Goal: Task Accomplishment & Management: Manage account settings

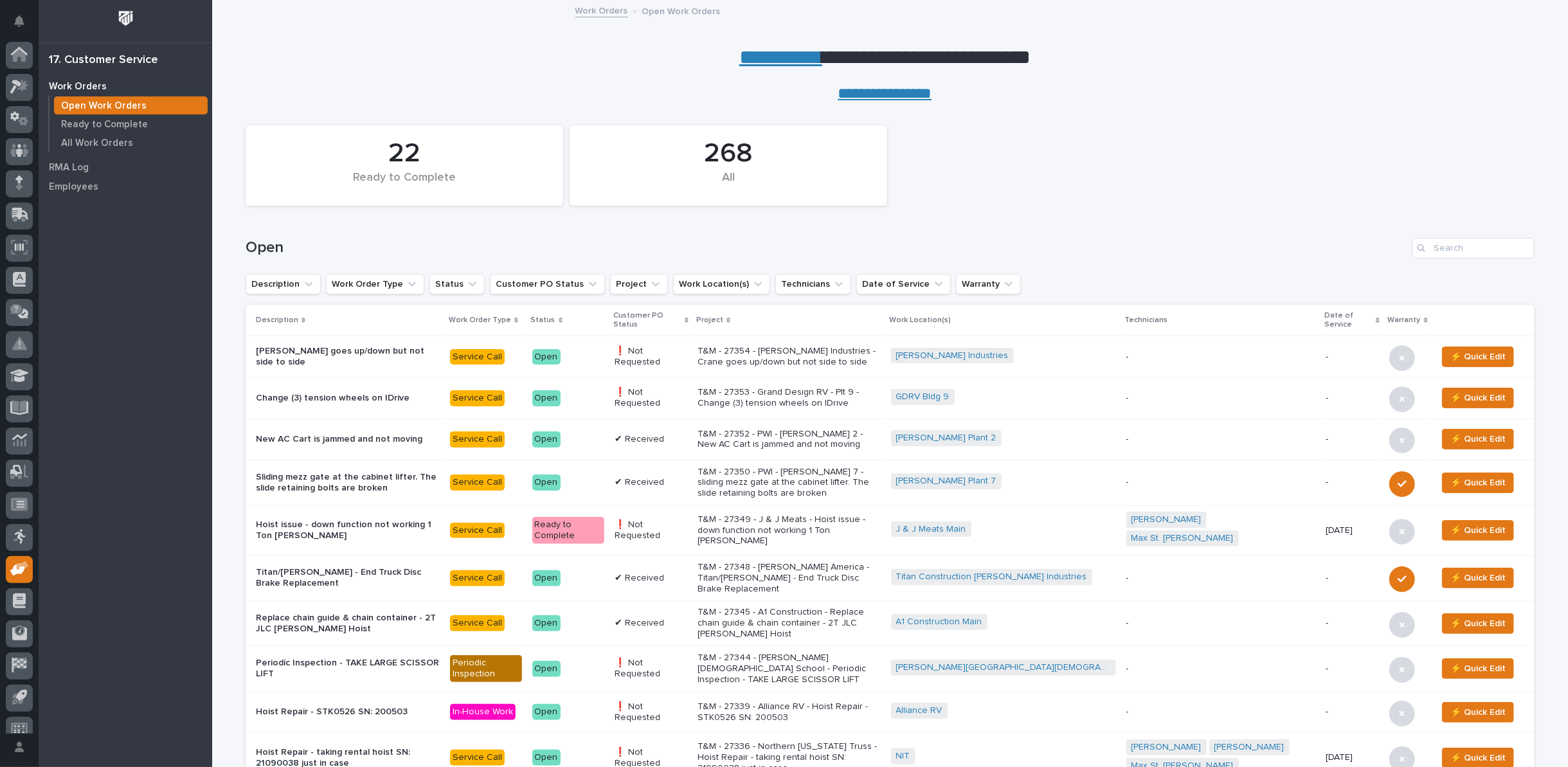
scroll to position [14, 0]
click at [94, 124] on p "Ready to Complete" at bounding box center [104, 124] width 87 height 11
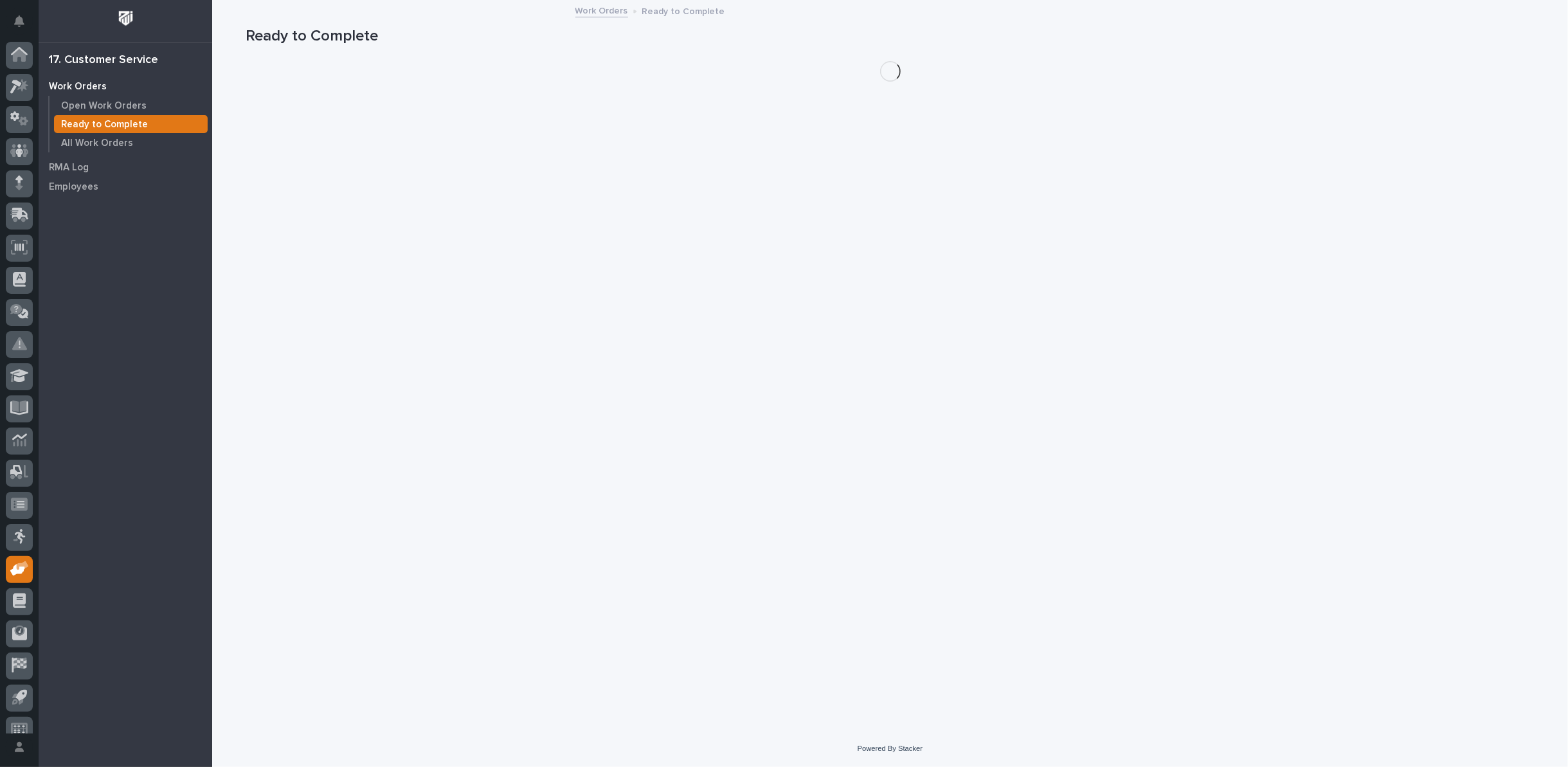
scroll to position [14, 0]
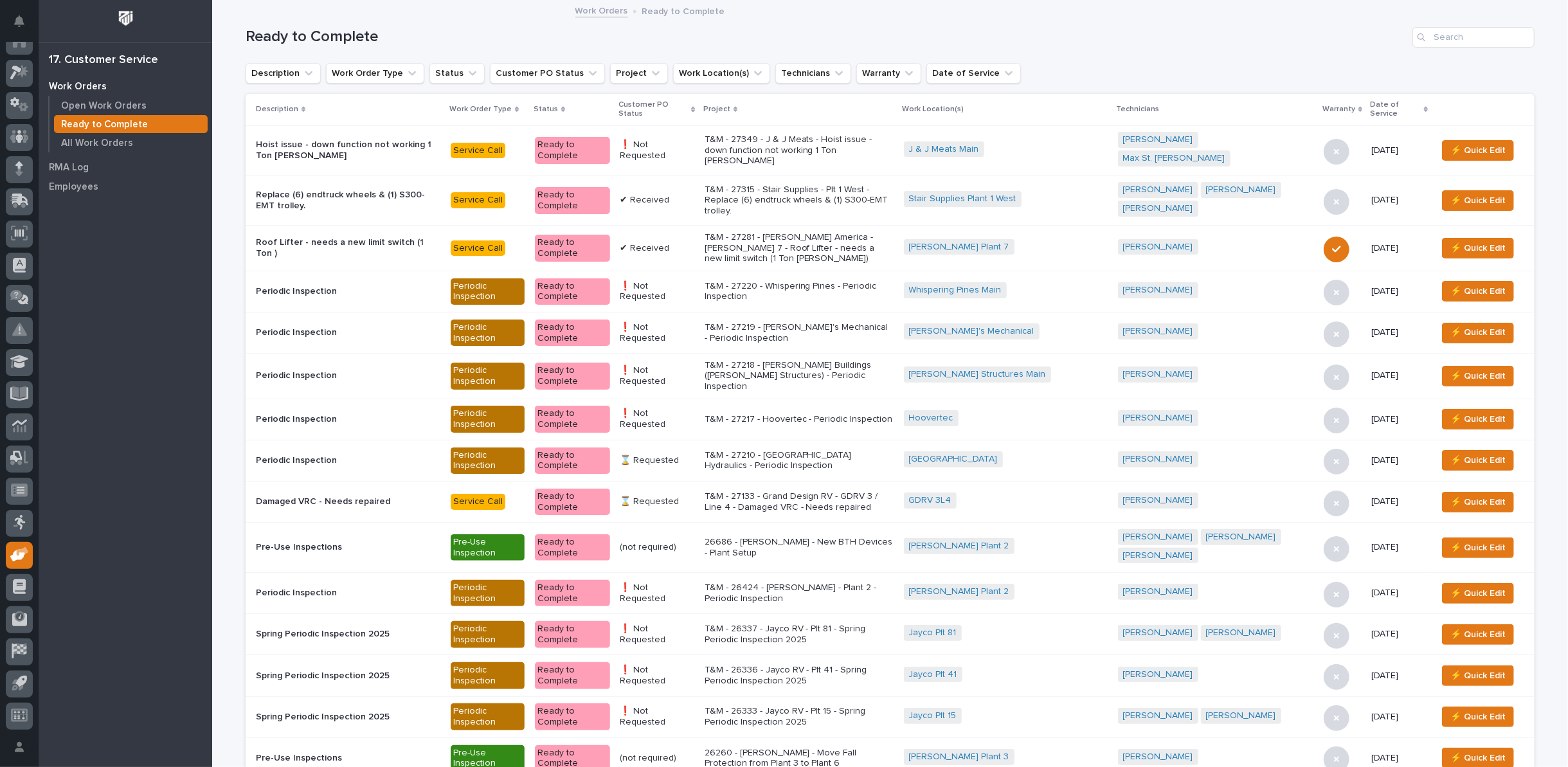
click at [695, 106] on icon at bounding box center [693, 109] width 4 height 7
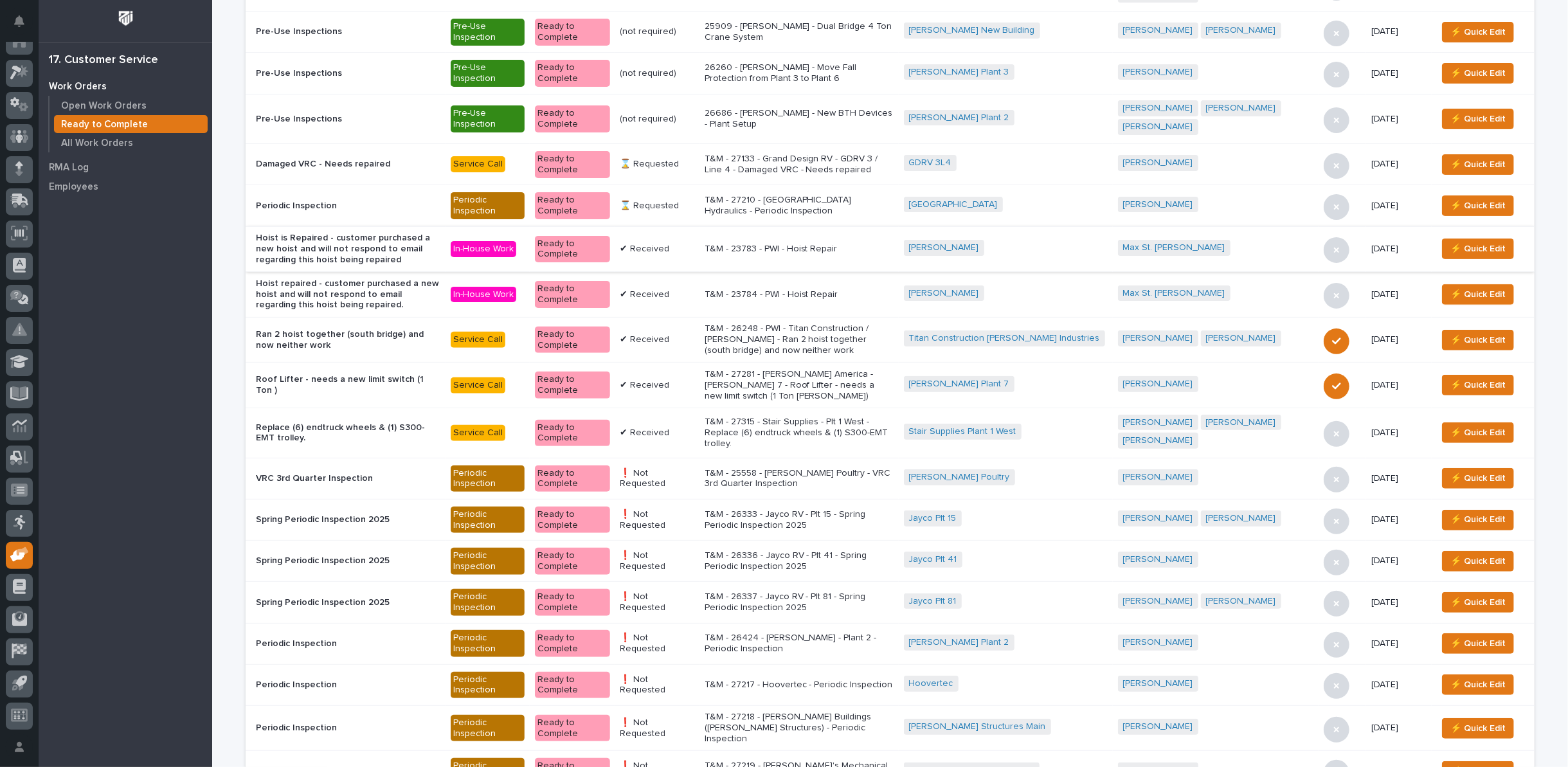
scroll to position [286, 0]
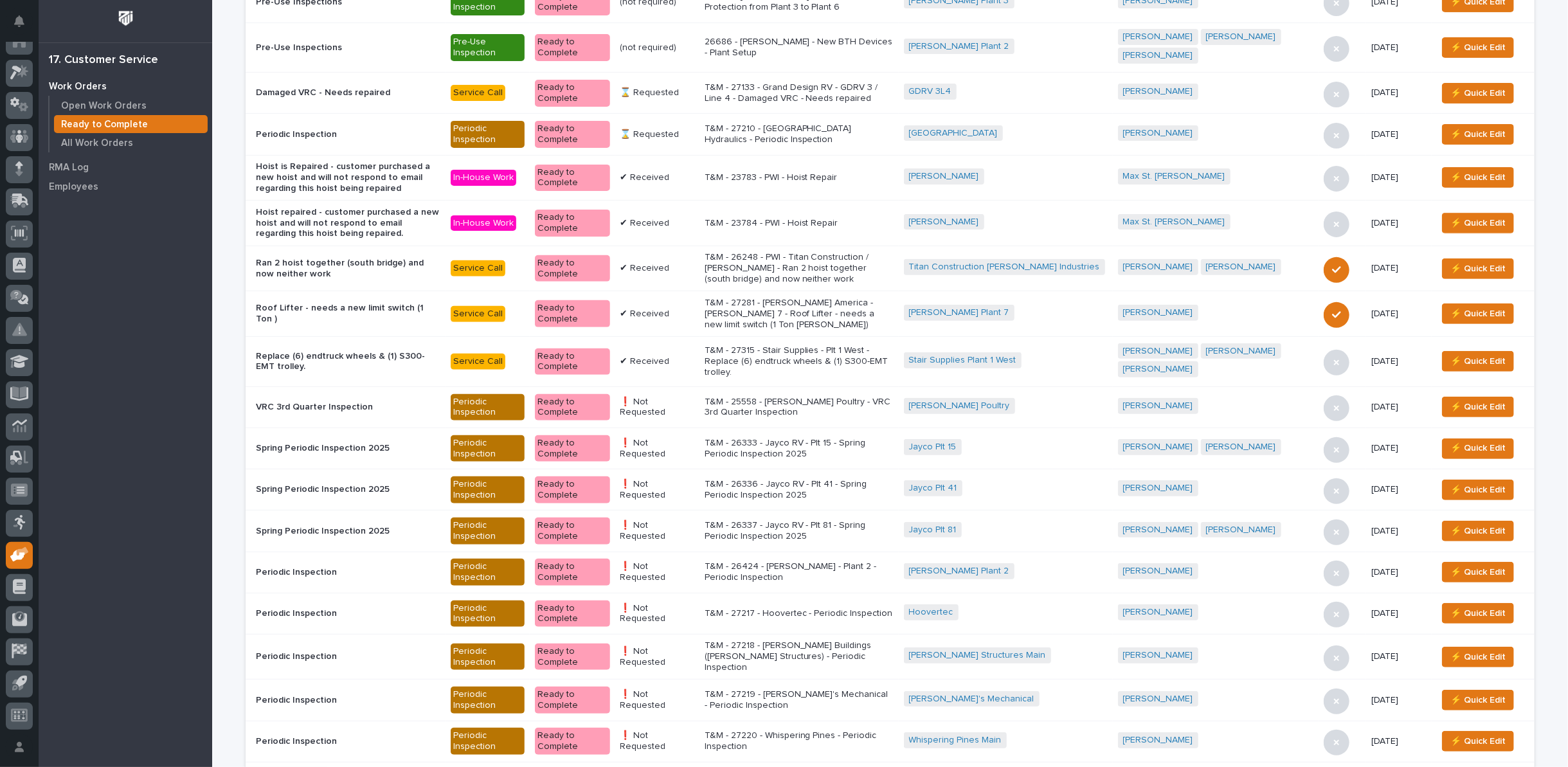
click at [823, 298] on p "T&M - 27281 - Starke America - Brinkley 7 - Roof Lifter - needs a new limit swi…" at bounding box center [799, 314] width 189 height 32
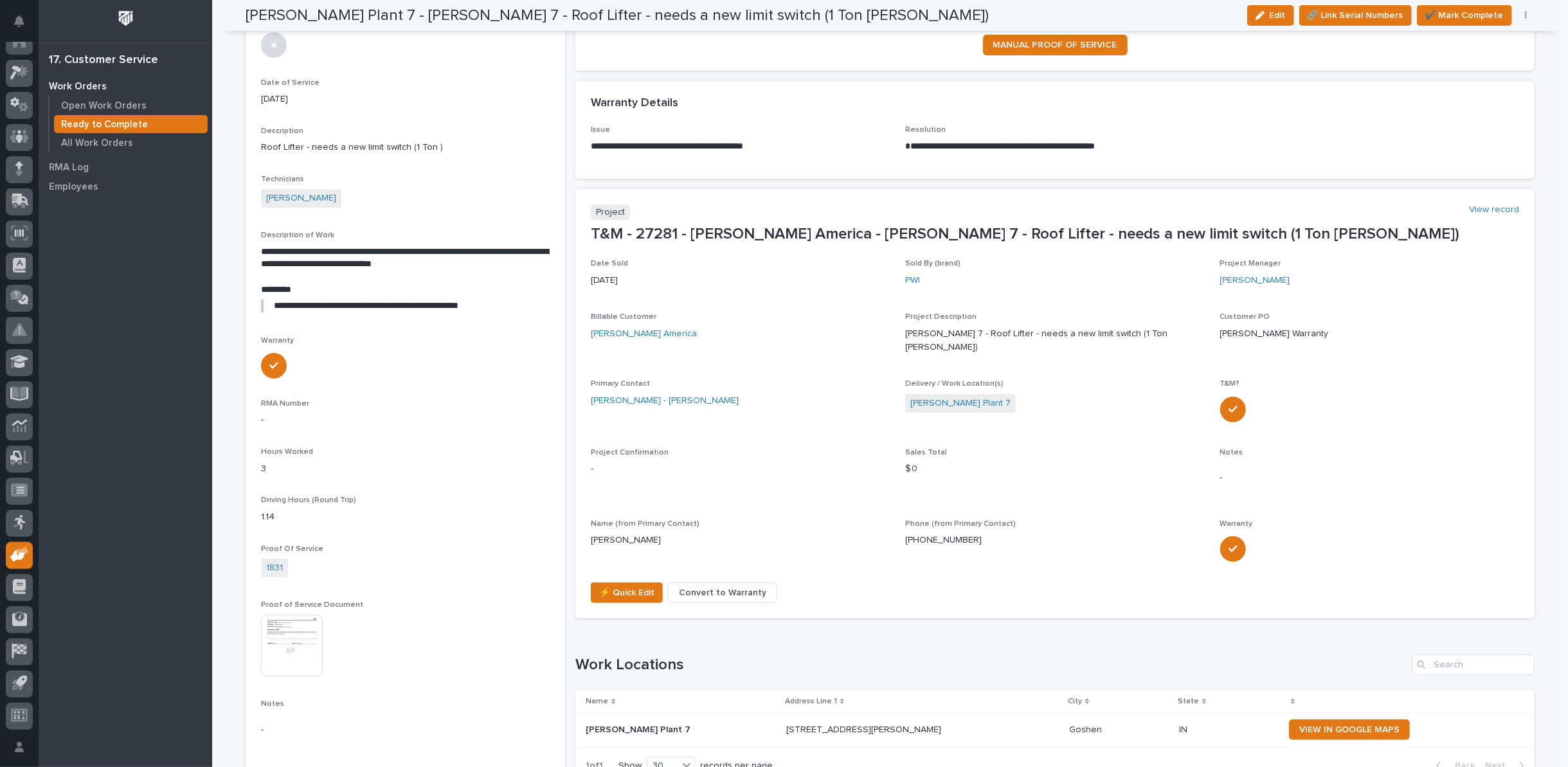
scroll to position [72, 0]
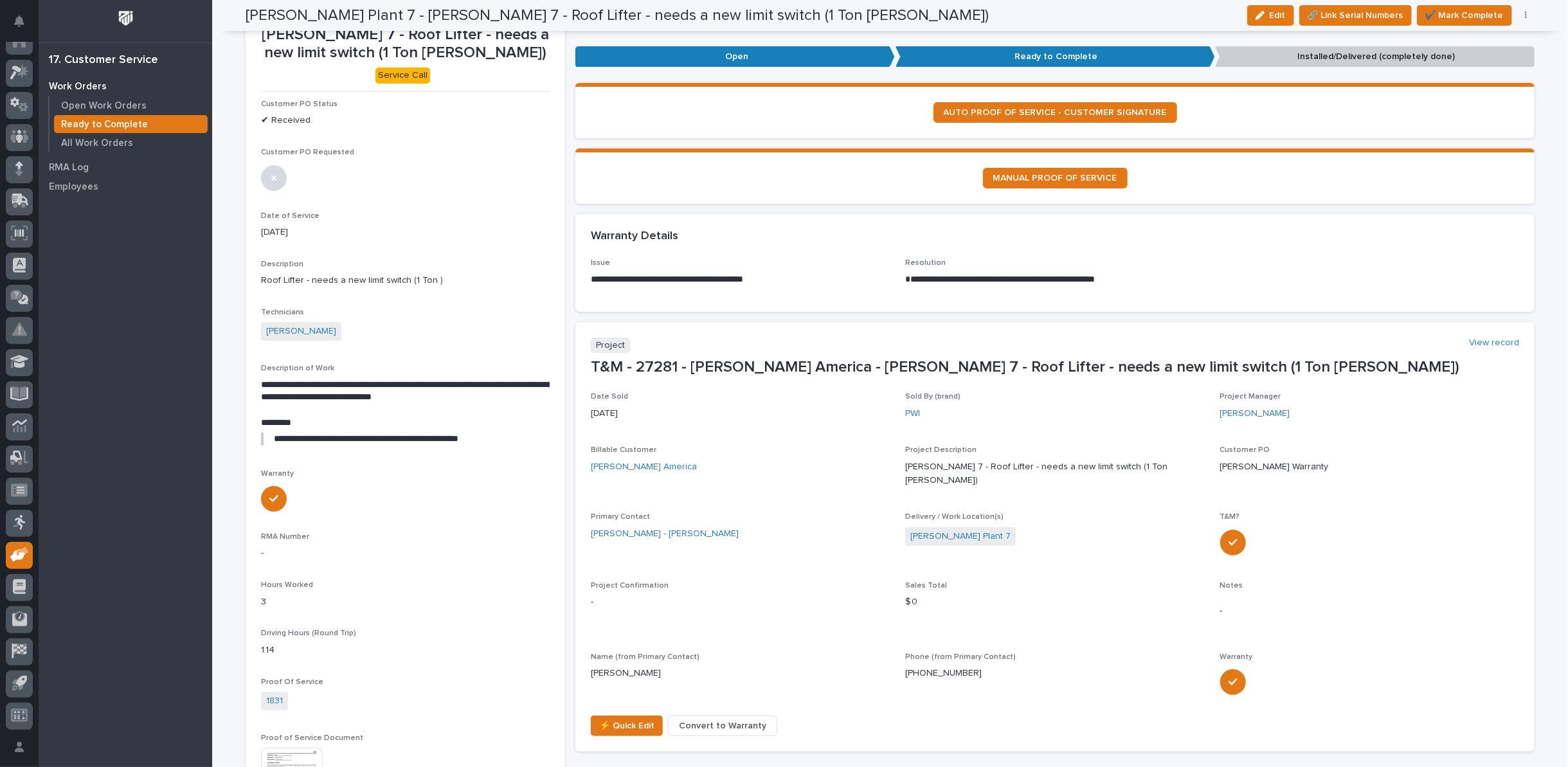
drag, startPoint x: 1288, startPoint y: 11, endPoint x: 1233, endPoint y: 126, distance: 127.5
click at [1233, 126] on section "AUTO PROOF OF SERVICE - CUSTOMER SIGNATURE" at bounding box center [1055, 111] width 959 height 55
click at [1518, 14] on button "button" at bounding box center [1526, 15] width 18 height 9
click at [1463, 101] on span "Regenerate PDF" at bounding box center [1486, 103] width 69 height 16
click at [270, 630] on img at bounding box center [292, 626] width 61 height 61
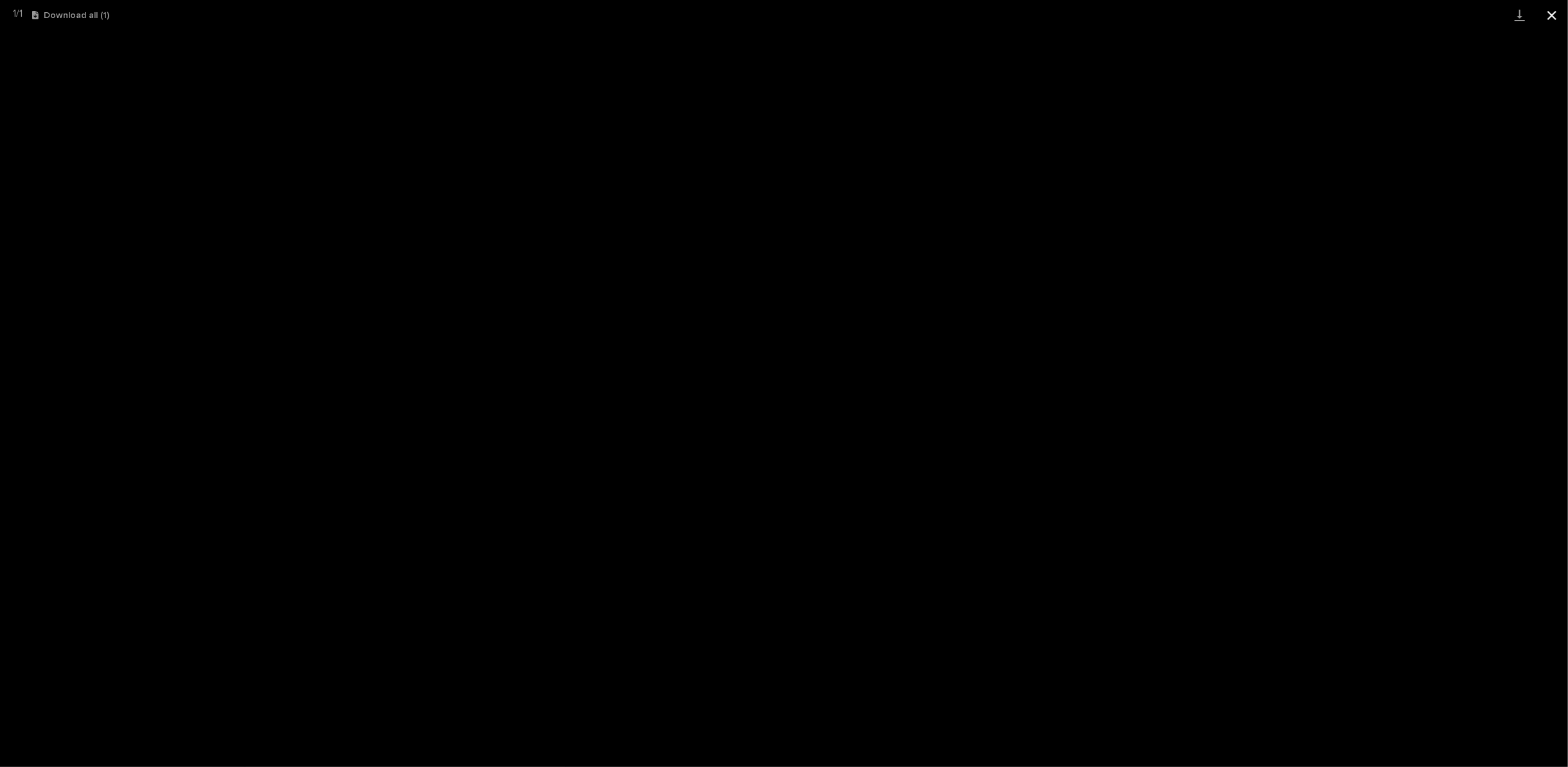
click at [1550, 12] on button "Close gallery" at bounding box center [1552, 15] width 32 height 30
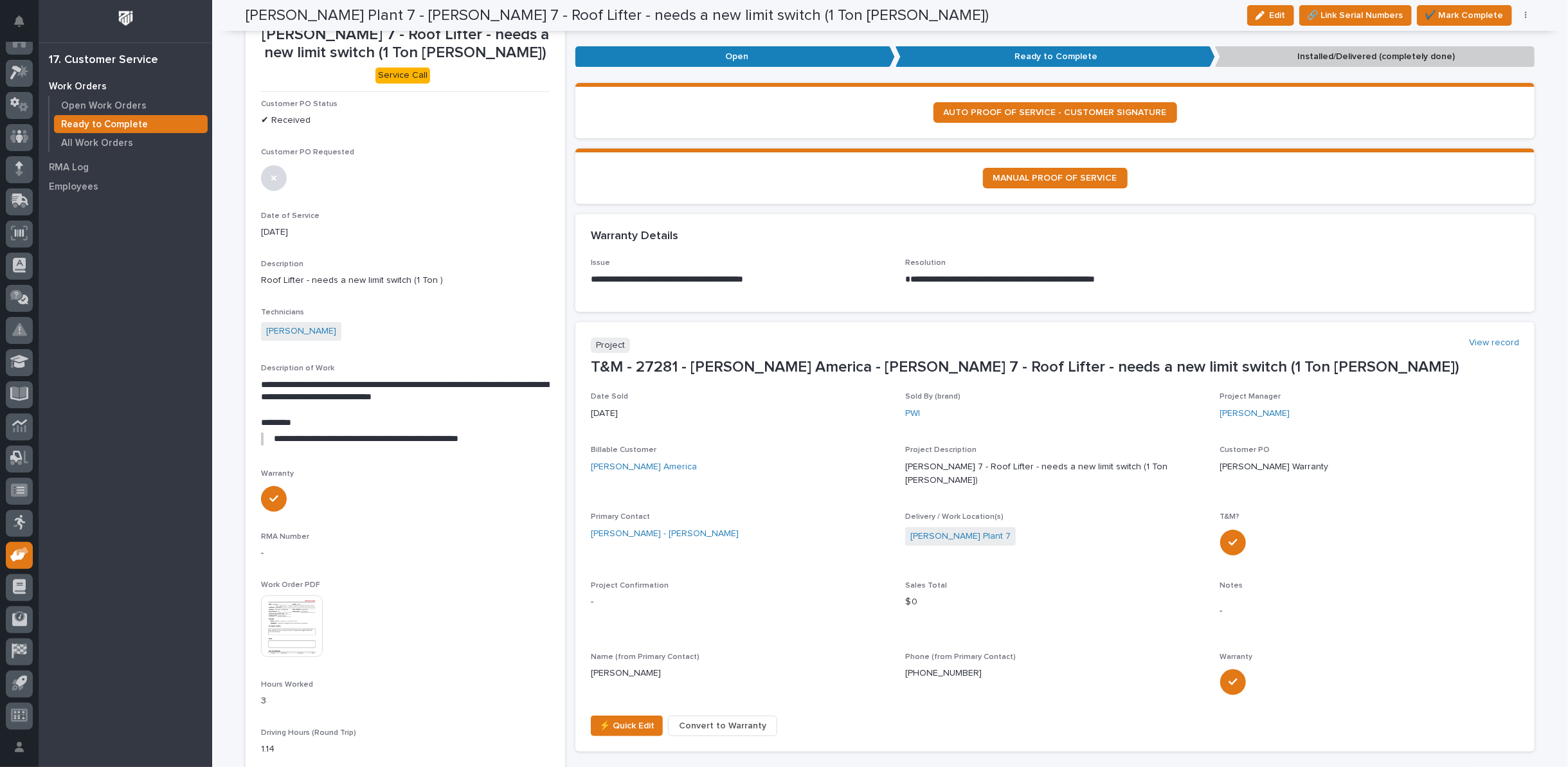
scroll to position [0, 0]
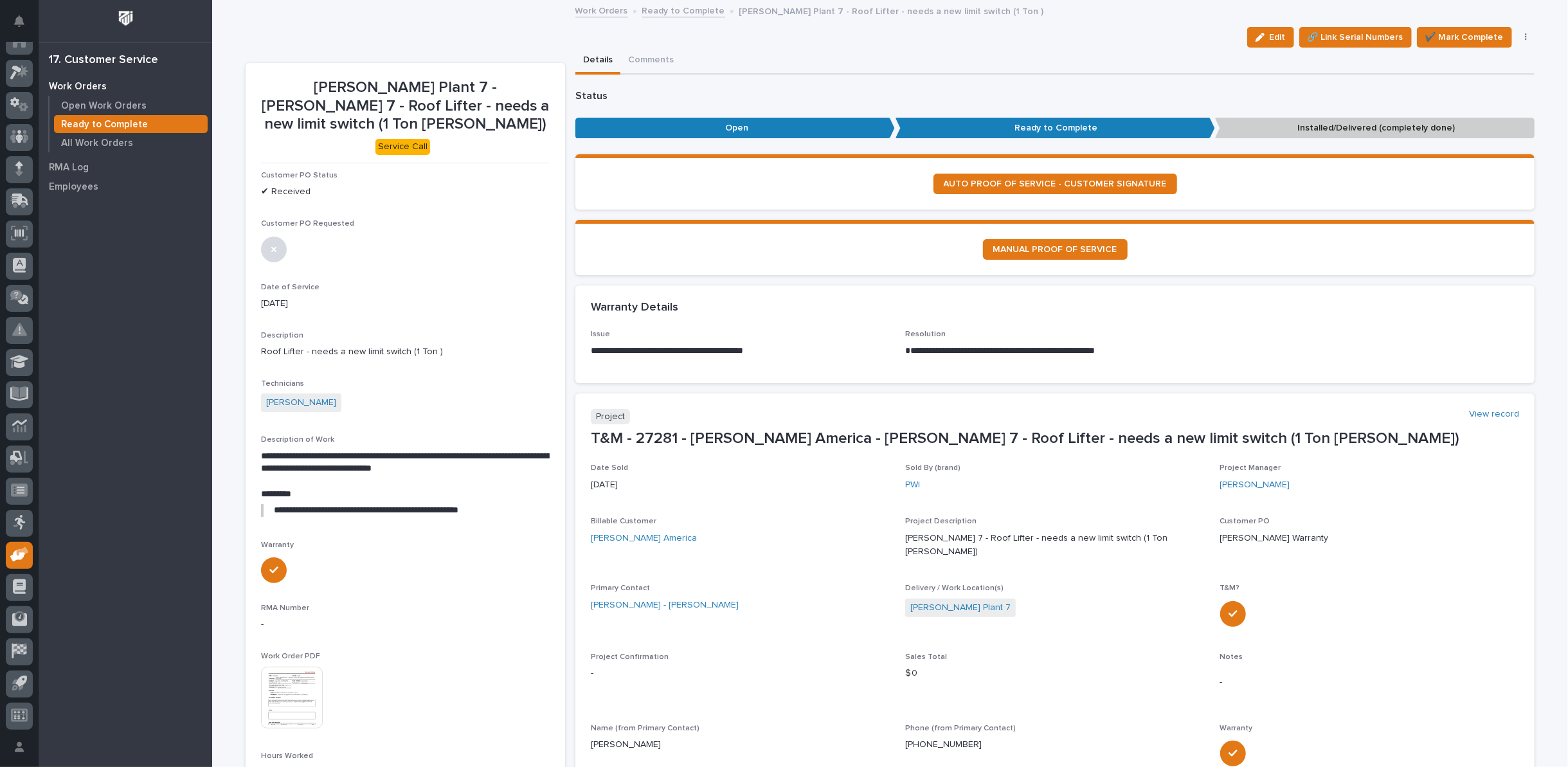
click at [659, 9] on link "Ready to Complete" at bounding box center [684, 10] width 83 height 15
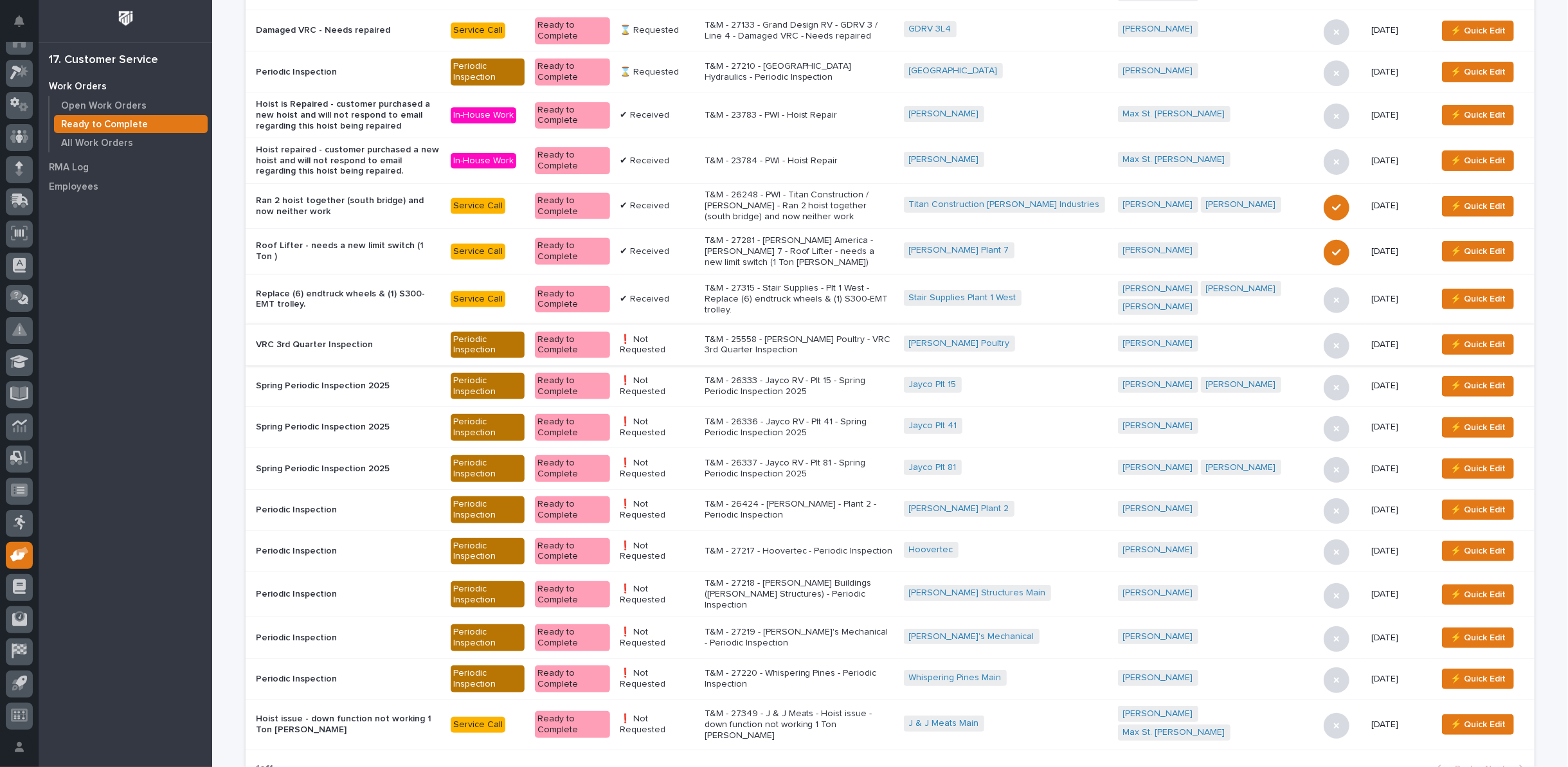
scroll to position [357, 0]
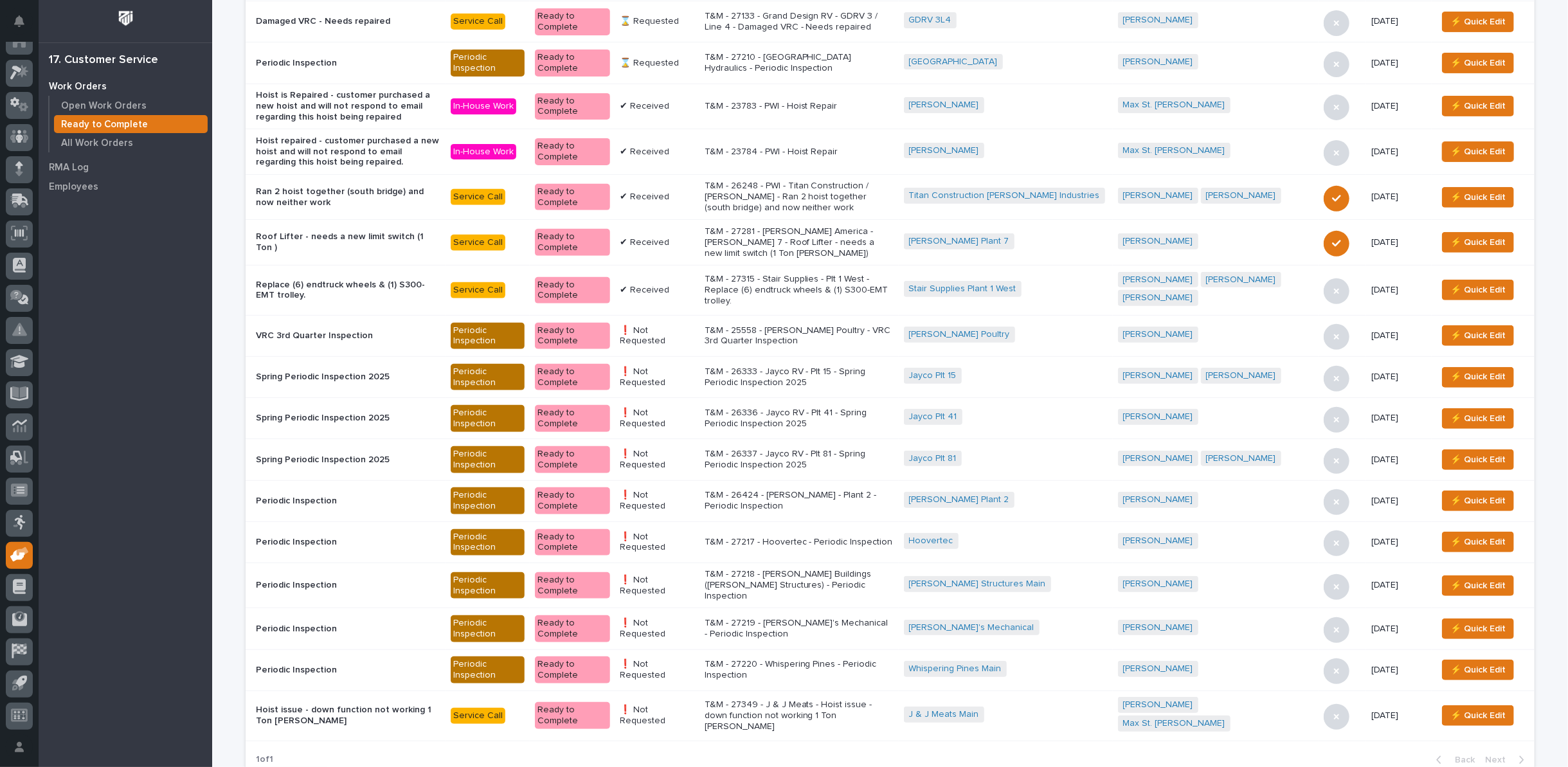
click at [788, 408] on p "T&M - 26336 - Jayco RV - Plt 41 - Spring Periodic Inspection 2025" at bounding box center [799, 419] width 189 height 22
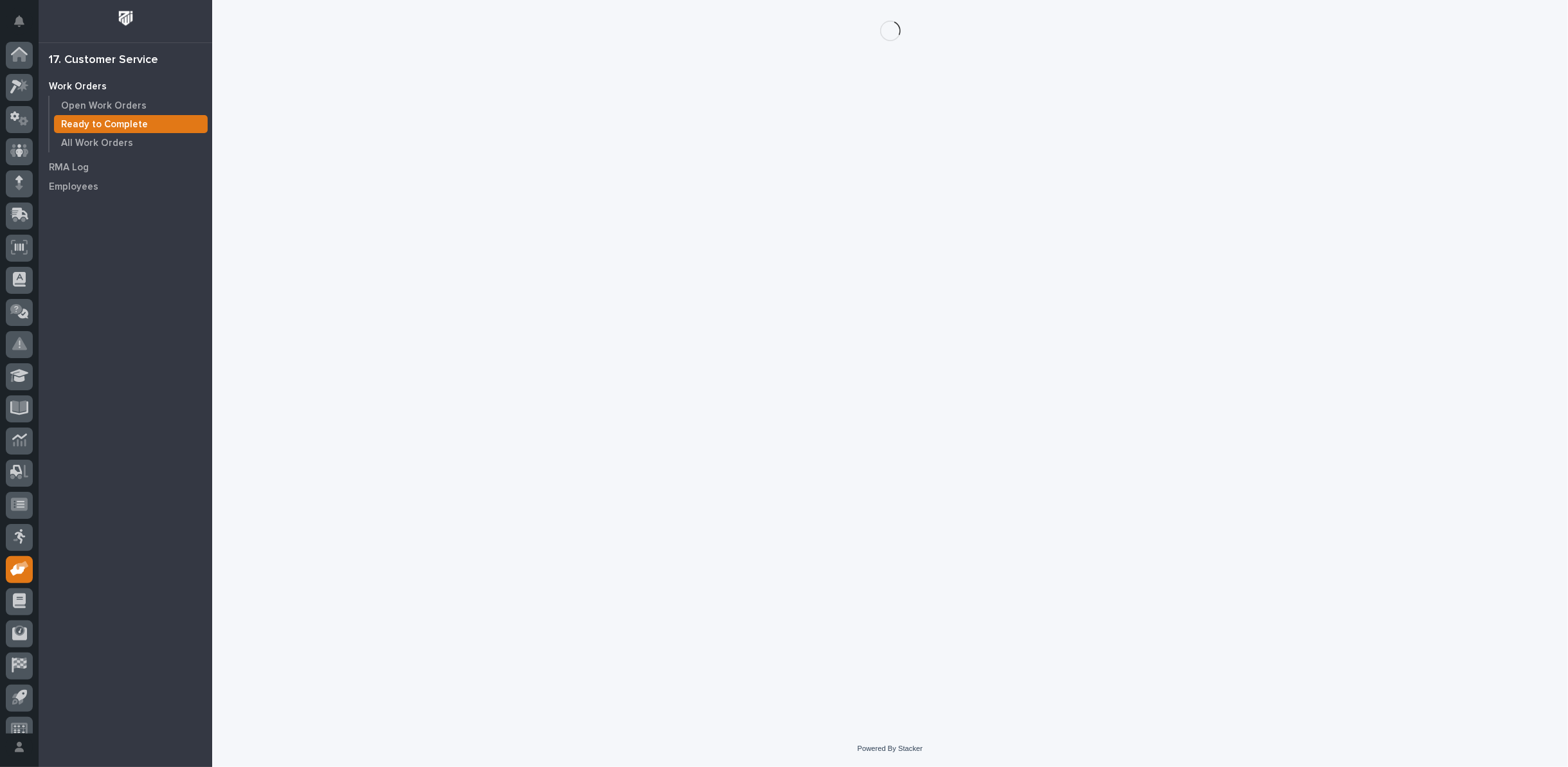
scroll to position [14, 0]
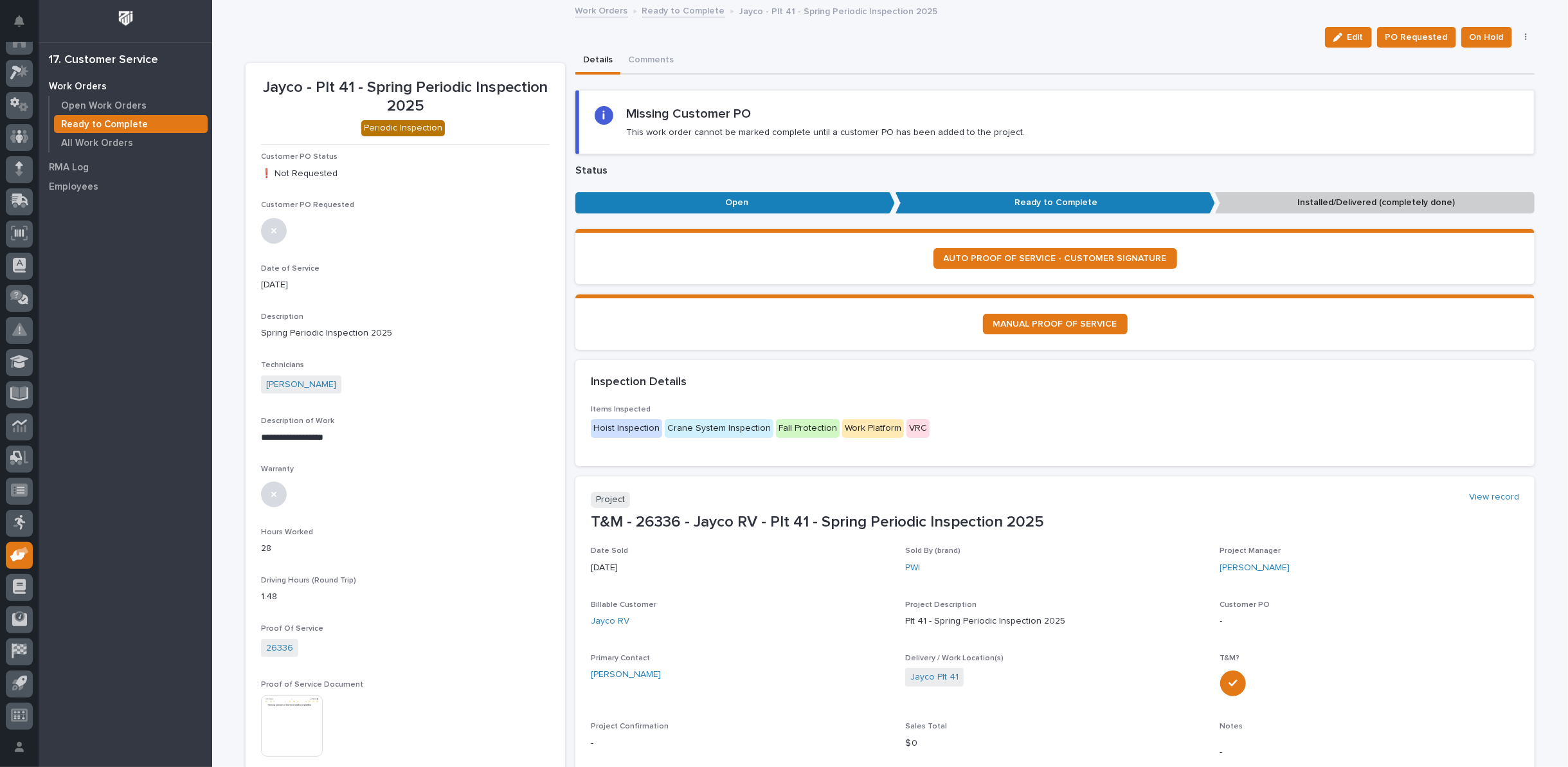
click at [1525, 34] on icon "button" at bounding box center [1525, 37] width 2 height 7
click at [1474, 83] on span "Regenerate PDF" at bounding box center [1486, 83] width 69 height 16
click at [284, 558] on img at bounding box center [292, 573] width 61 height 61
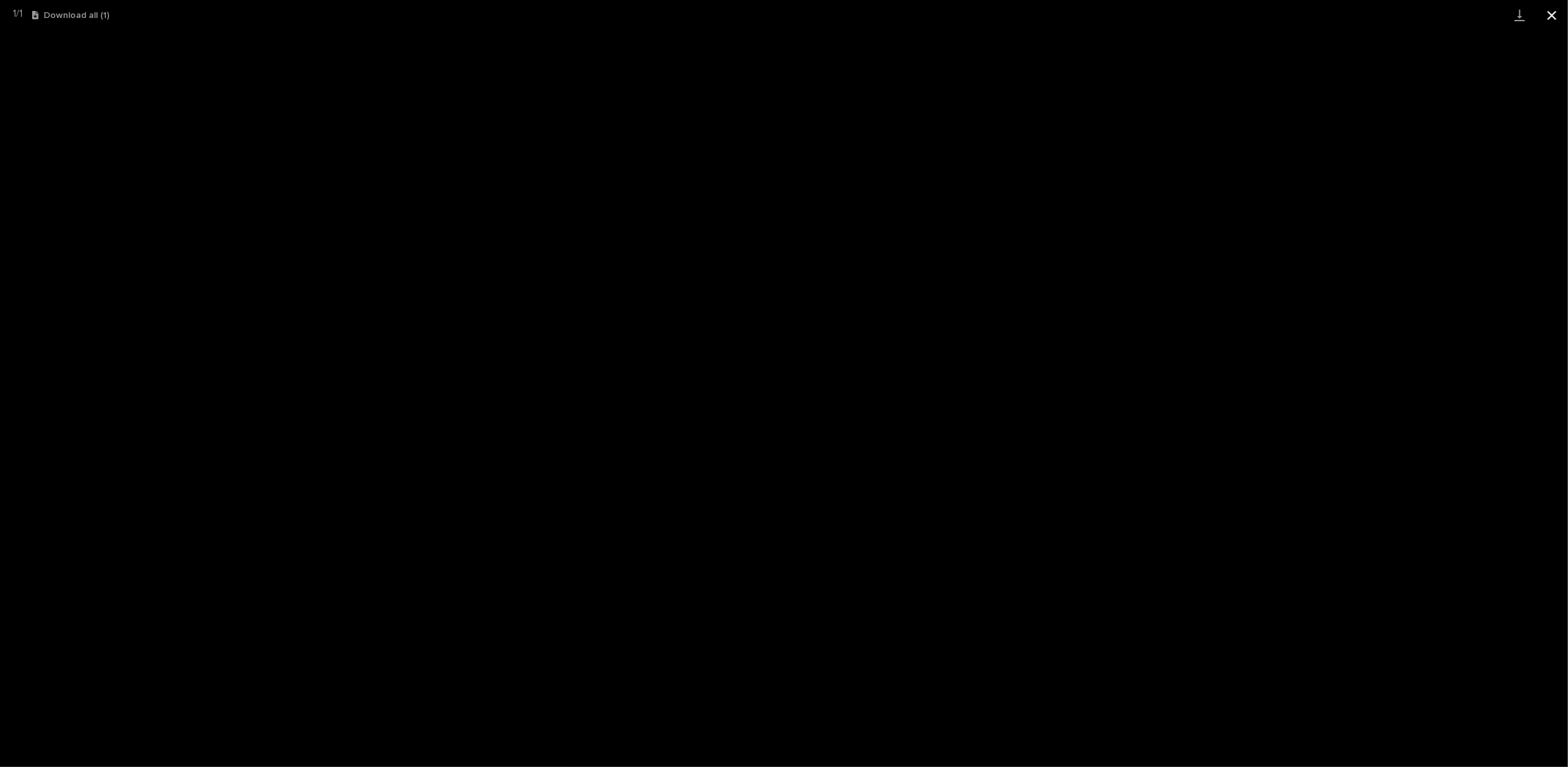
click at [1547, 11] on button "Close gallery" at bounding box center [1552, 15] width 32 height 30
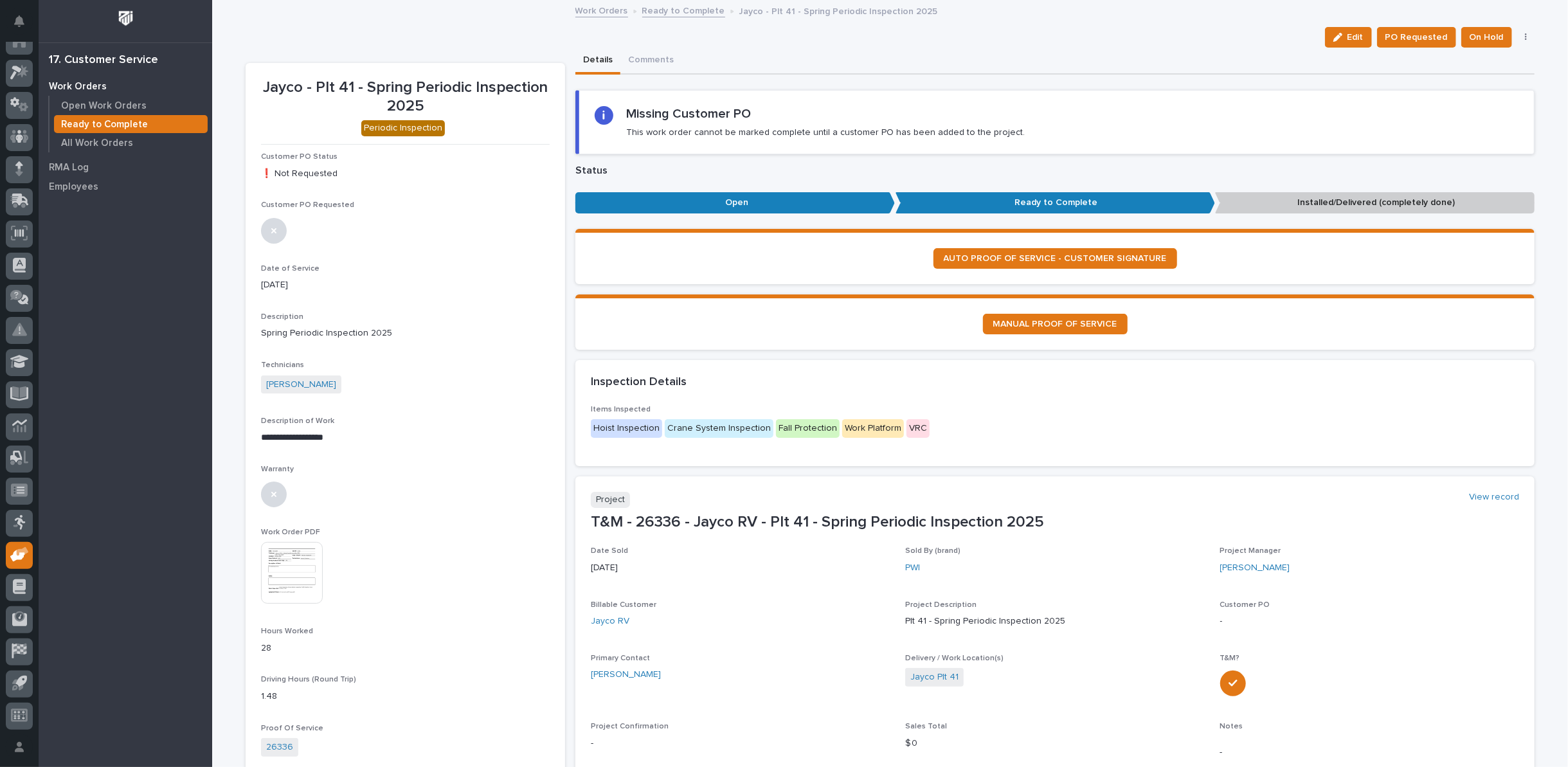
click at [653, 7] on link "Ready to Complete" at bounding box center [684, 10] width 83 height 15
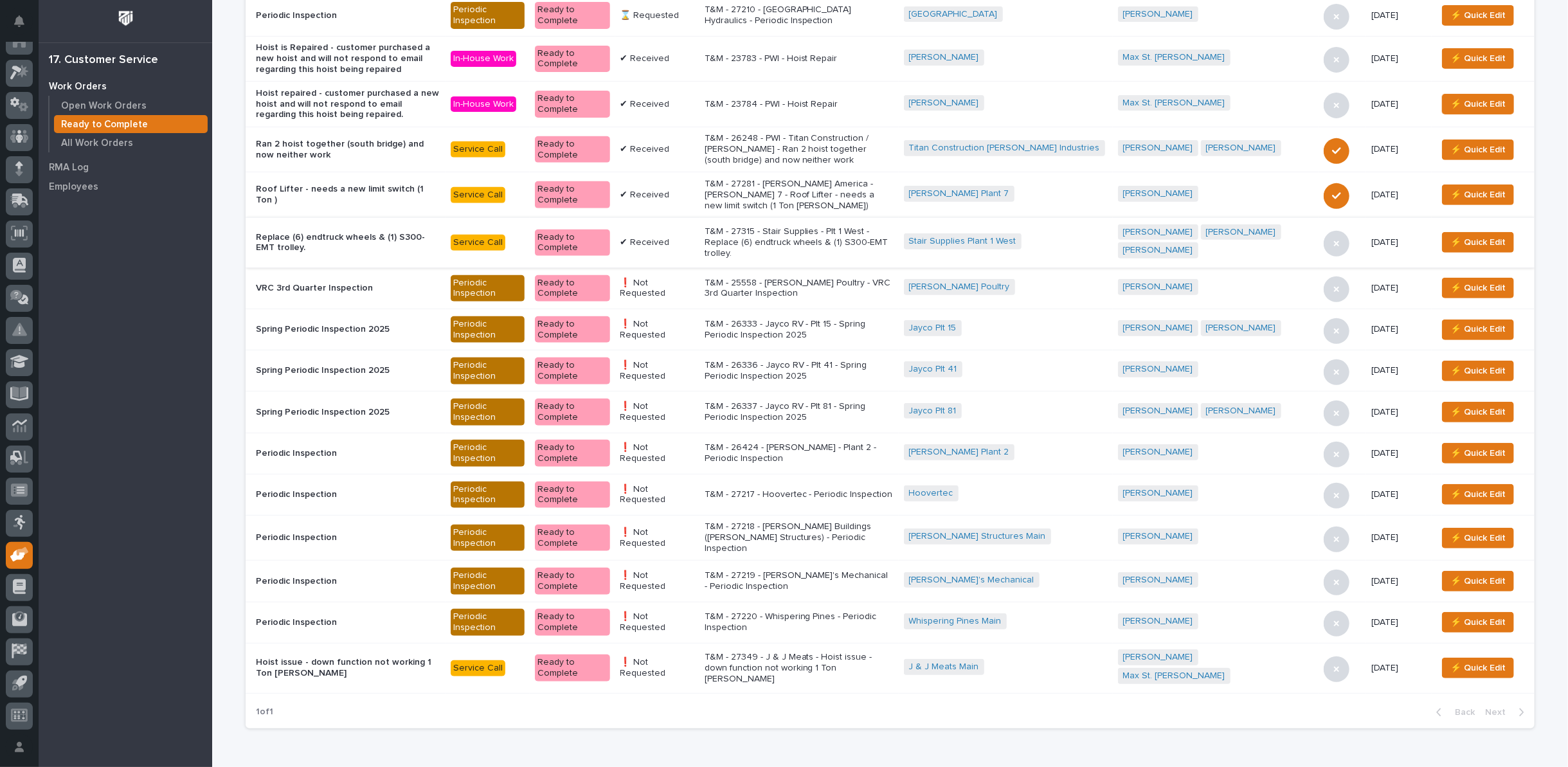
scroll to position [441, 0]
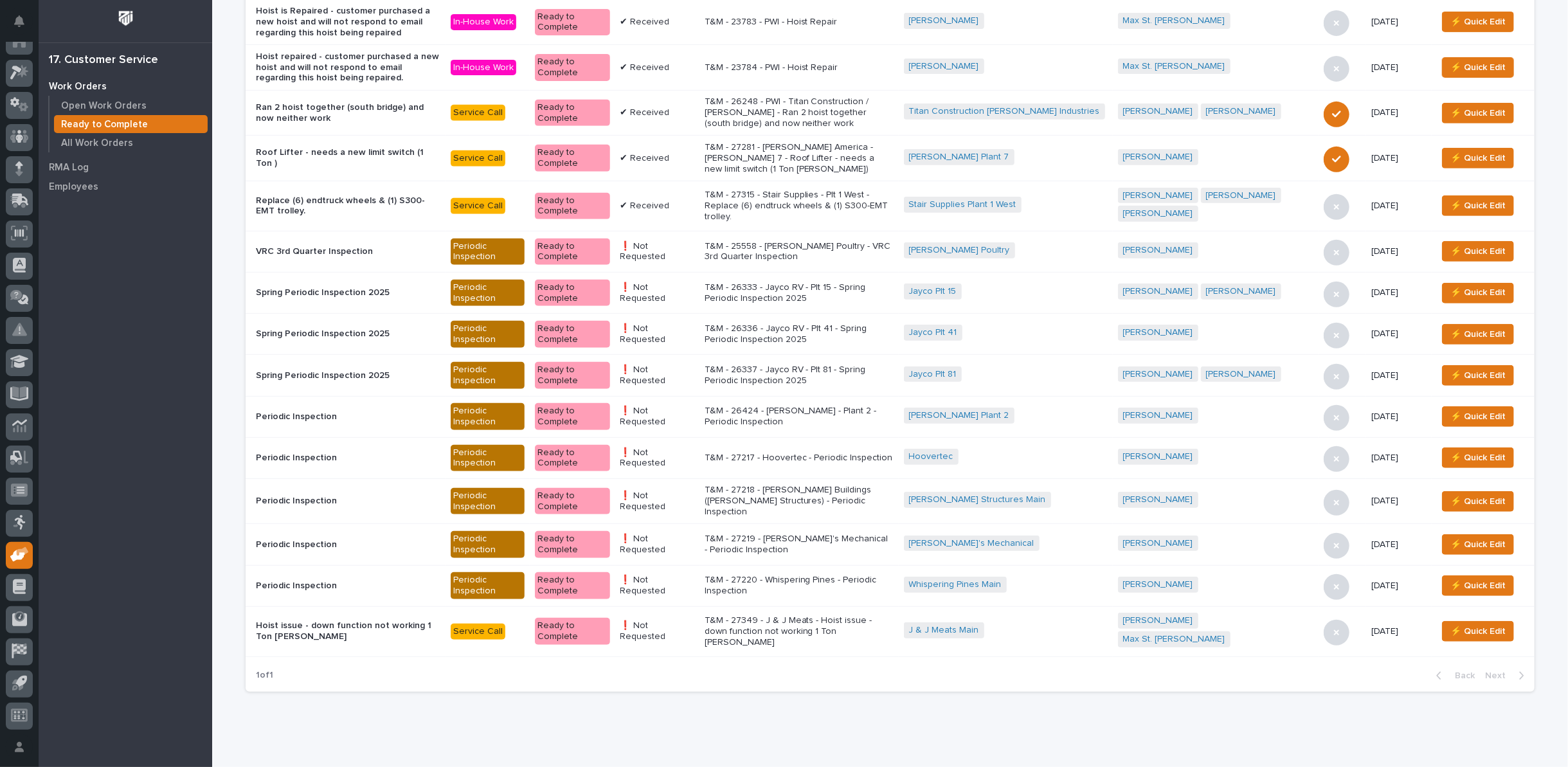
click at [803, 616] on p "T&M - 27349 - J & J Meats - Hoist issue - down function not working 1 Ton Starke" at bounding box center [799, 632] width 189 height 32
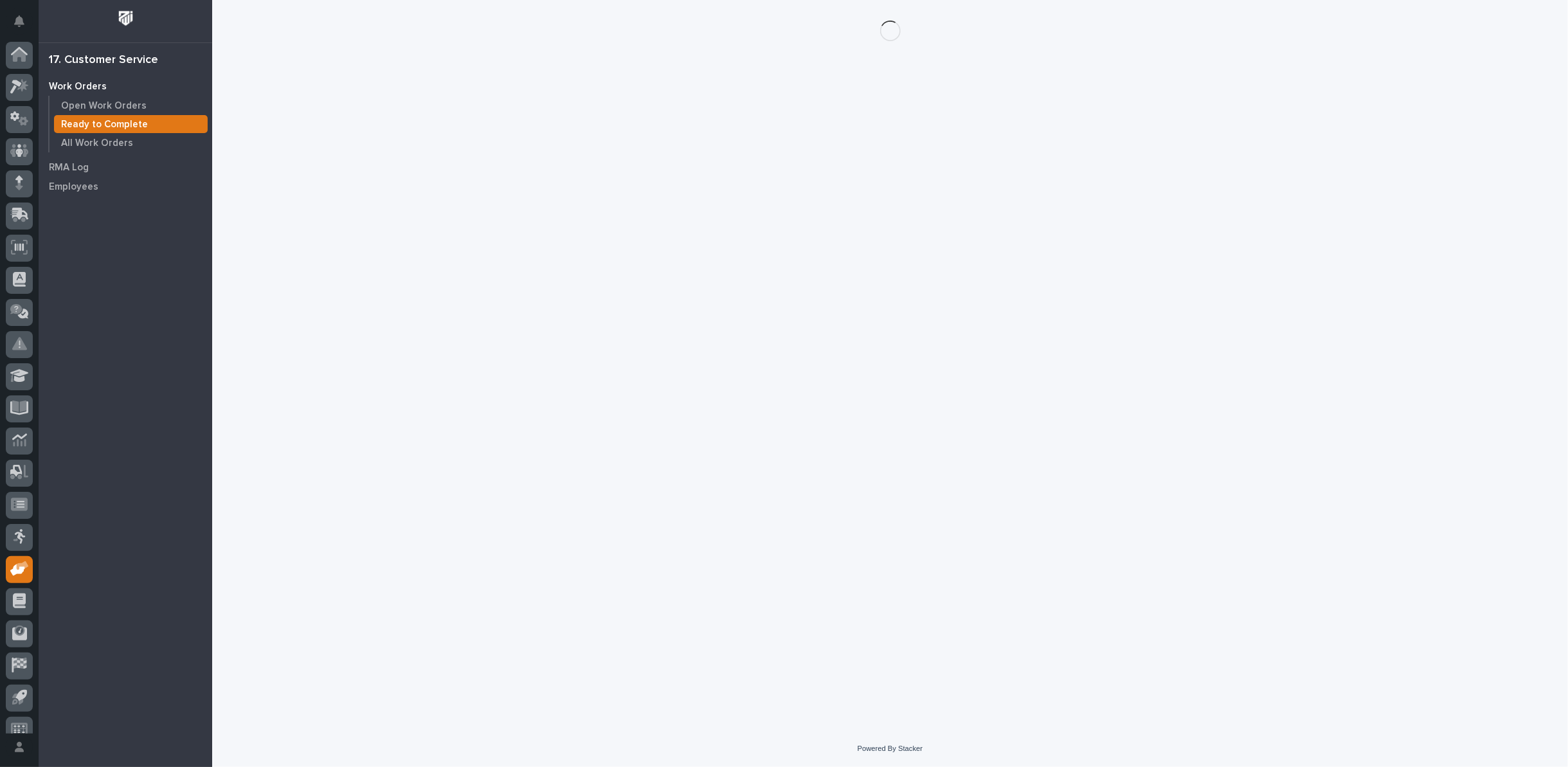
scroll to position [14, 0]
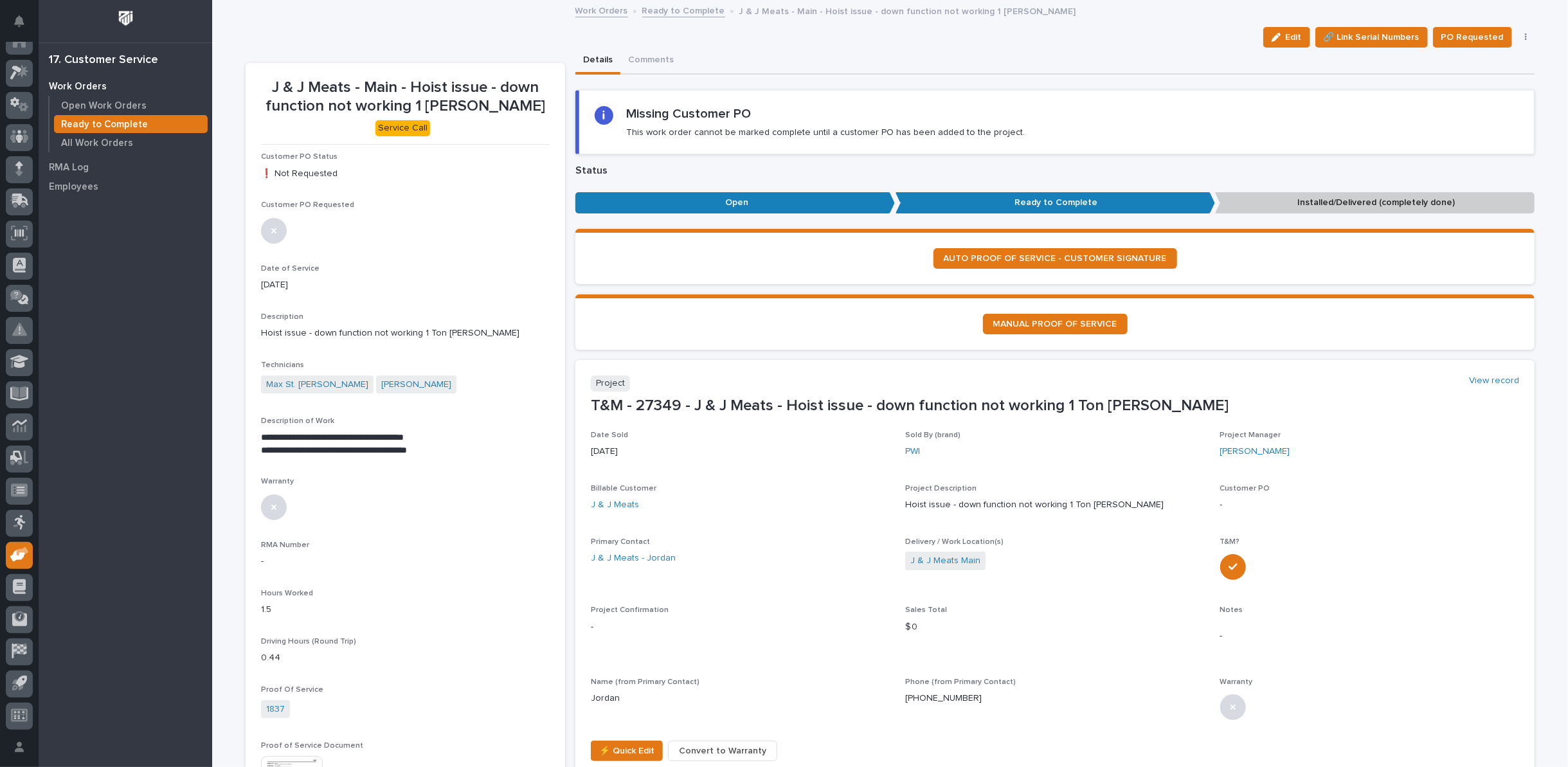
click at [1525, 34] on icon "button" at bounding box center [1526, 37] width 3 height 9
click at [1479, 105] on span "Regenerate PDF" at bounding box center [1486, 104] width 69 height 16
click at [290, 630] on img at bounding box center [292, 633] width 61 height 61
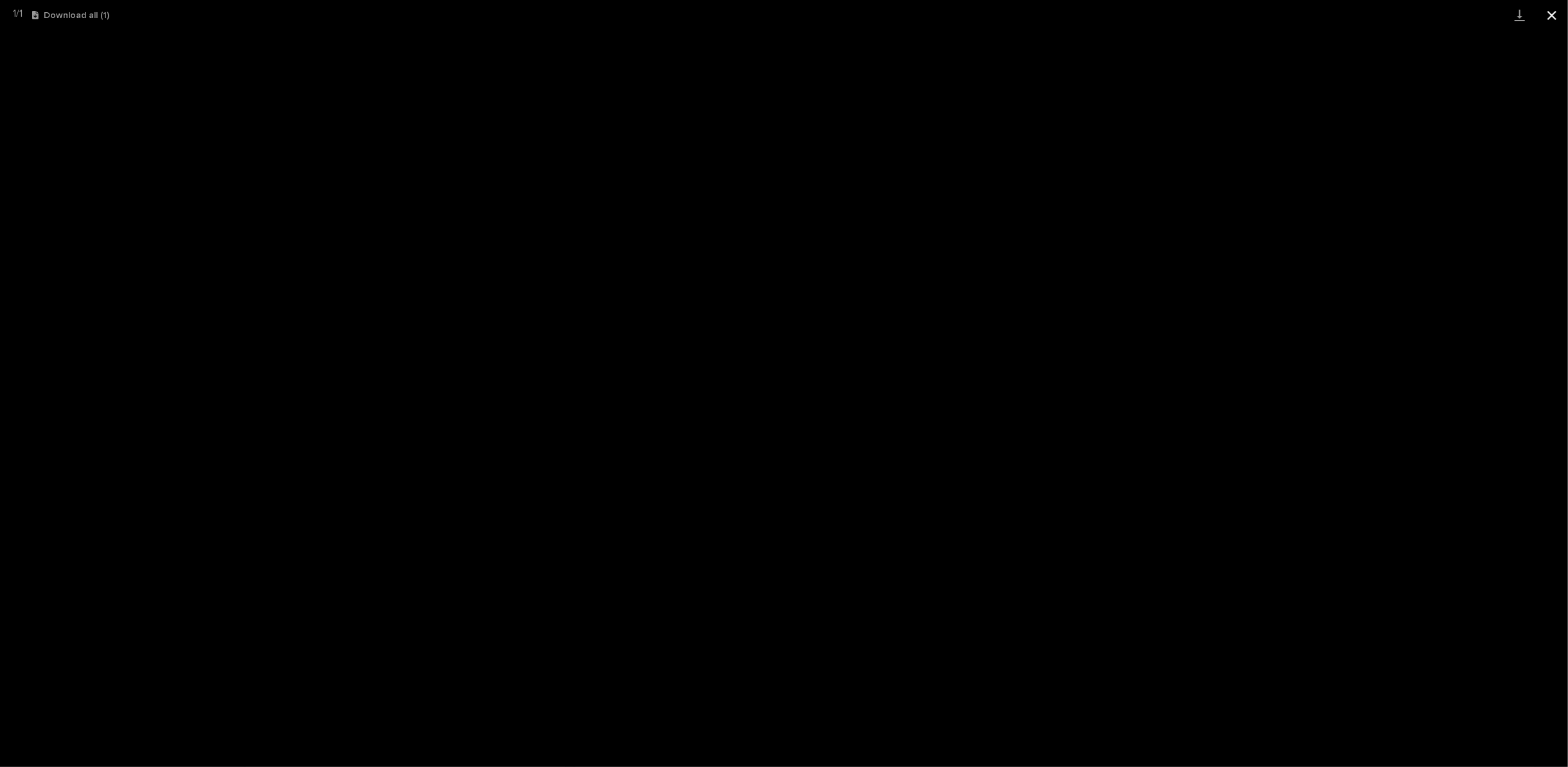
click at [1552, 14] on button "Close gallery" at bounding box center [1552, 15] width 32 height 30
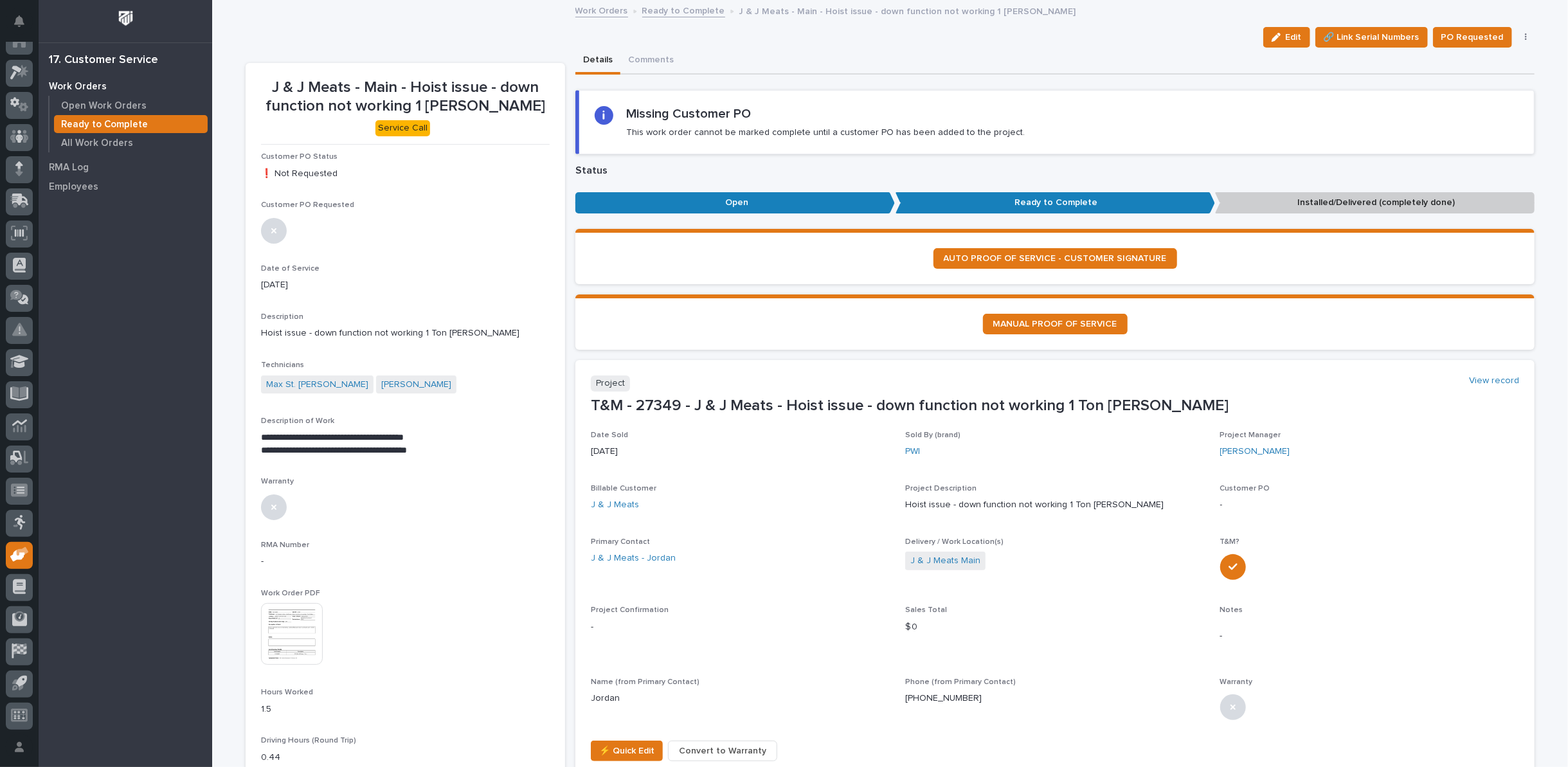
click at [659, 11] on link "Ready to Complete" at bounding box center [684, 10] width 83 height 15
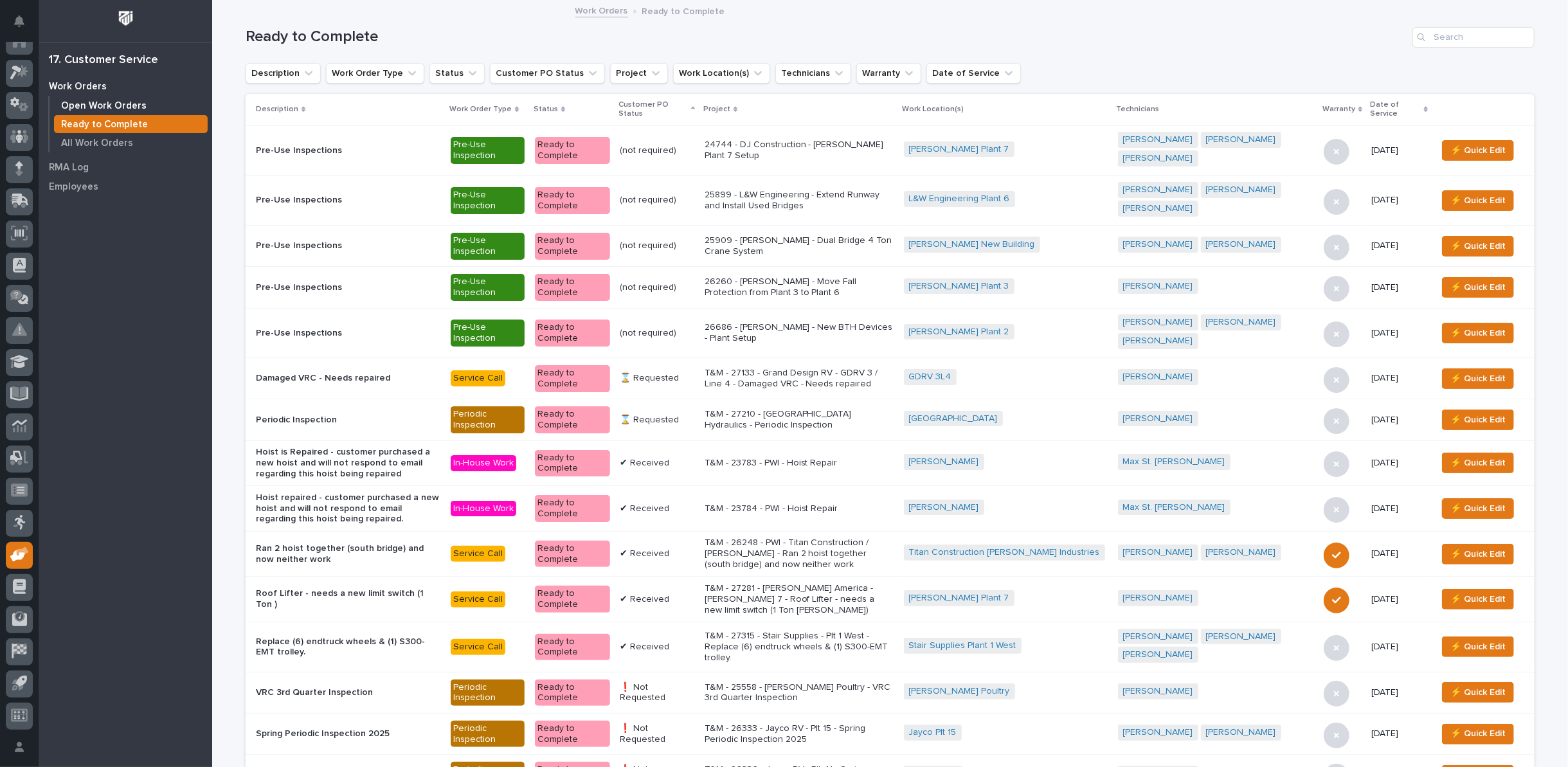
click at [78, 104] on p "Open Work Orders" at bounding box center [103, 106] width 86 height 11
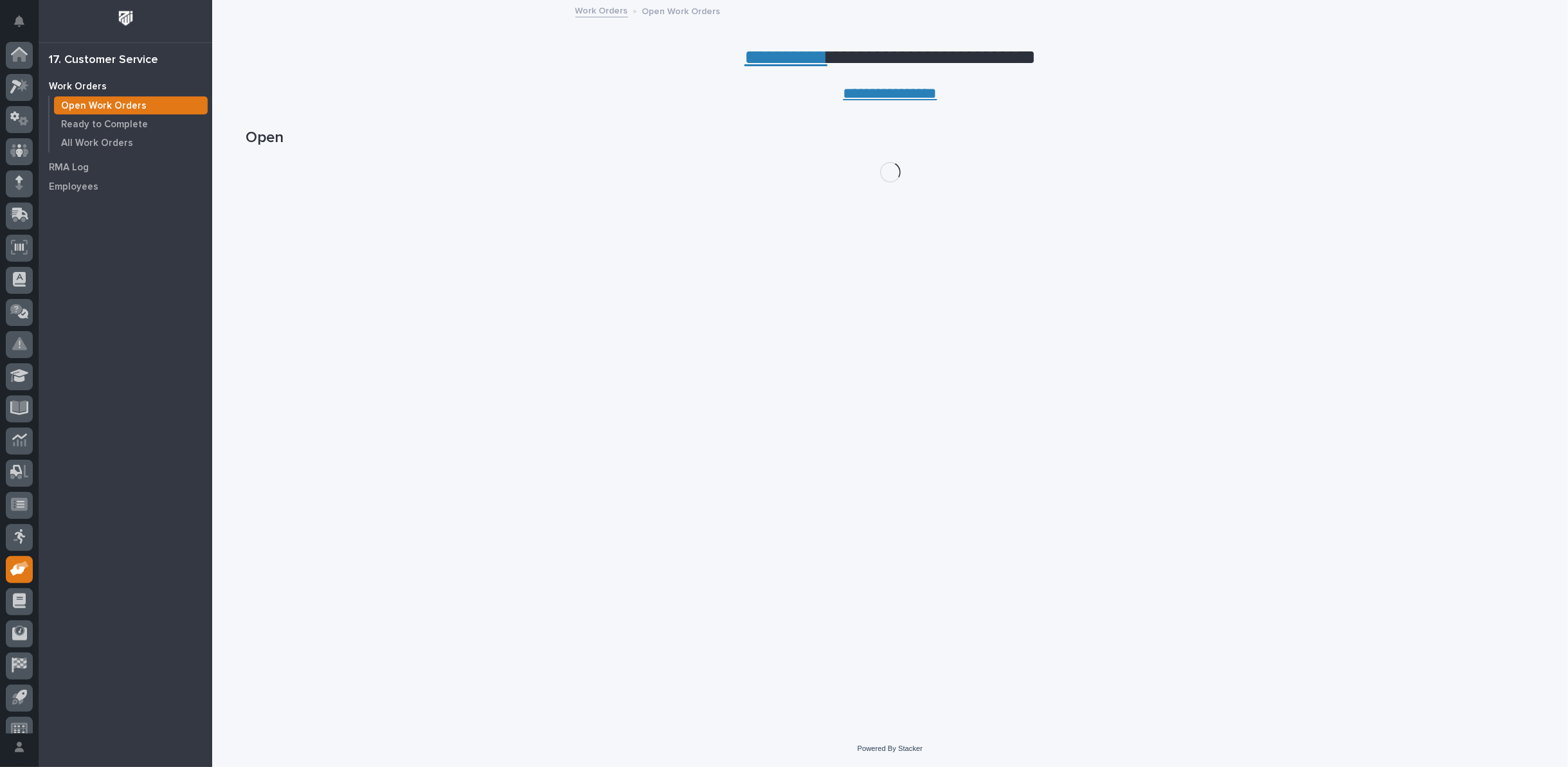
scroll to position [14, 0]
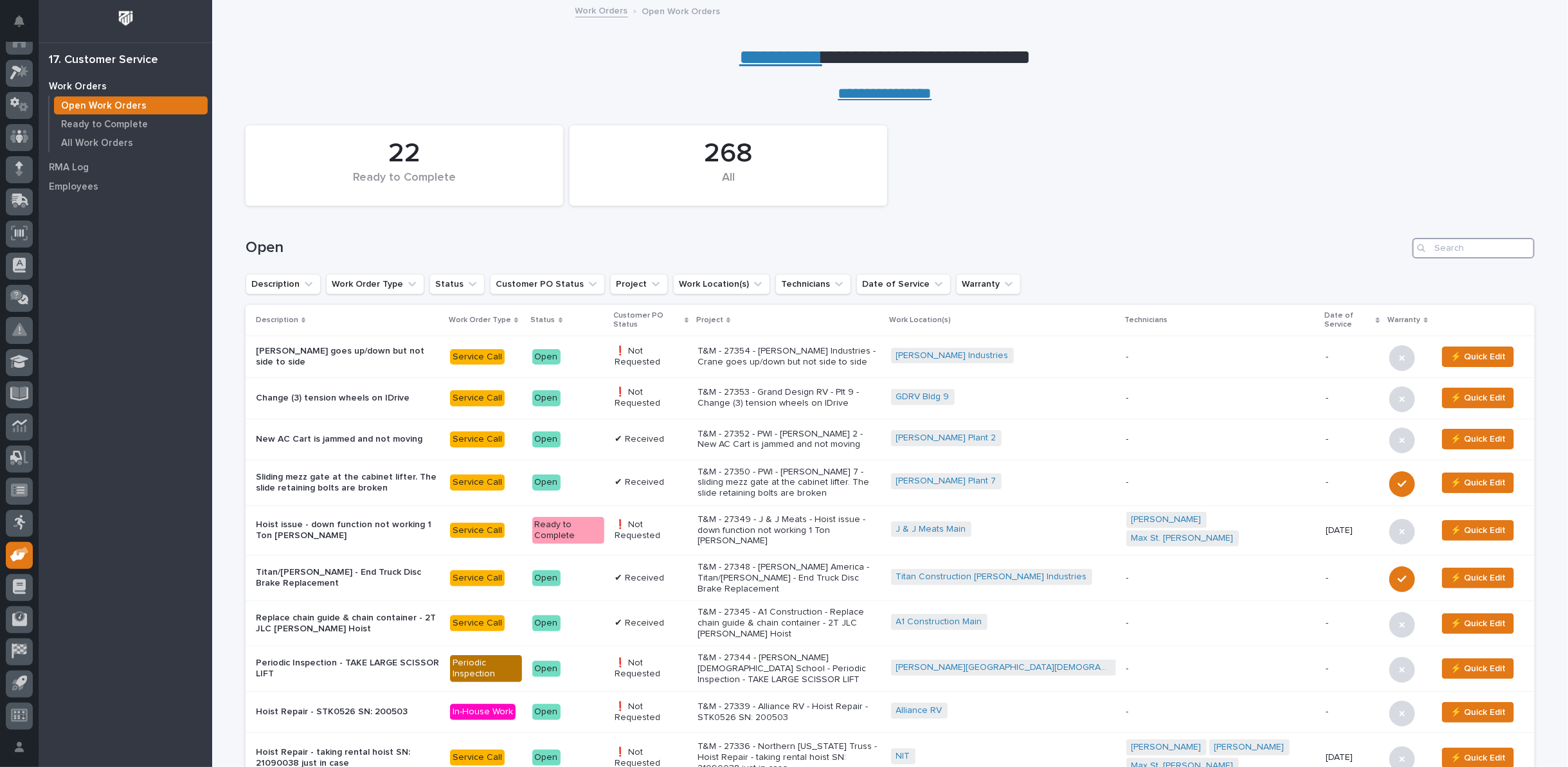
click at [1459, 249] on input "Search" at bounding box center [1474, 248] width 122 height 20
type input "27336"
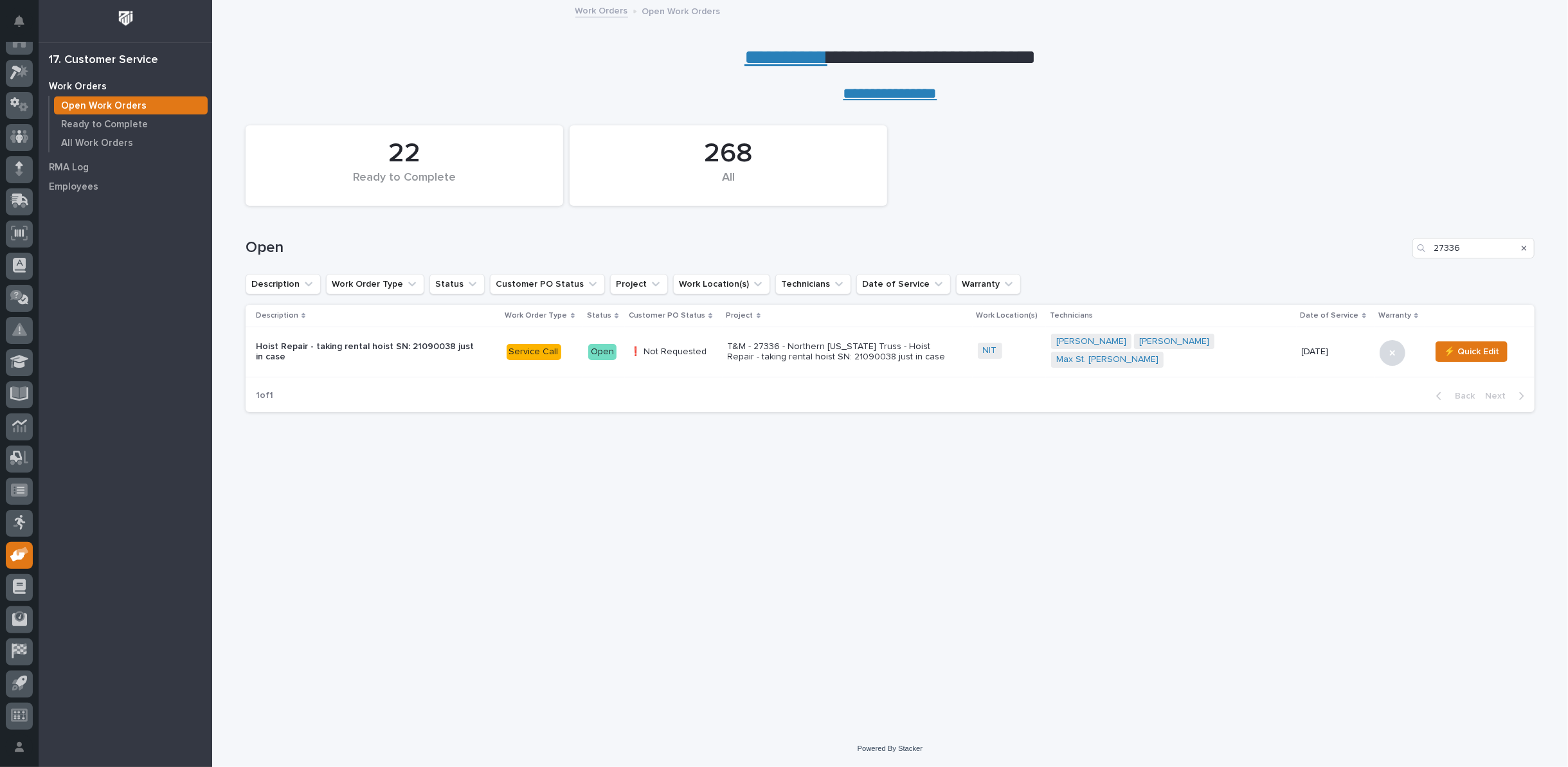
click at [857, 342] on p "T&M - 27336 - Northern [US_STATE] Truss - Hoist Repair - taking rental hoist SN…" at bounding box center [840, 352] width 225 height 22
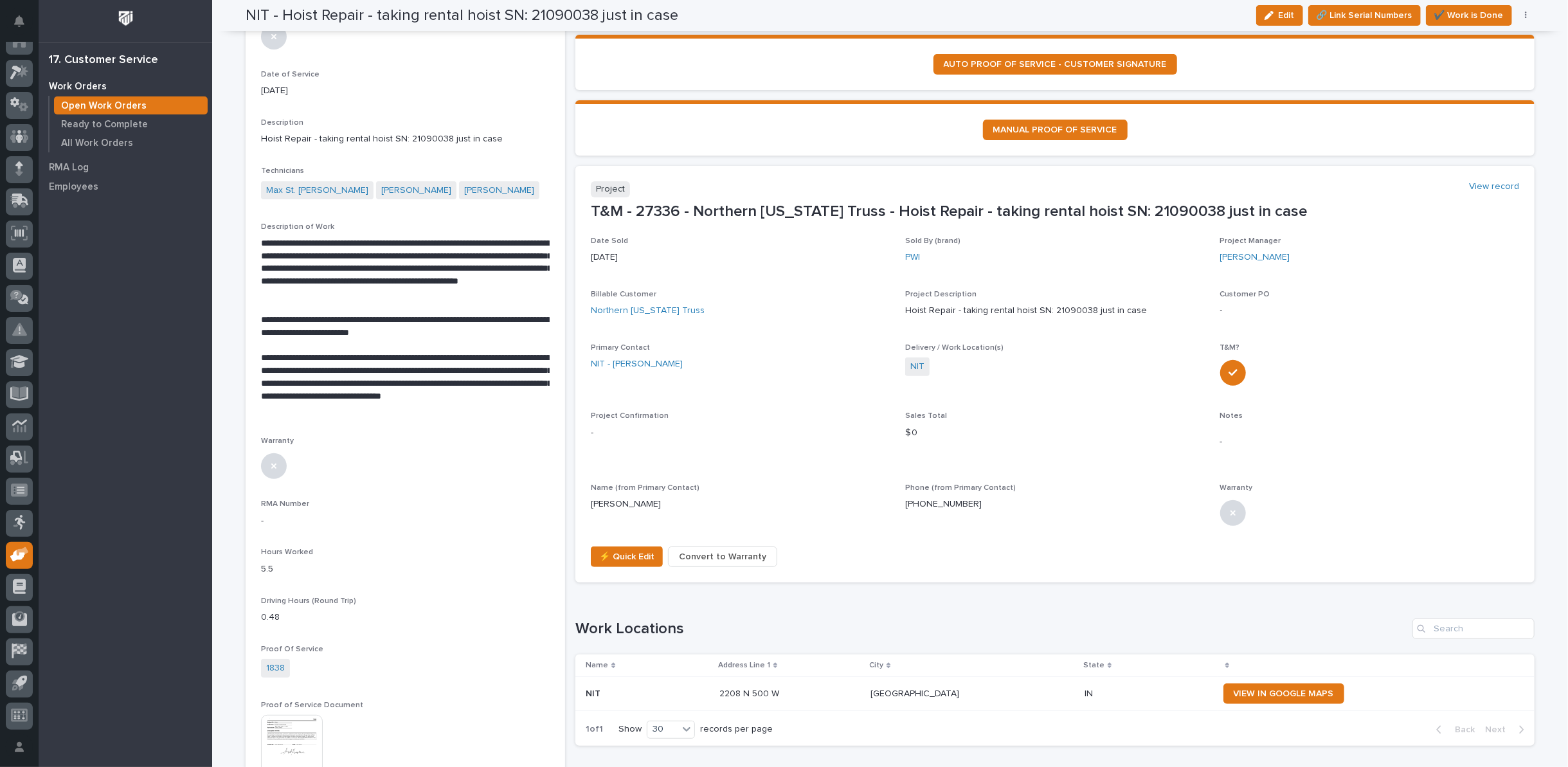
scroll to position [214, 0]
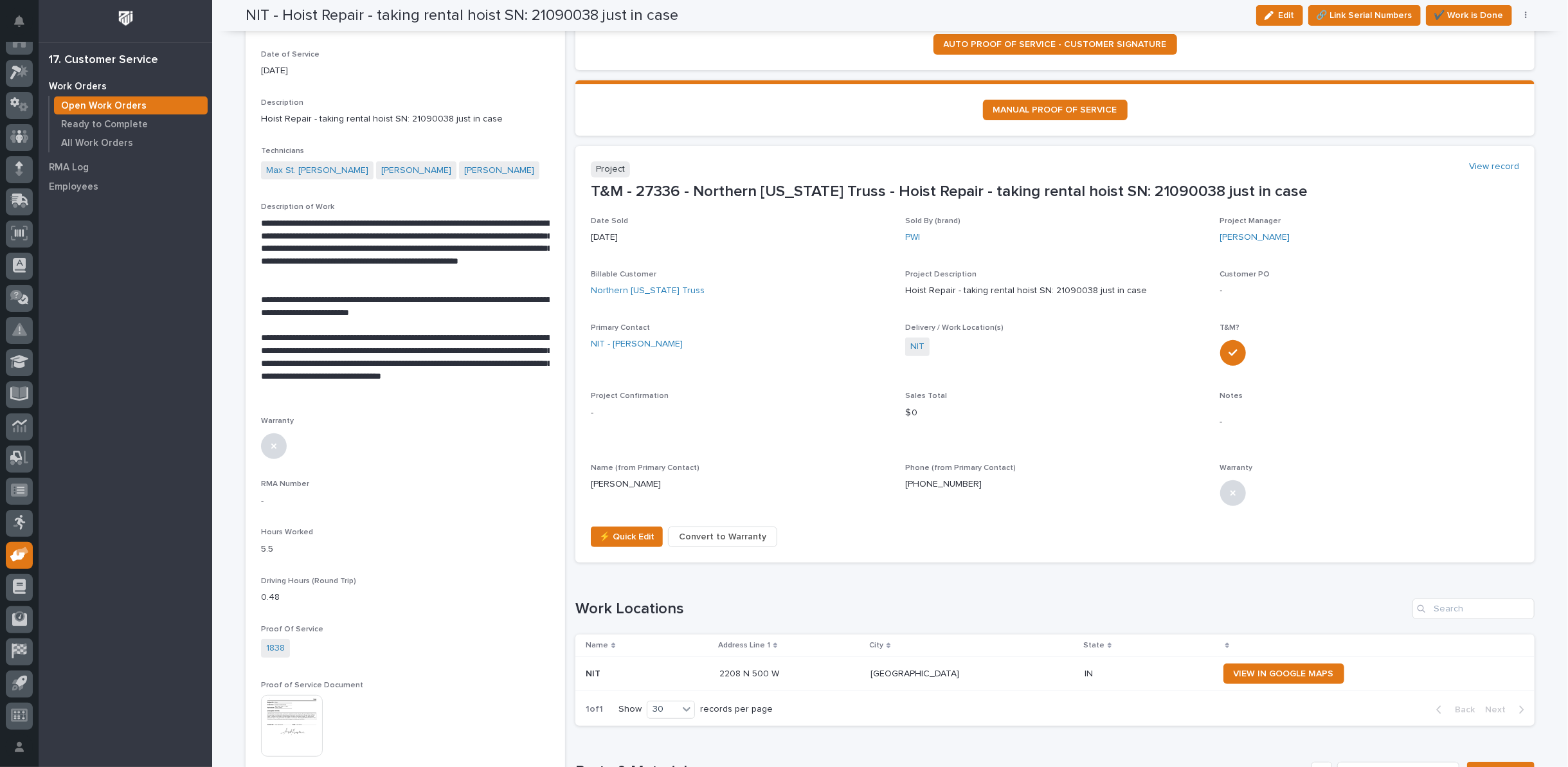
click at [344, 390] on p "**********" at bounding box center [406, 363] width 289 height 63
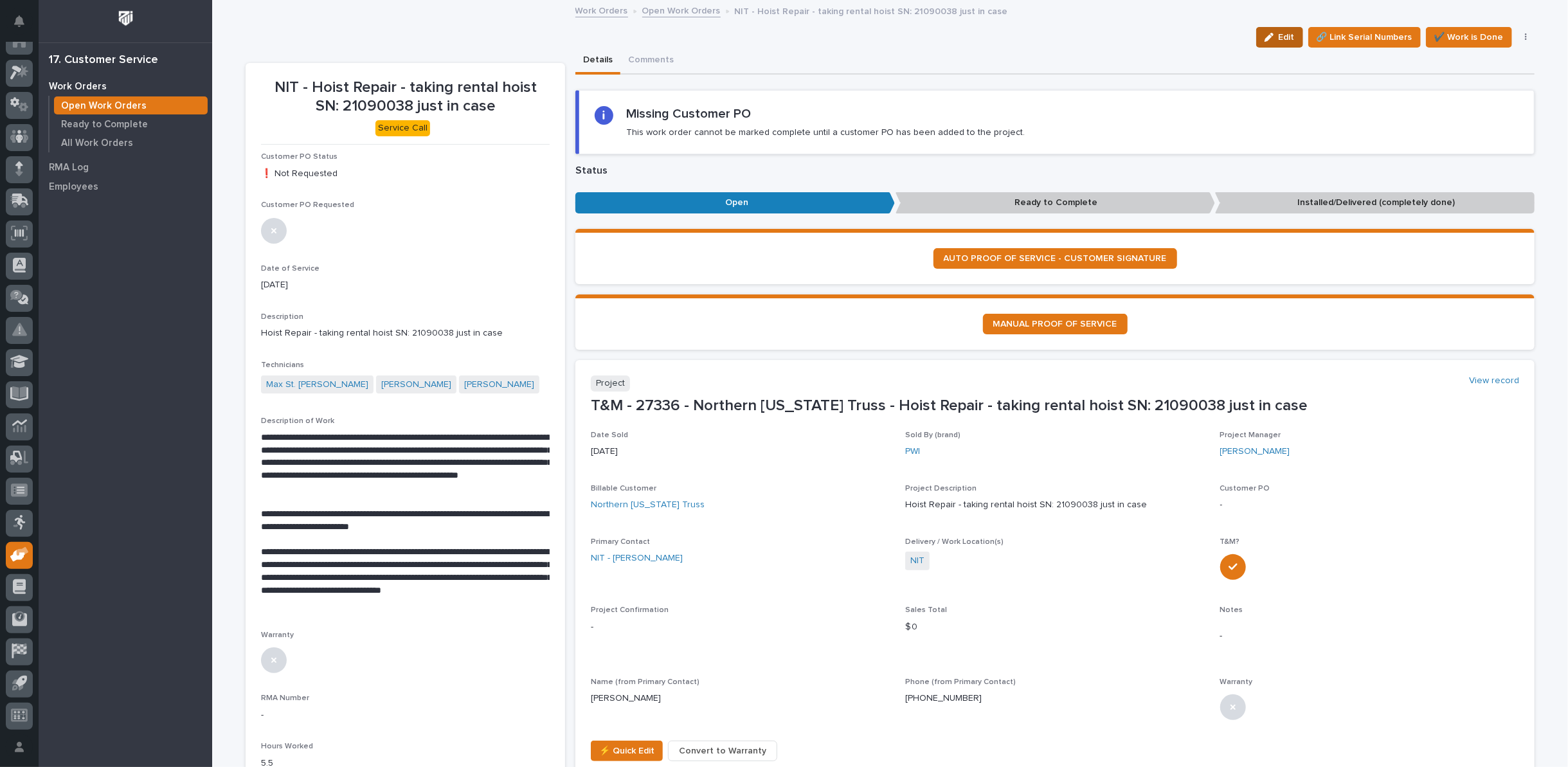
click at [1279, 36] on span "Edit" at bounding box center [1287, 37] width 16 height 11
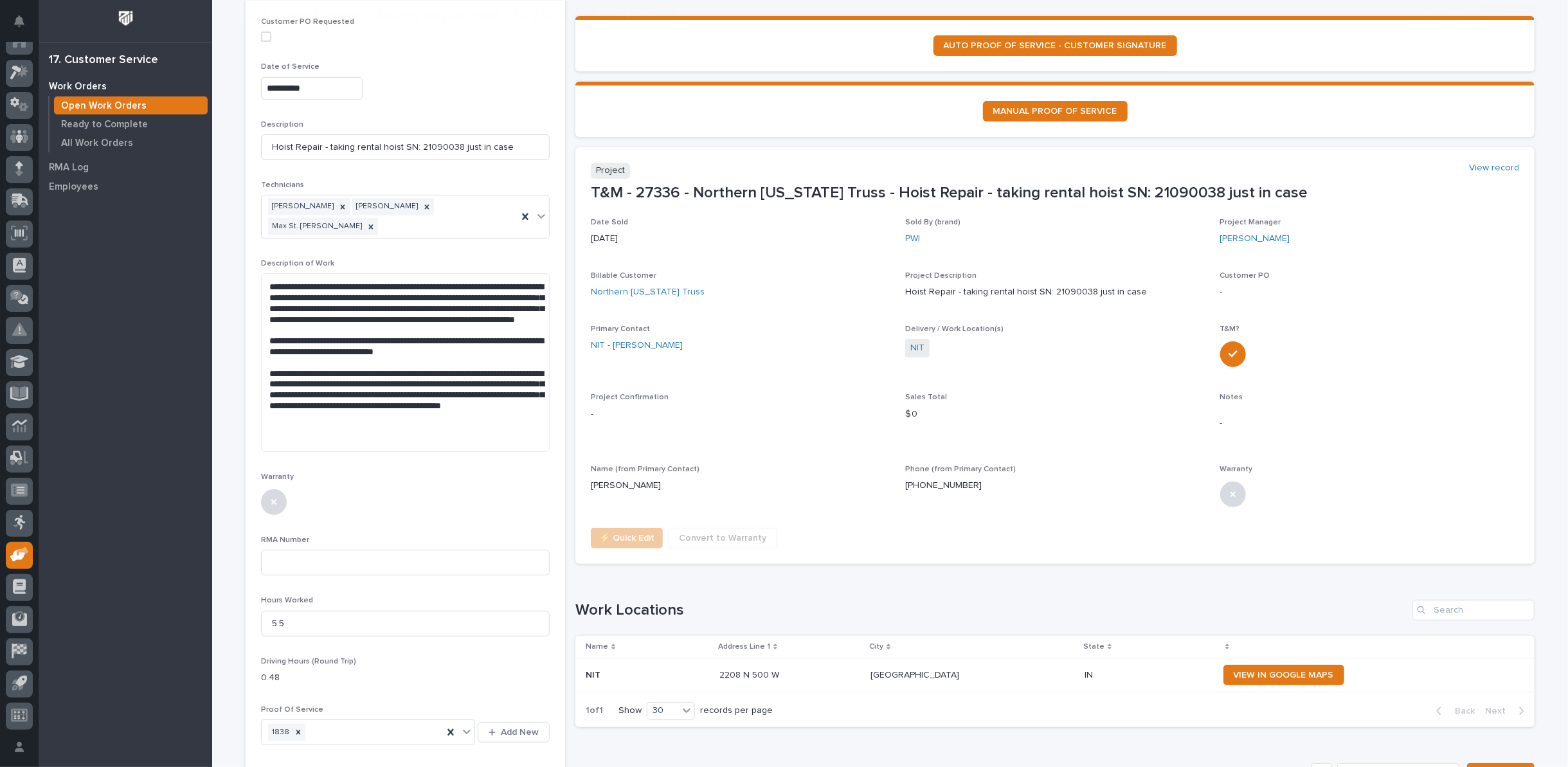
scroll to position [214, 0]
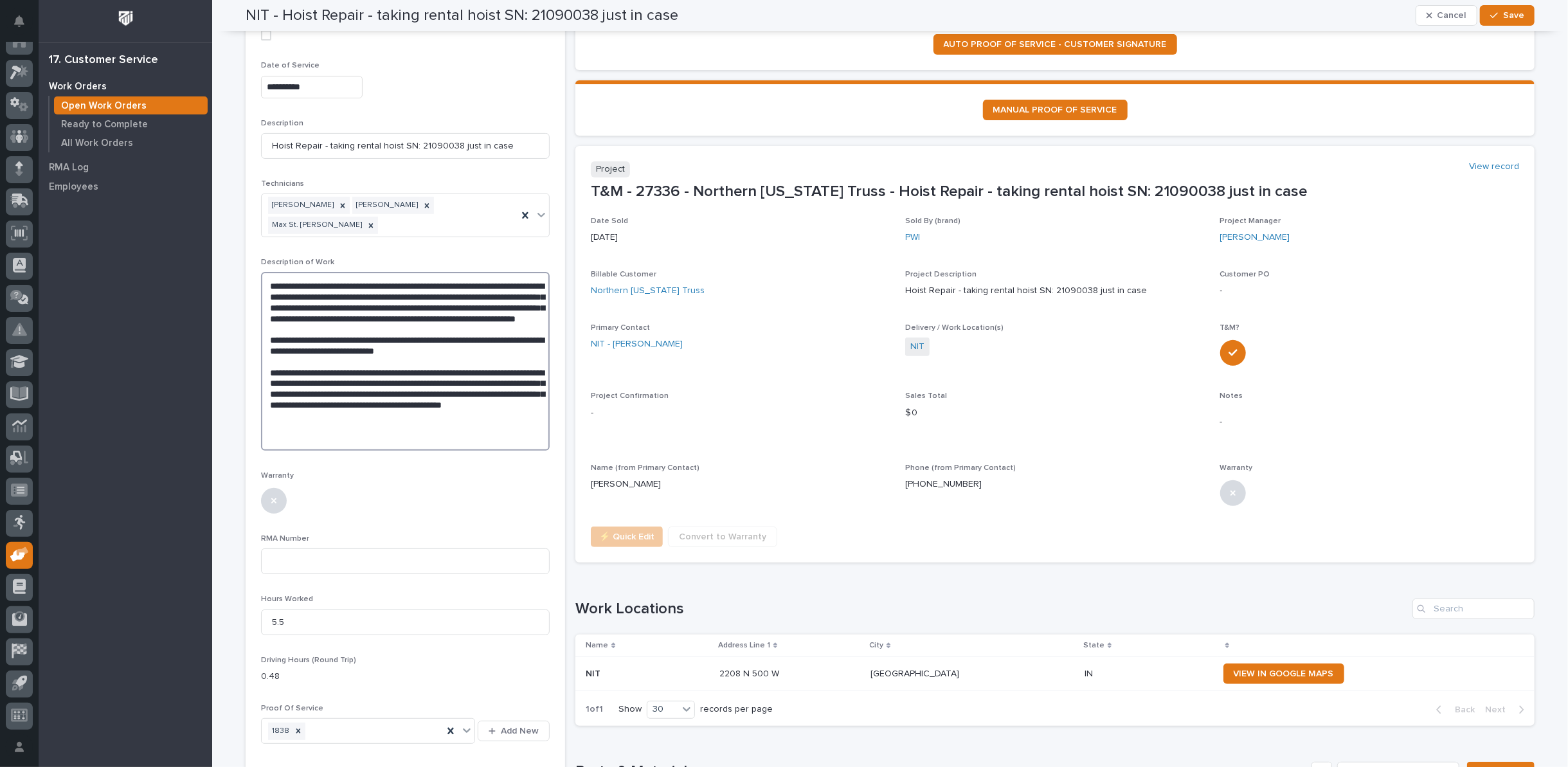
click at [448, 411] on textarea "**********" at bounding box center [406, 361] width 289 height 178
type textarea "**********"
drag, startPoint x: 292, startPoint y: 604, endPoint x: 232, endPoint y: 600, distance: 60.1
click at [232, 600] on div "**********" at bounding box center [890, 621] width 1356 height 1668
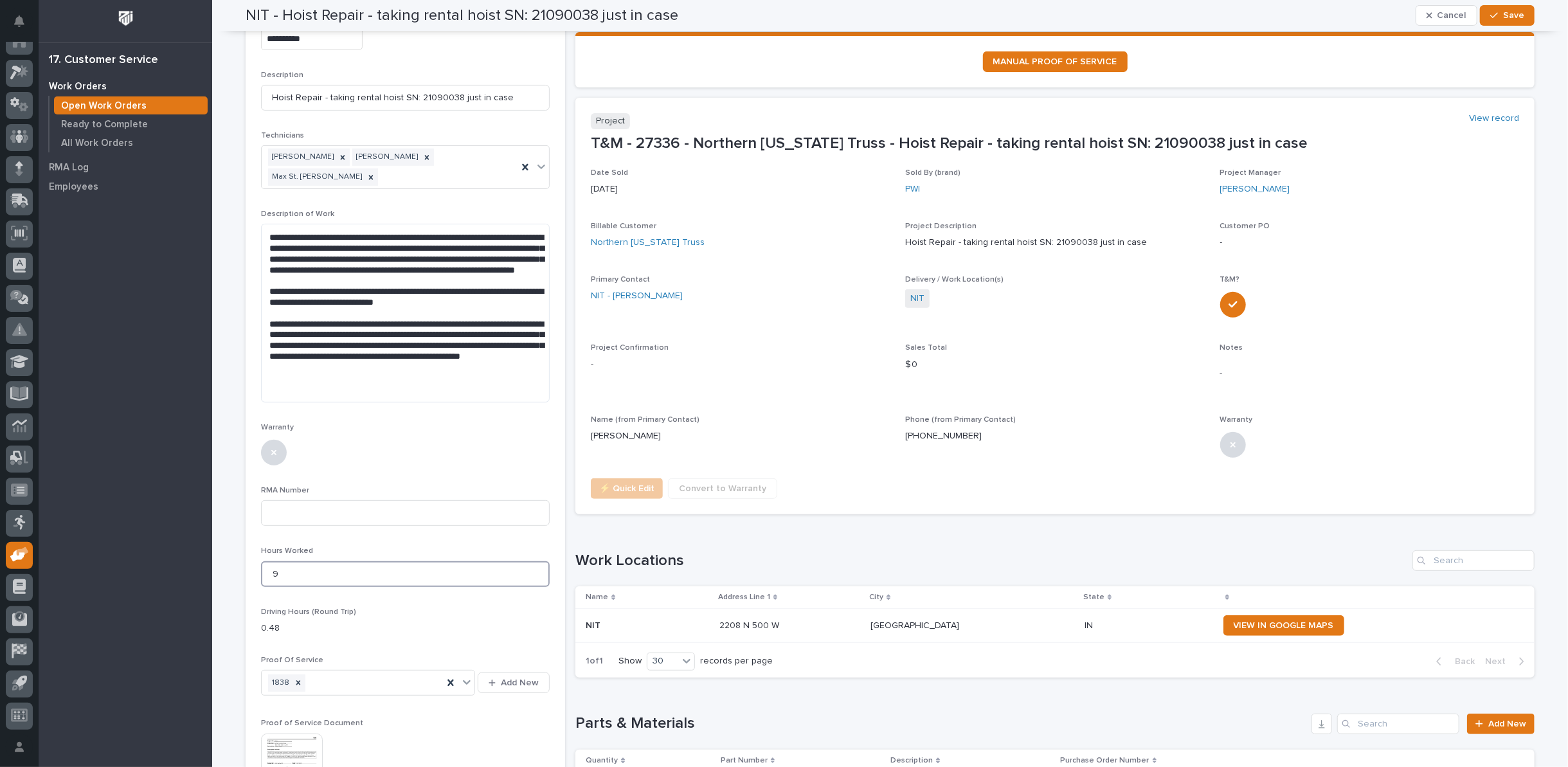
scroll to position [428, 0]
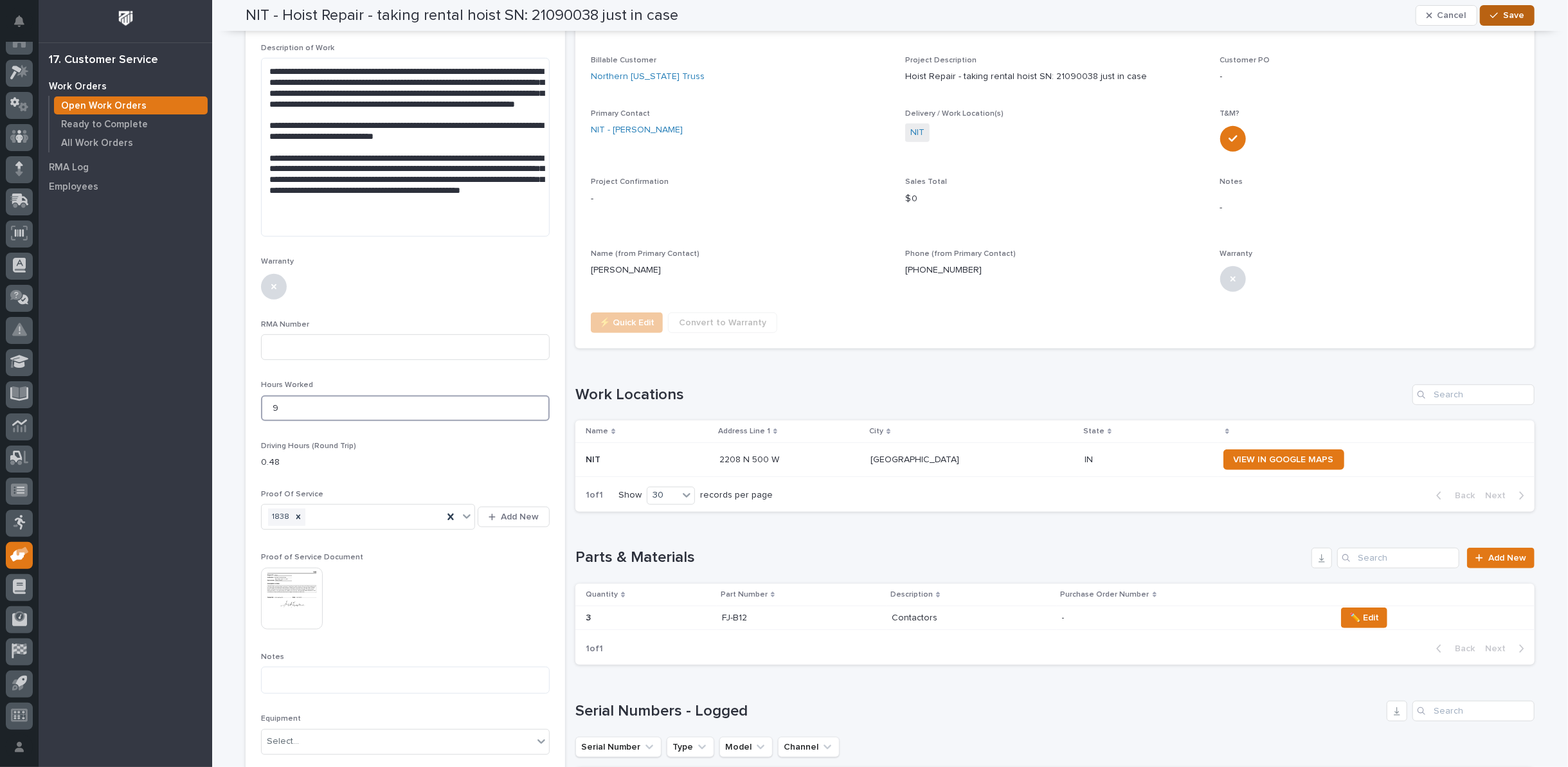
type input "9"
click at [1503, 20] on span "Save" at bounding box center [1513, 15] width 21 height 11
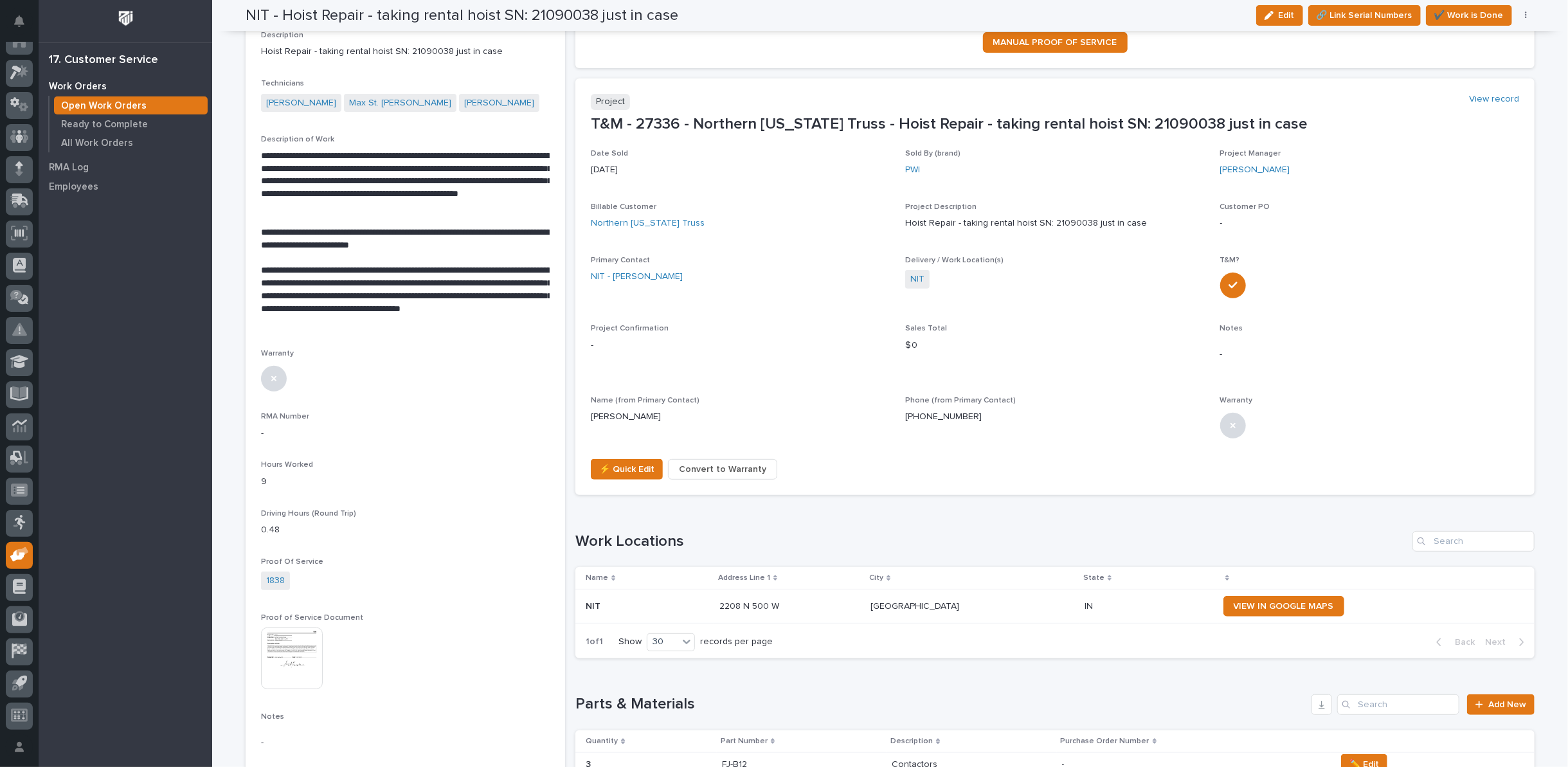
scroll to position [214, 0]
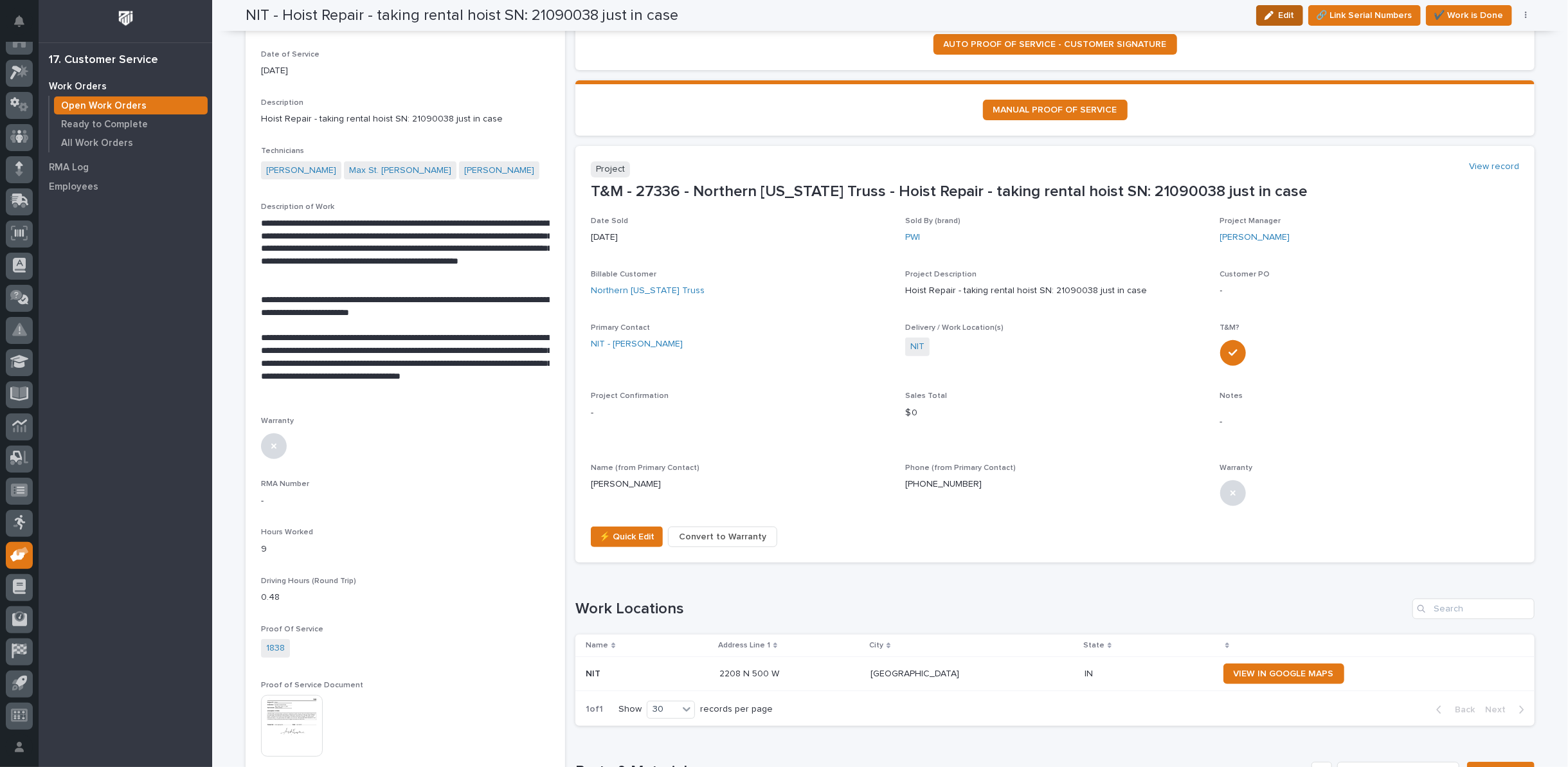
click at [1283, 14] on span "Edit" at bounding box center [1287, 15] width 16 height 11
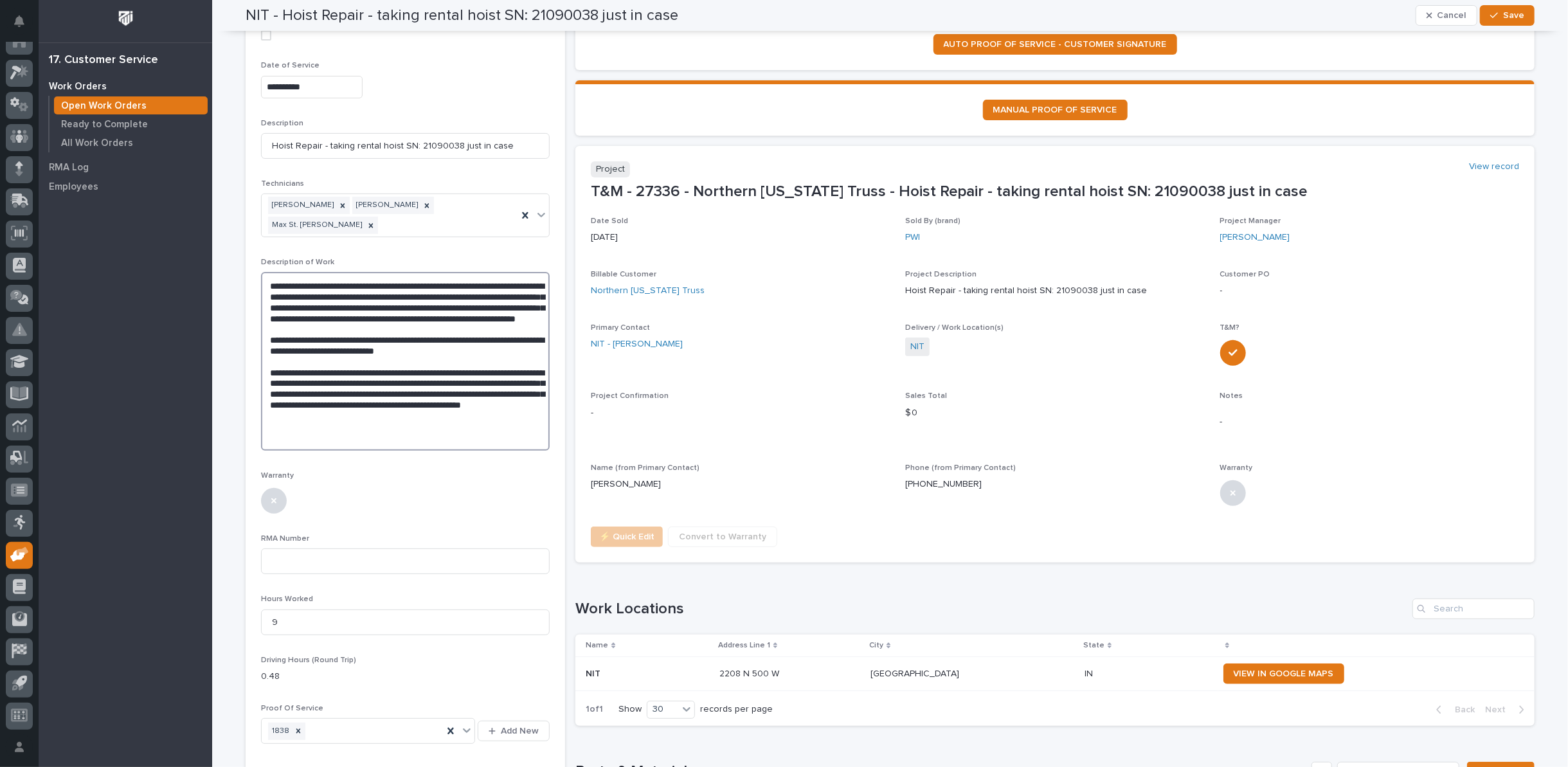
click at [472, 411] on textarea "**********" at bounding box center [406, 361] width 289 height 178
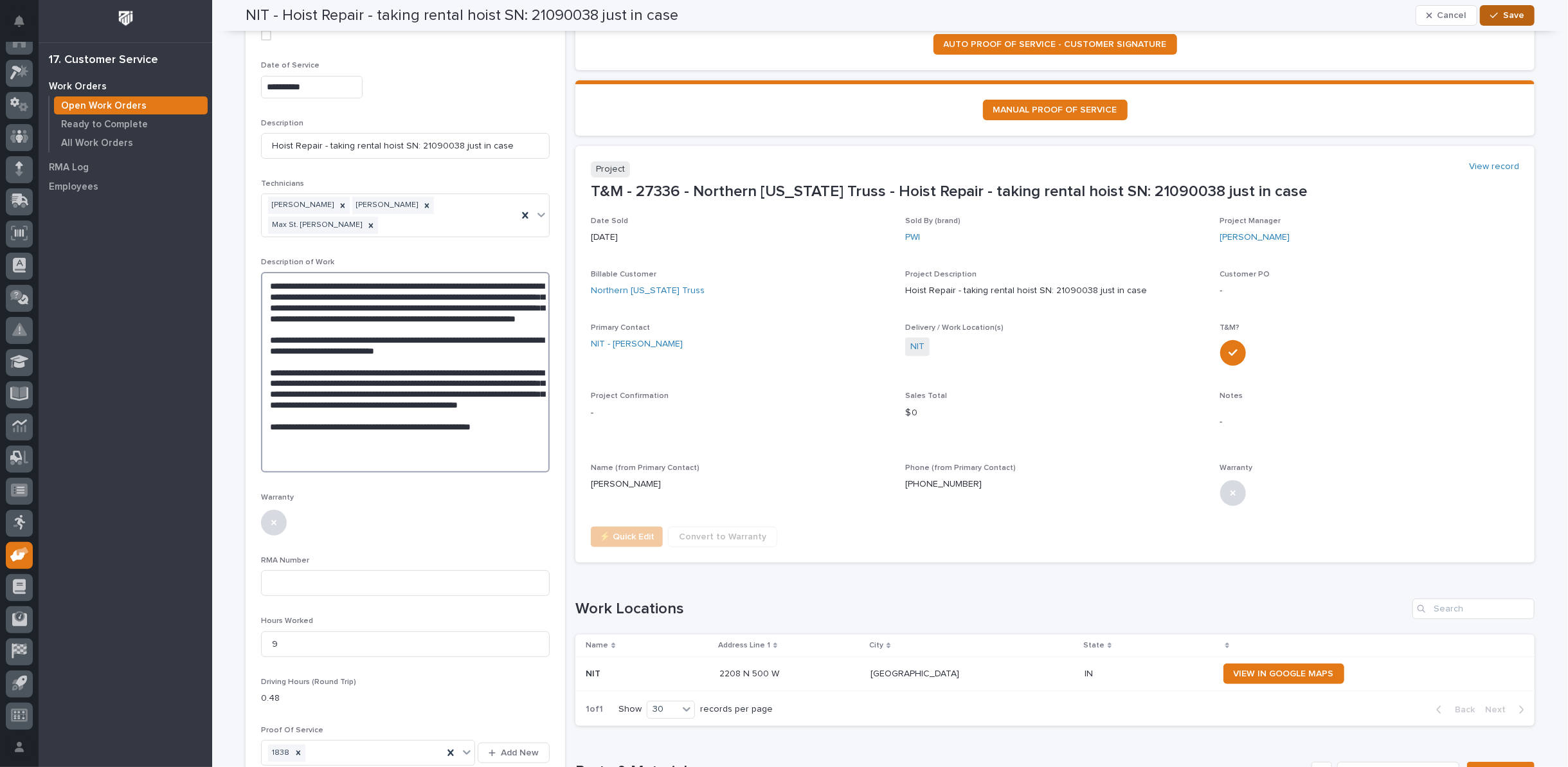
type textarea "**********"
click at [1498, 10] on button "Save" at bounding box center [1507, 16] width 55 height 20
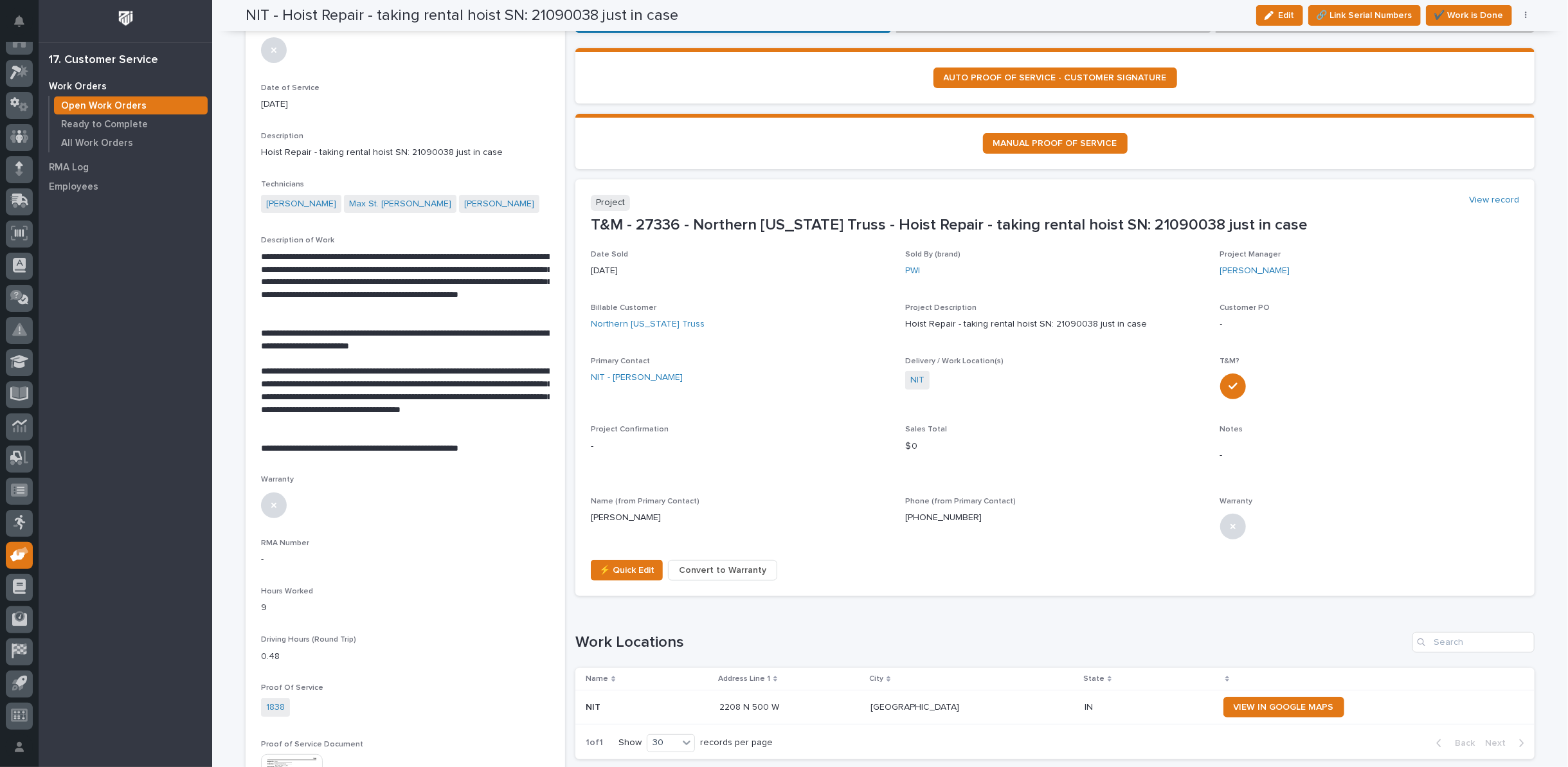
scroll to position [0, 0]
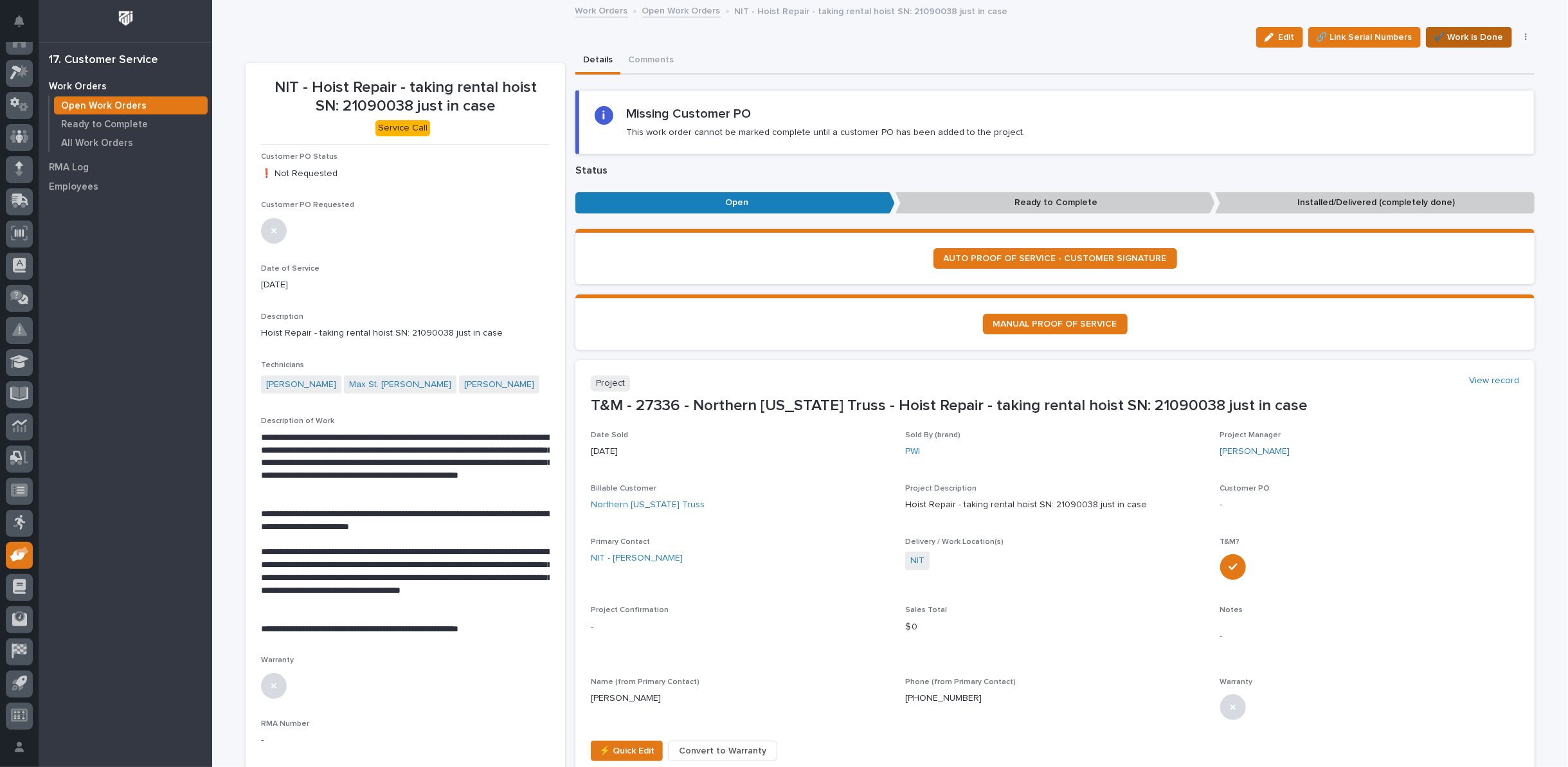
click at [1469, 39] on span "✔️ Work is Done" at bounding box center [1469, 37] width 70 height 16
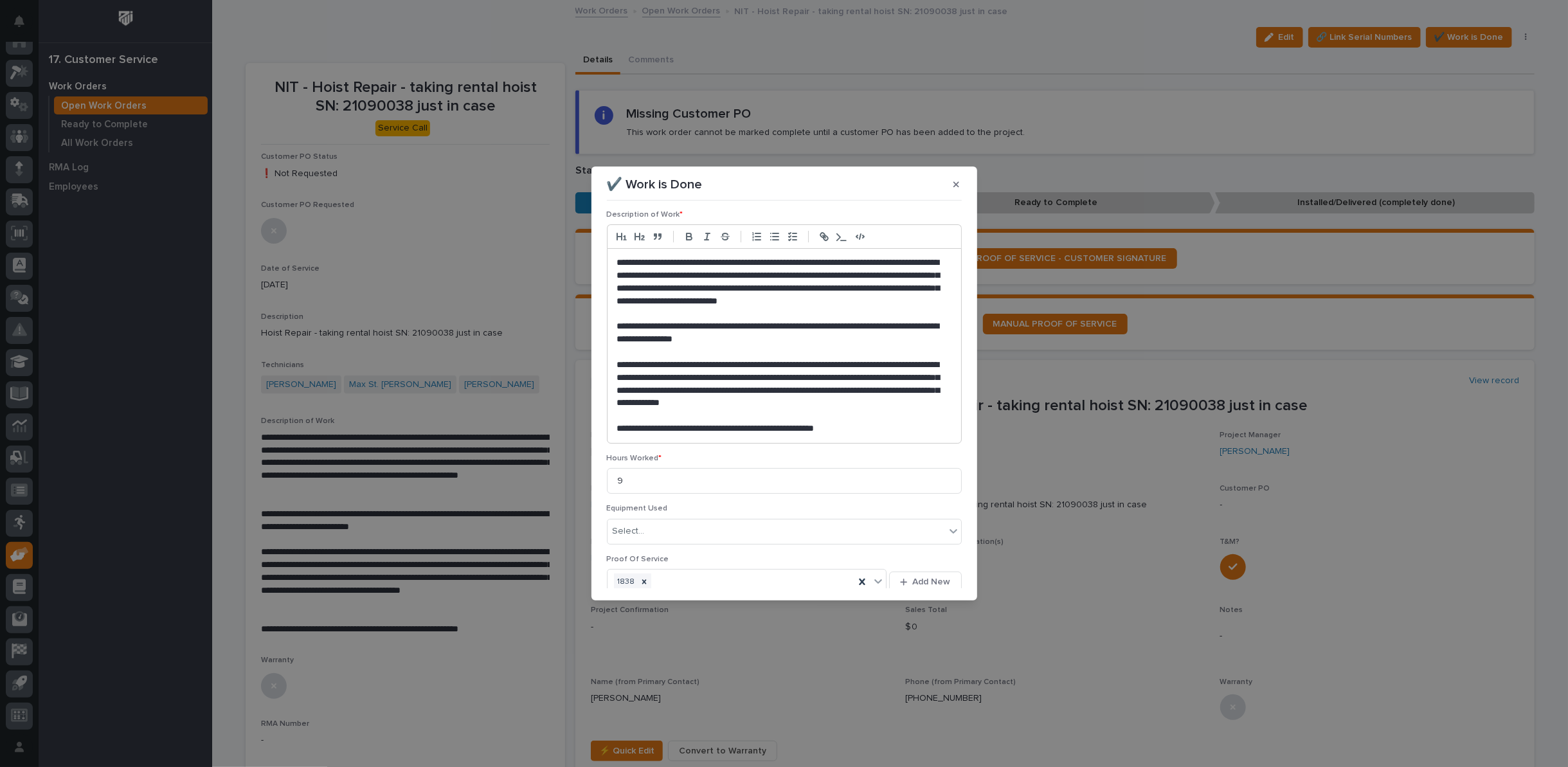
scroll to position [162, 0]
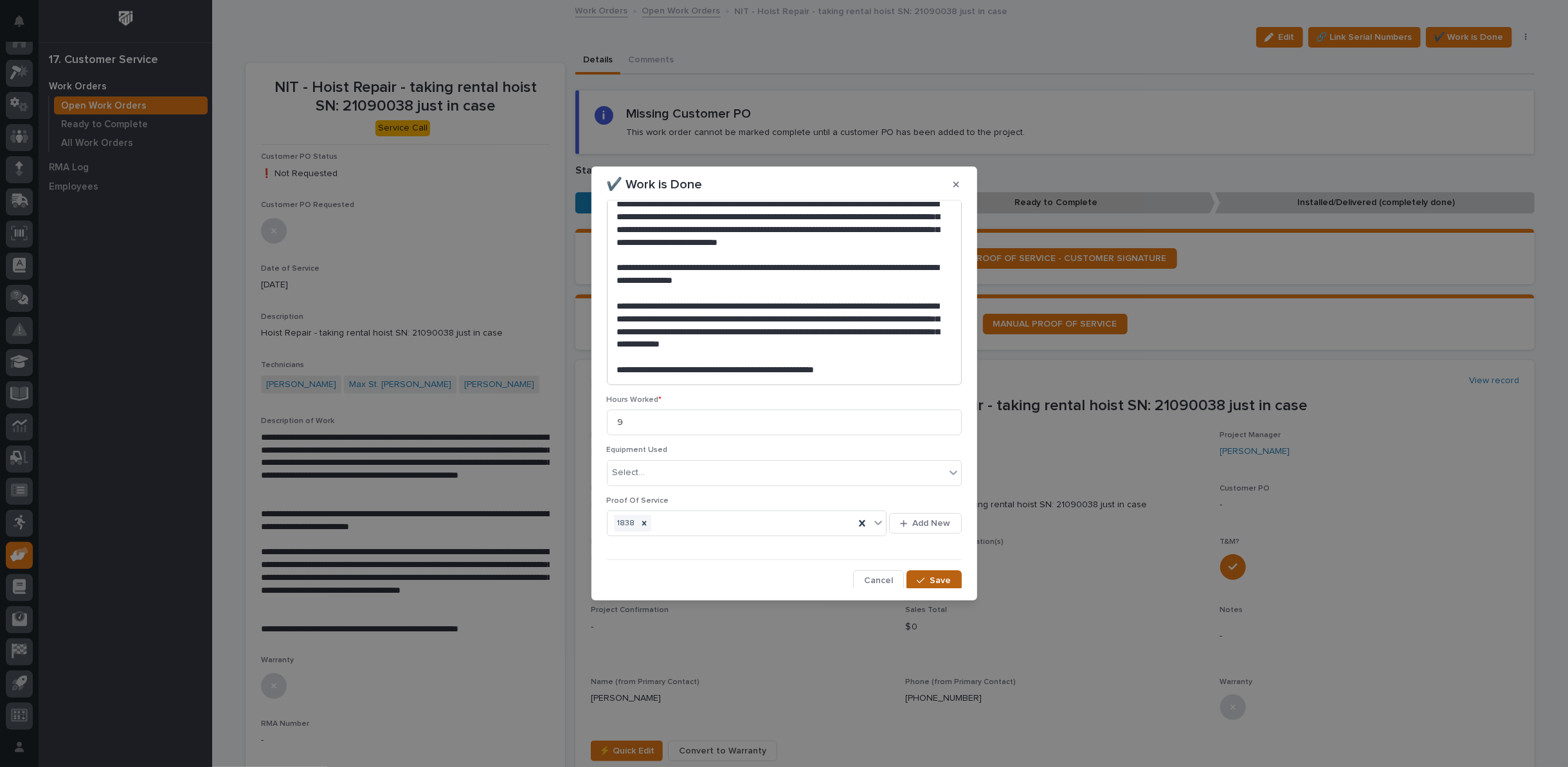
click at [936, 585] on button "Save" at bounding box center [934, 581] width 55 height 20
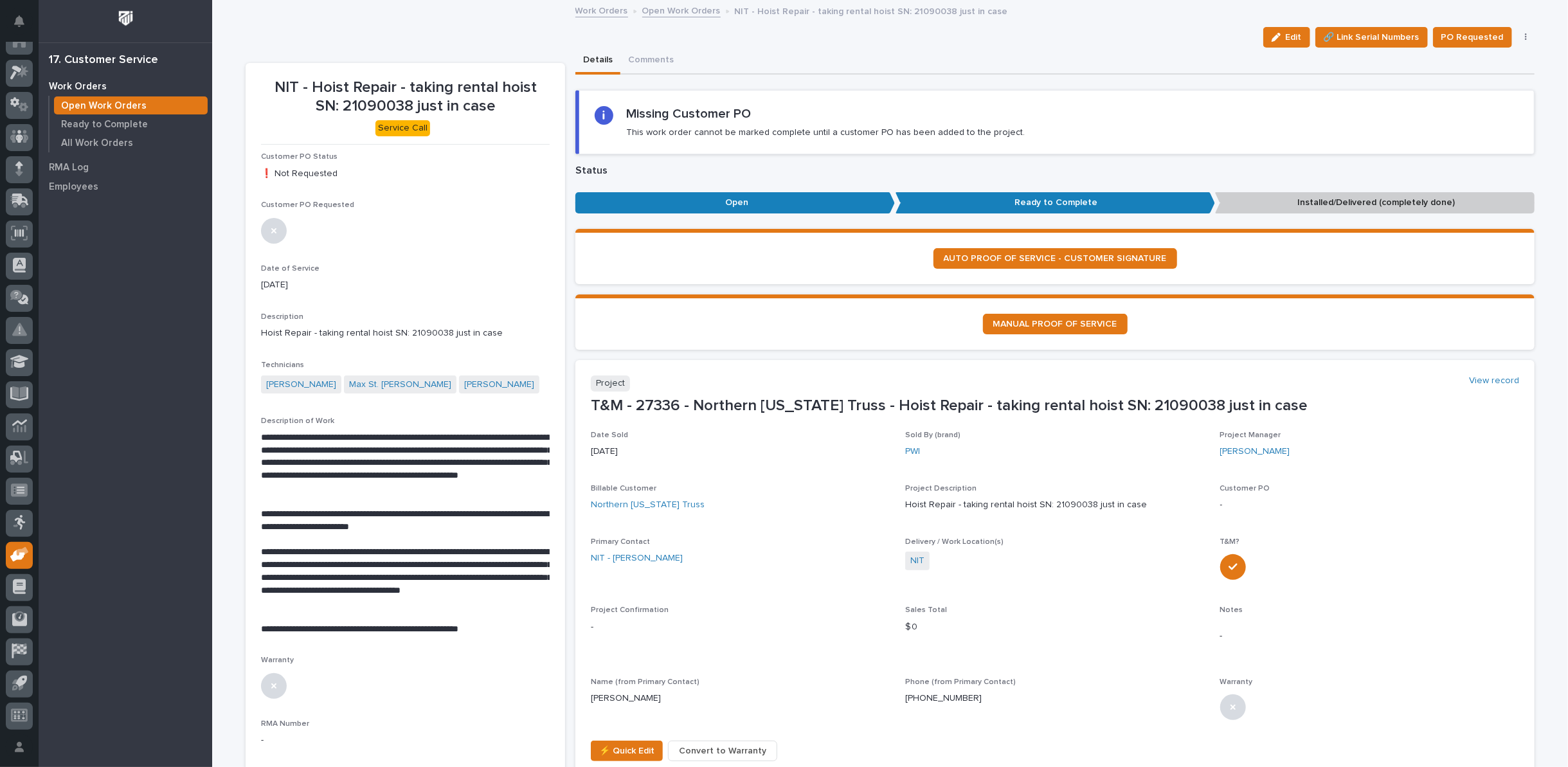
click at [1522, 34] on button "button" at bounding box center [1526, 37] width 18 height 9
click at [1468, 102] on span "Regenerate PDF" at bounding box center [1486, 104] width 69 height 16
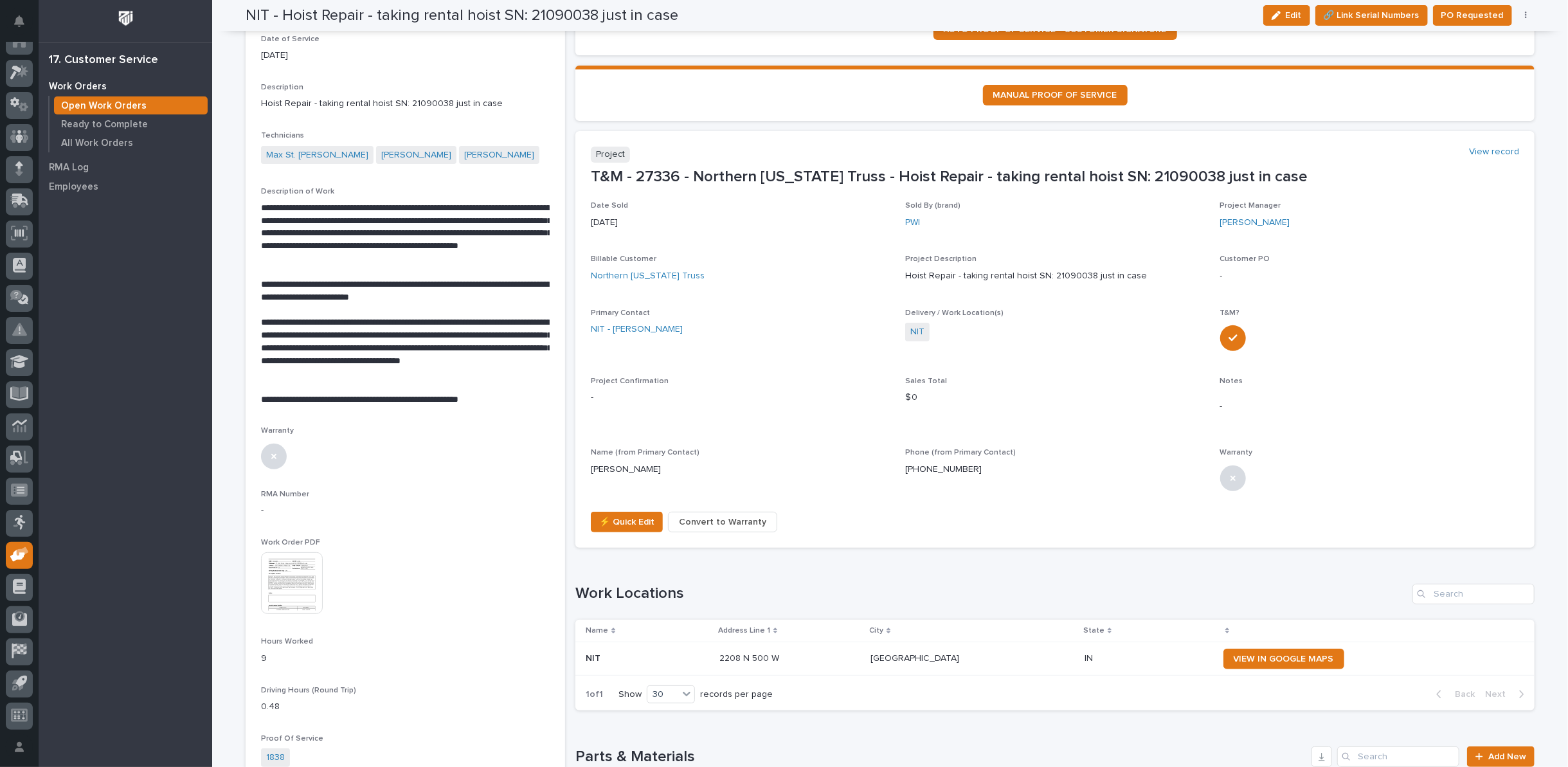
scroll to position [214, 0]
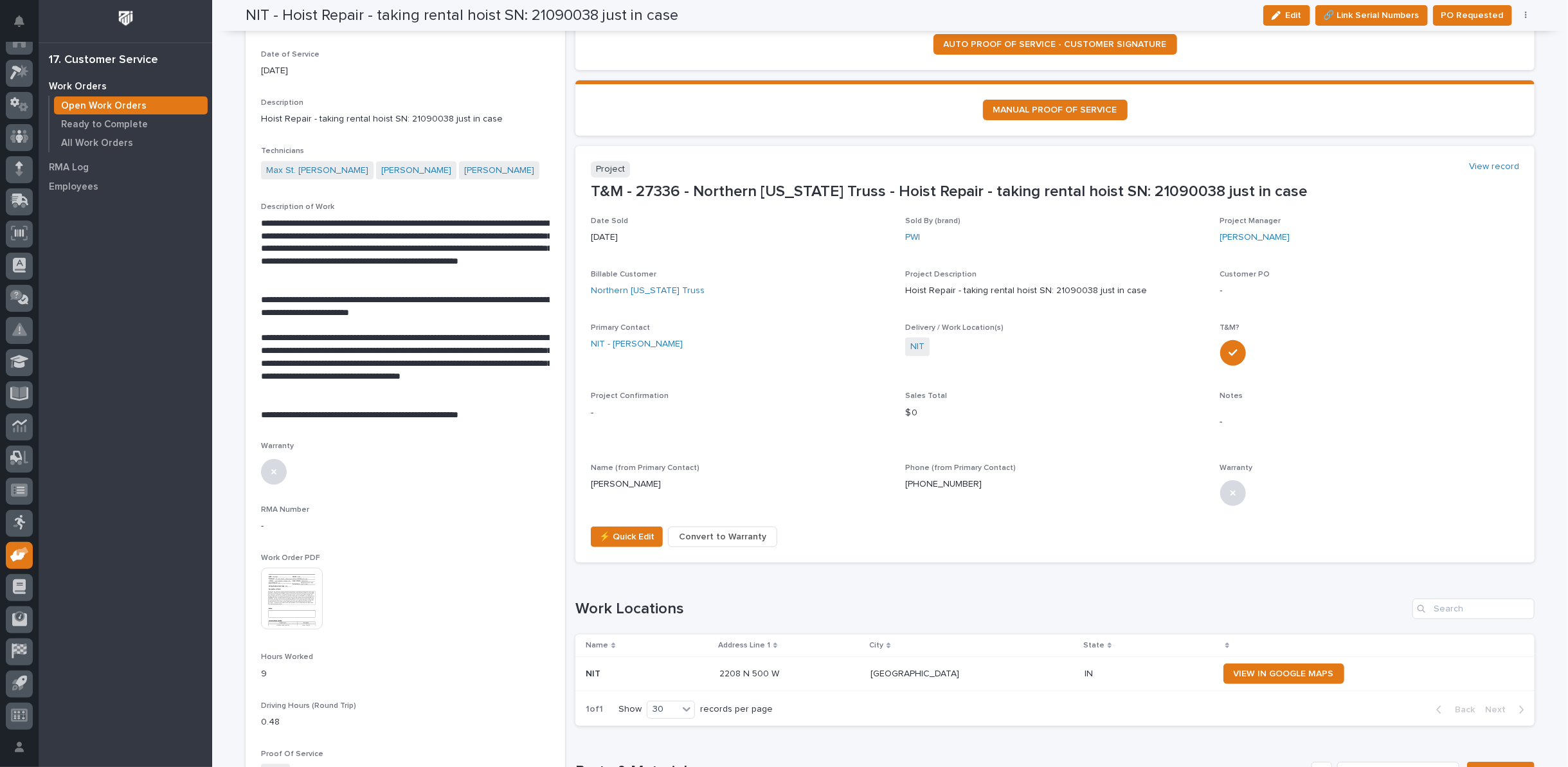
click at [277, 602] on img at bounding box center [292, 598] width 61 height 61
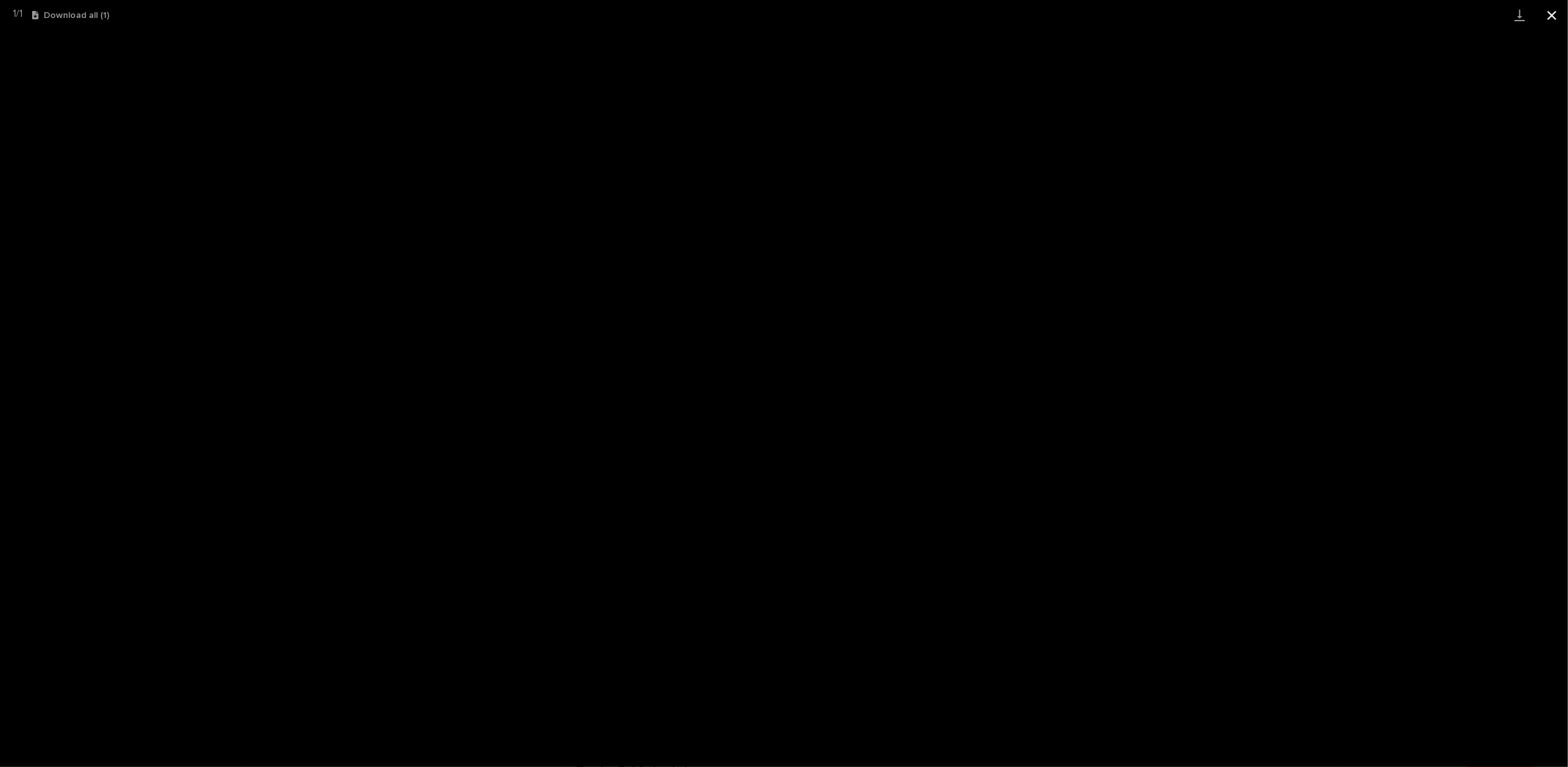
click at [1560, 15] on button "Close gallery" at bounding box center [1552, 15] width 32 height 30
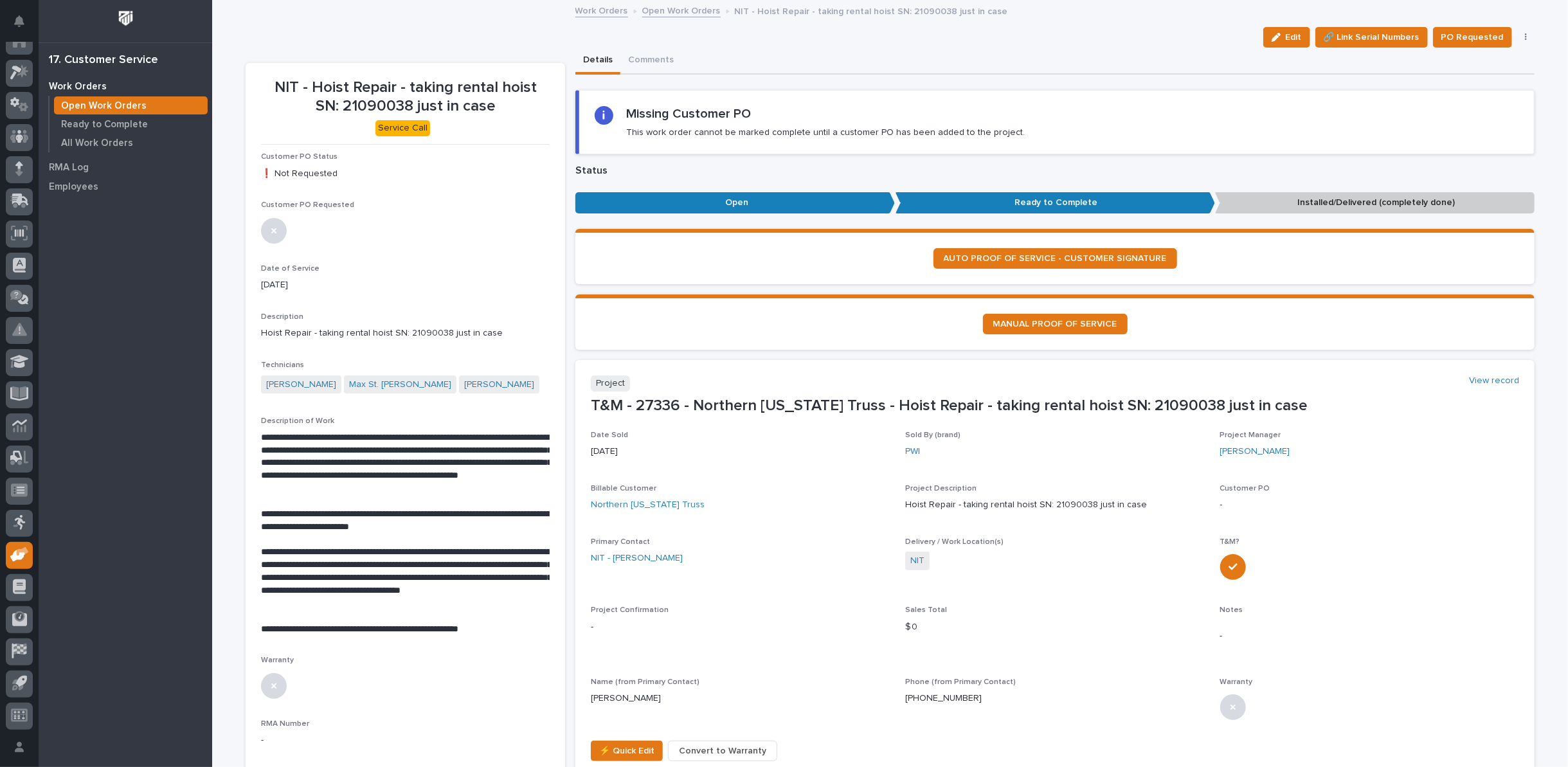
scroll to position [286, 0]
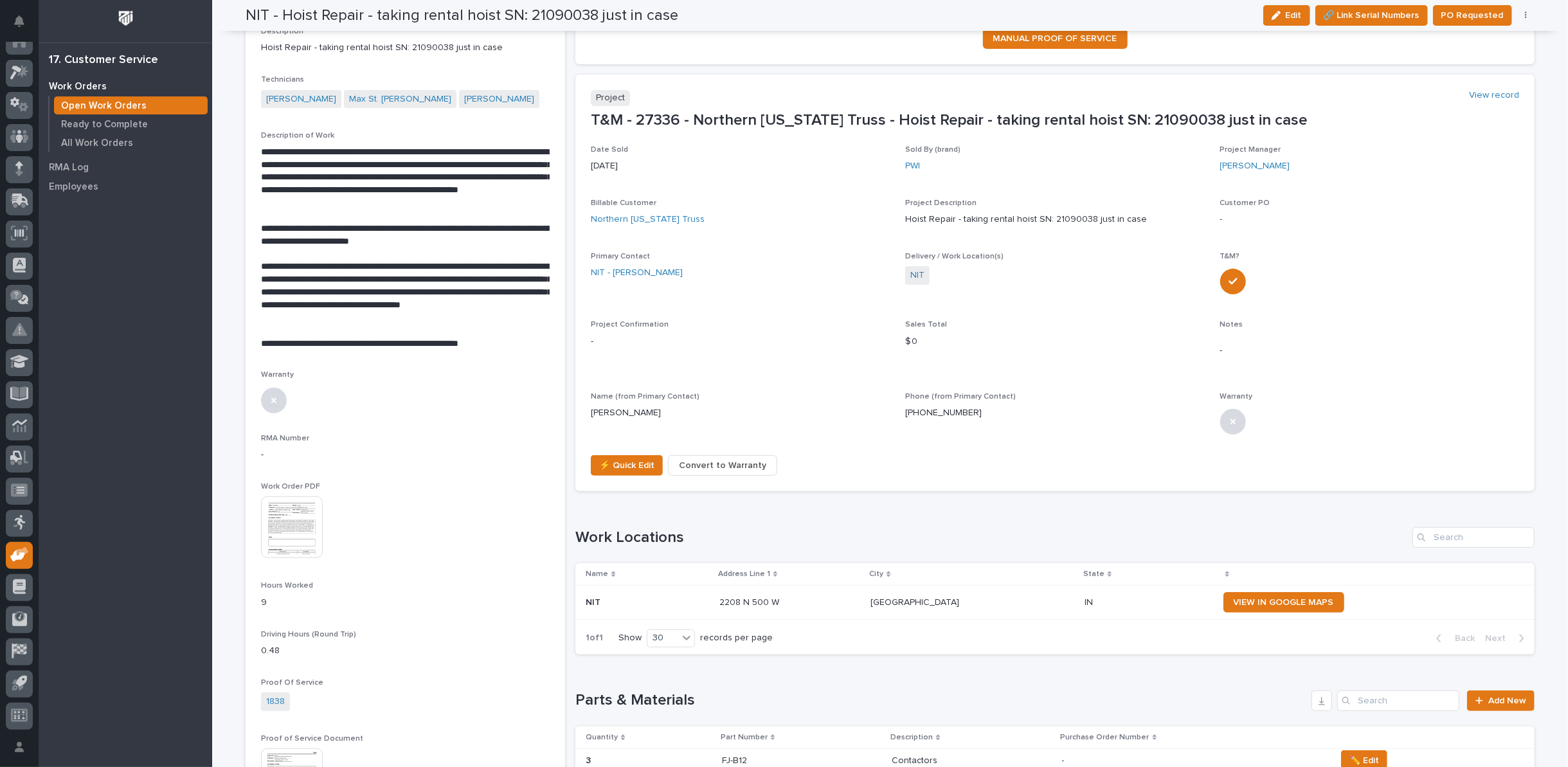
click at [283, 528] on img at bounding box center [292, 527] width 61 height 61
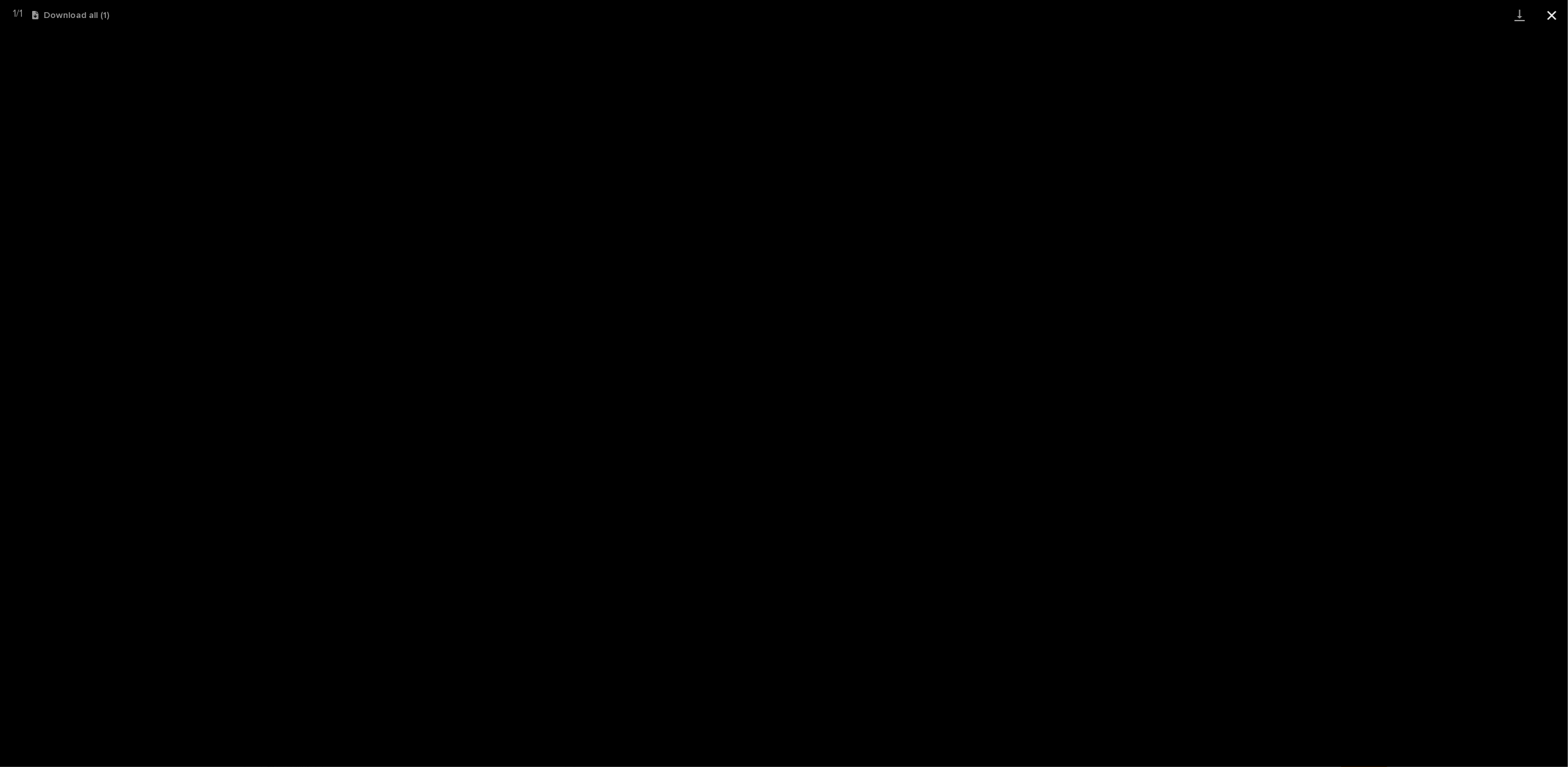
click at [1553, 15] on button "Close gallery" at bounding box center [1552, 15] width 32 height 30
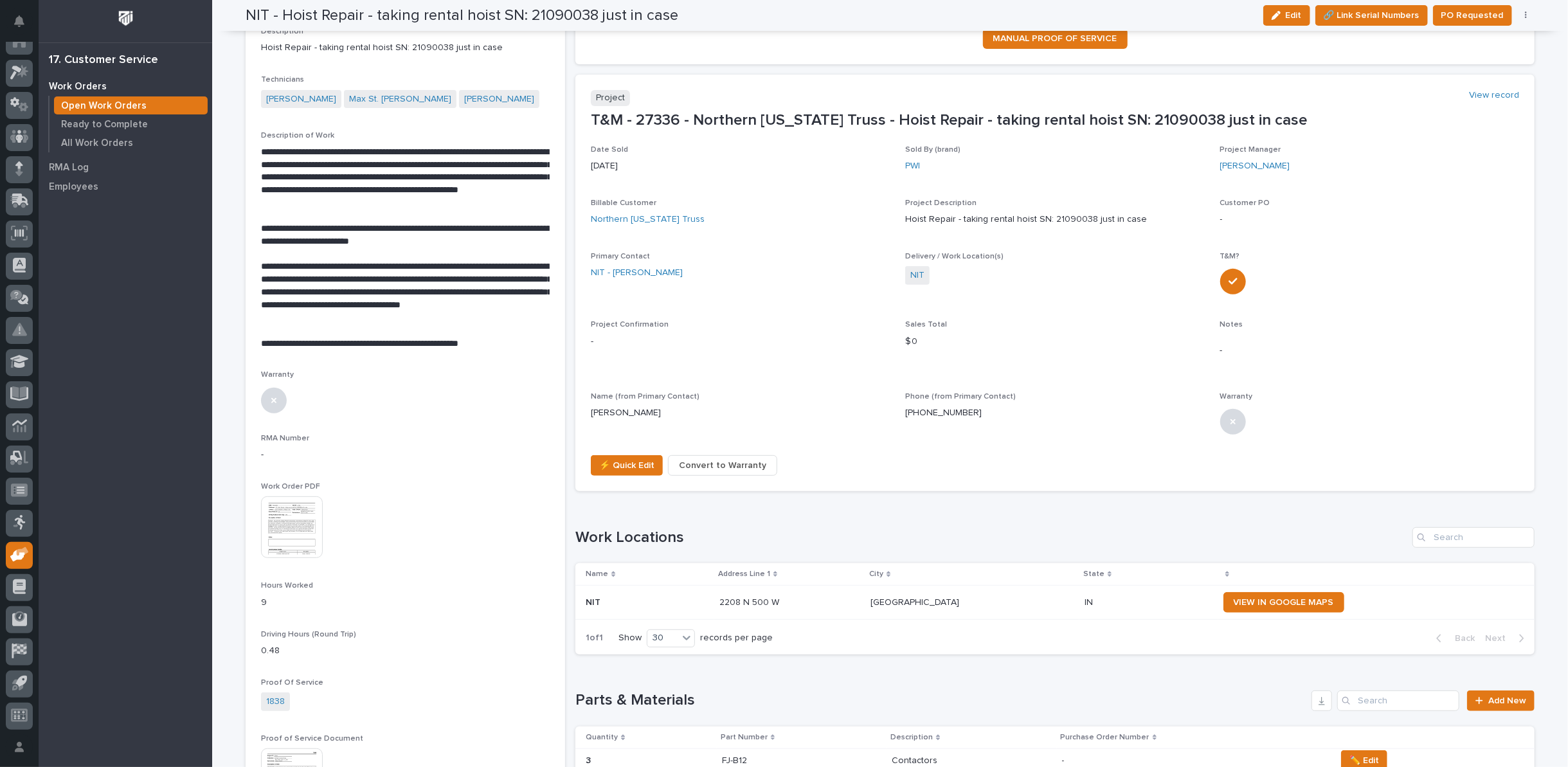
click at [1518, 16] on button "button" at bounding box center [1526, 15] width 18 height 9
click at [1483, 79] on span "Regenerate PDF" at bounding box center [1486, 82] width 69 height 16
click at [285, 534] on img at bounding box center [292, 527] width 61 height 61
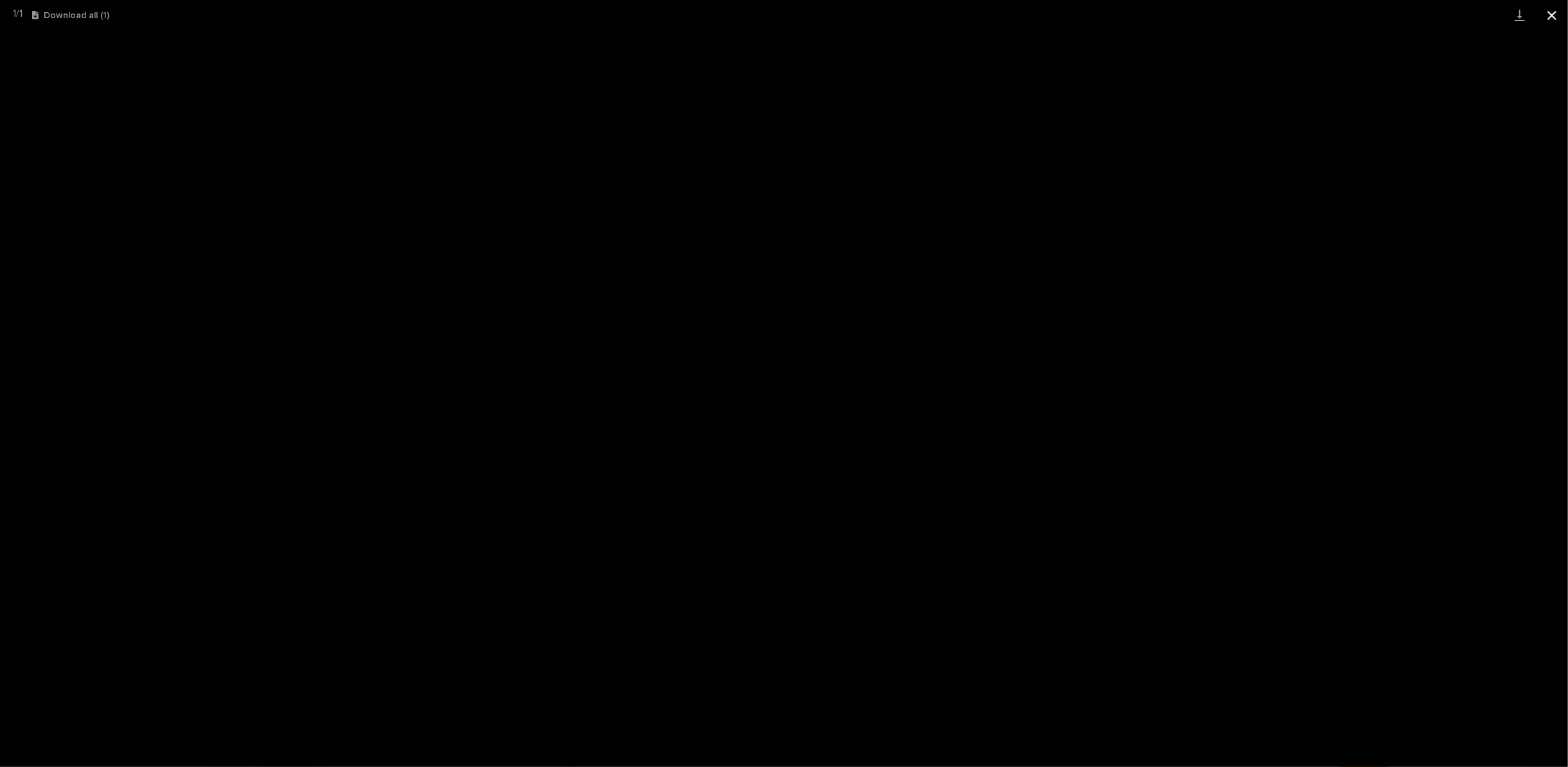
click at [1554, 15] on button "Close gallery" at bounding box center [1552, 15] width 32 height 30
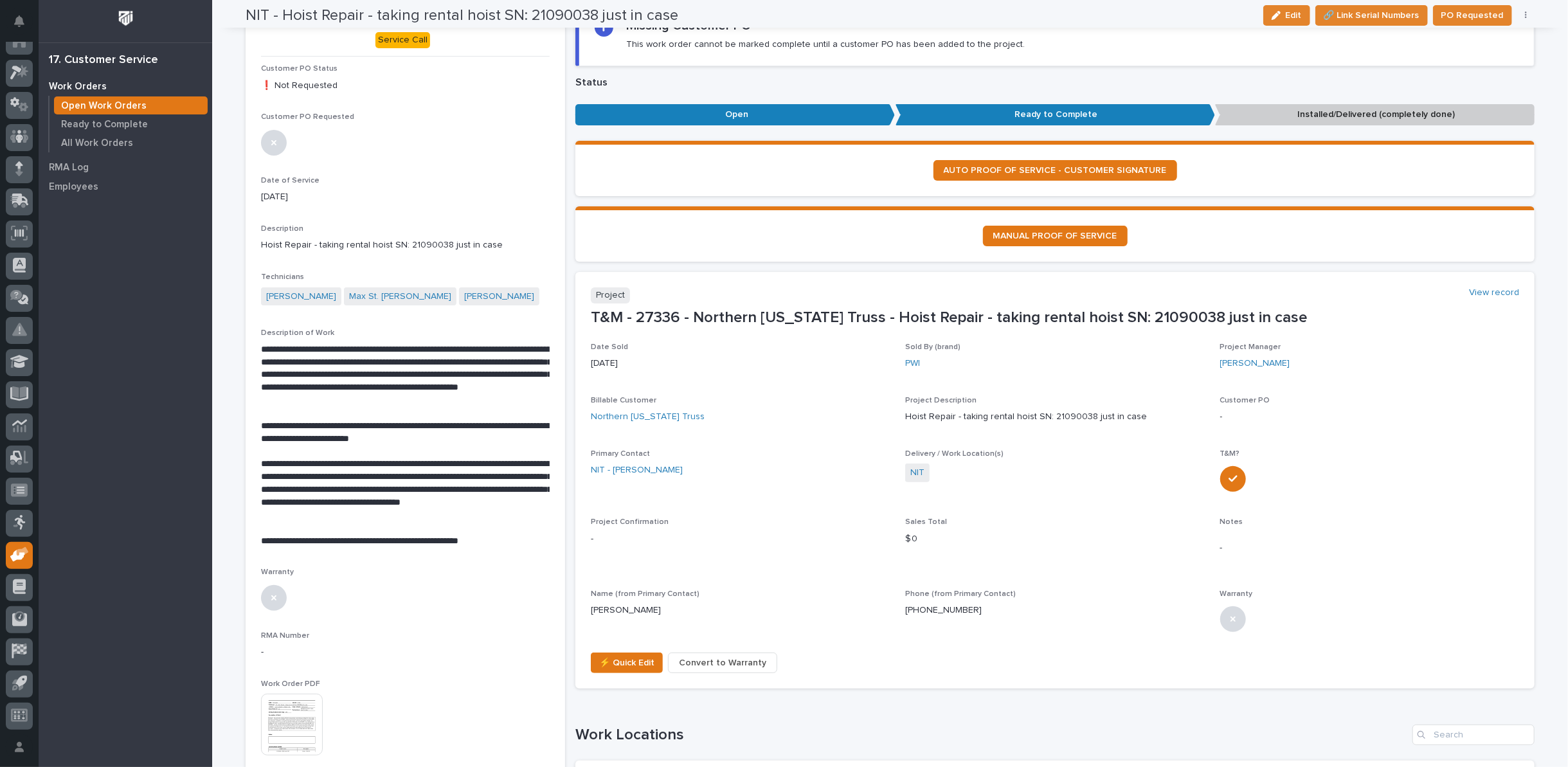
scroll to position [0, 0]
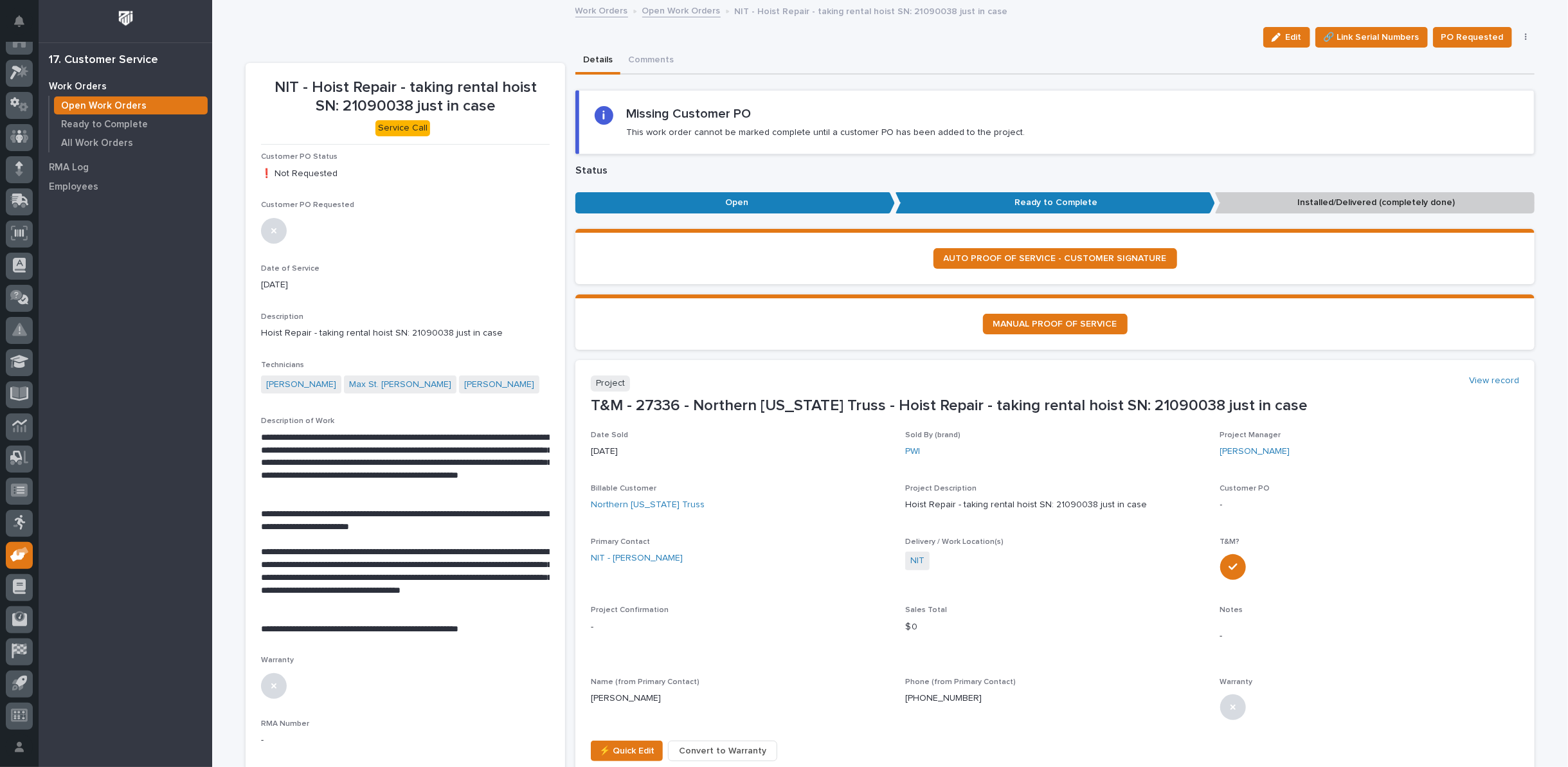
click at [672, 7] on link "Open Work Orders" at bounding box center [682, 10] width 78 height 15
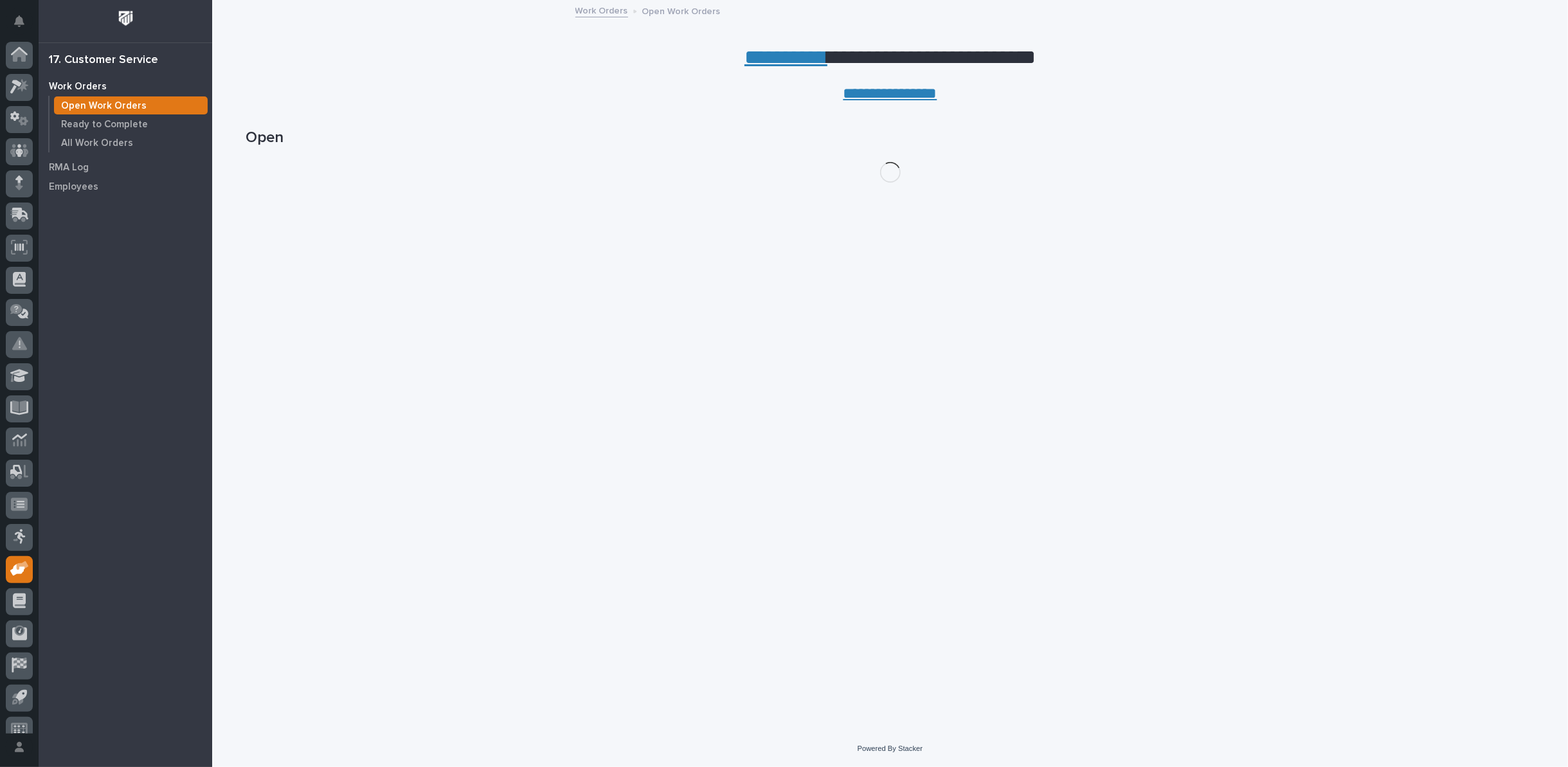
scroll to position [14, 0]
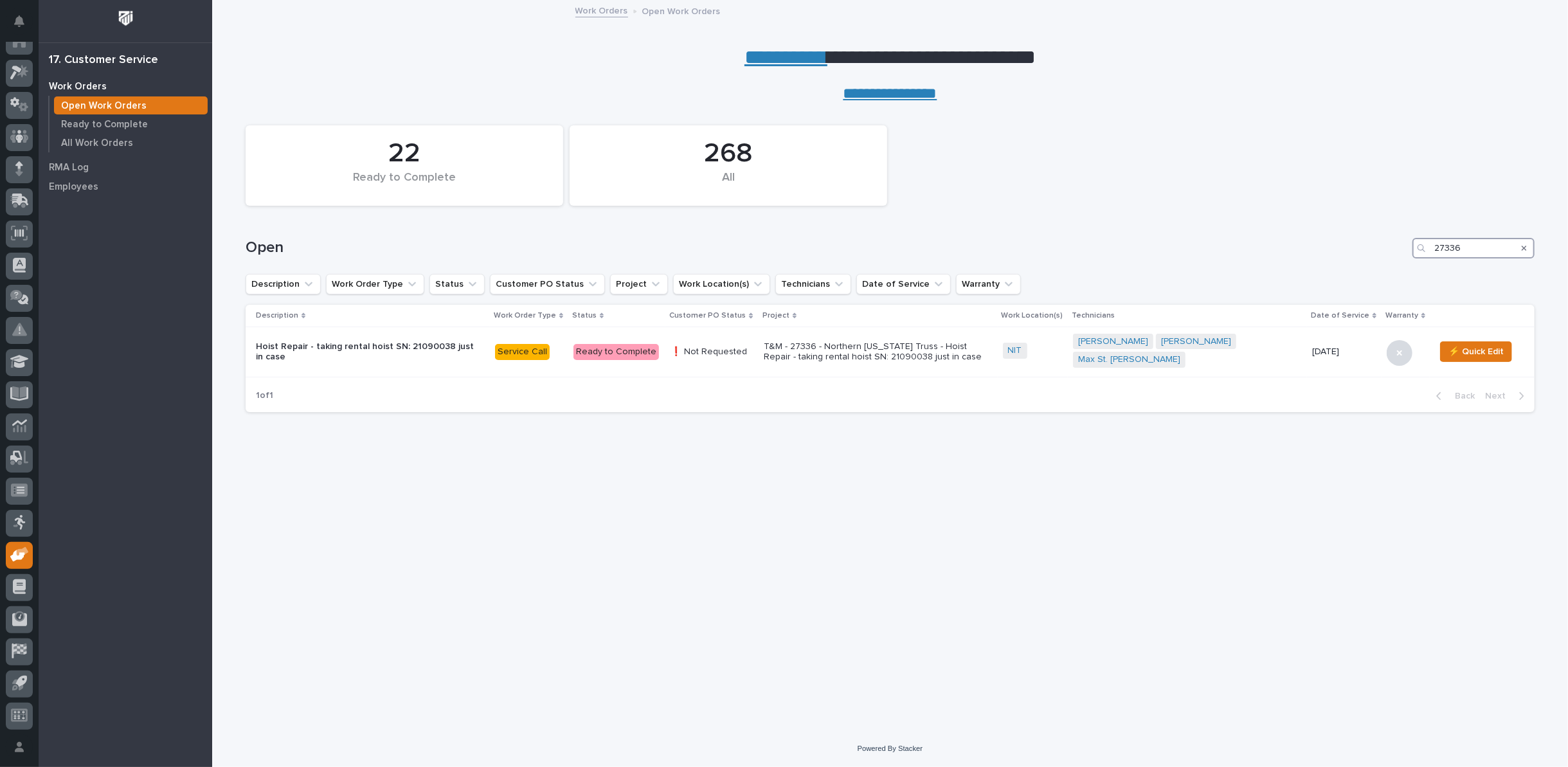
drag, startPoint x: 1482, startPoint y: 250, endPoint x: 1227, endPoint y: 226, distance: 256.1
click at [1227, 226] on div "Open 27336" at bounding box center [890, 242] width 1289 height 61
type input "27349"
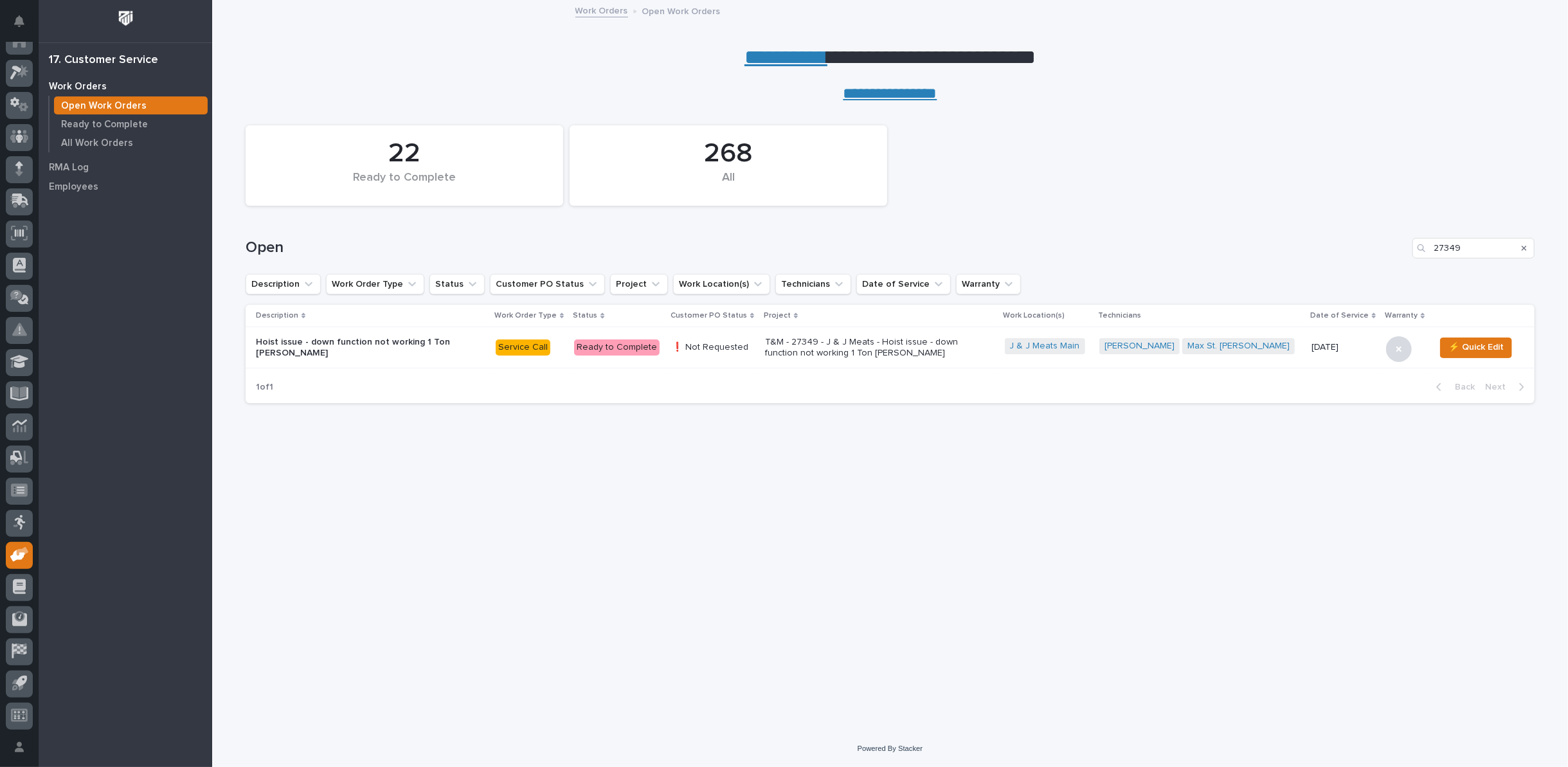
click at [887, 346] on p "T&M - 27349 - J & J Meats - Hoist issue - down function not working 1 Ton Starke" at bounding box center [877, 348] width 225 height 22
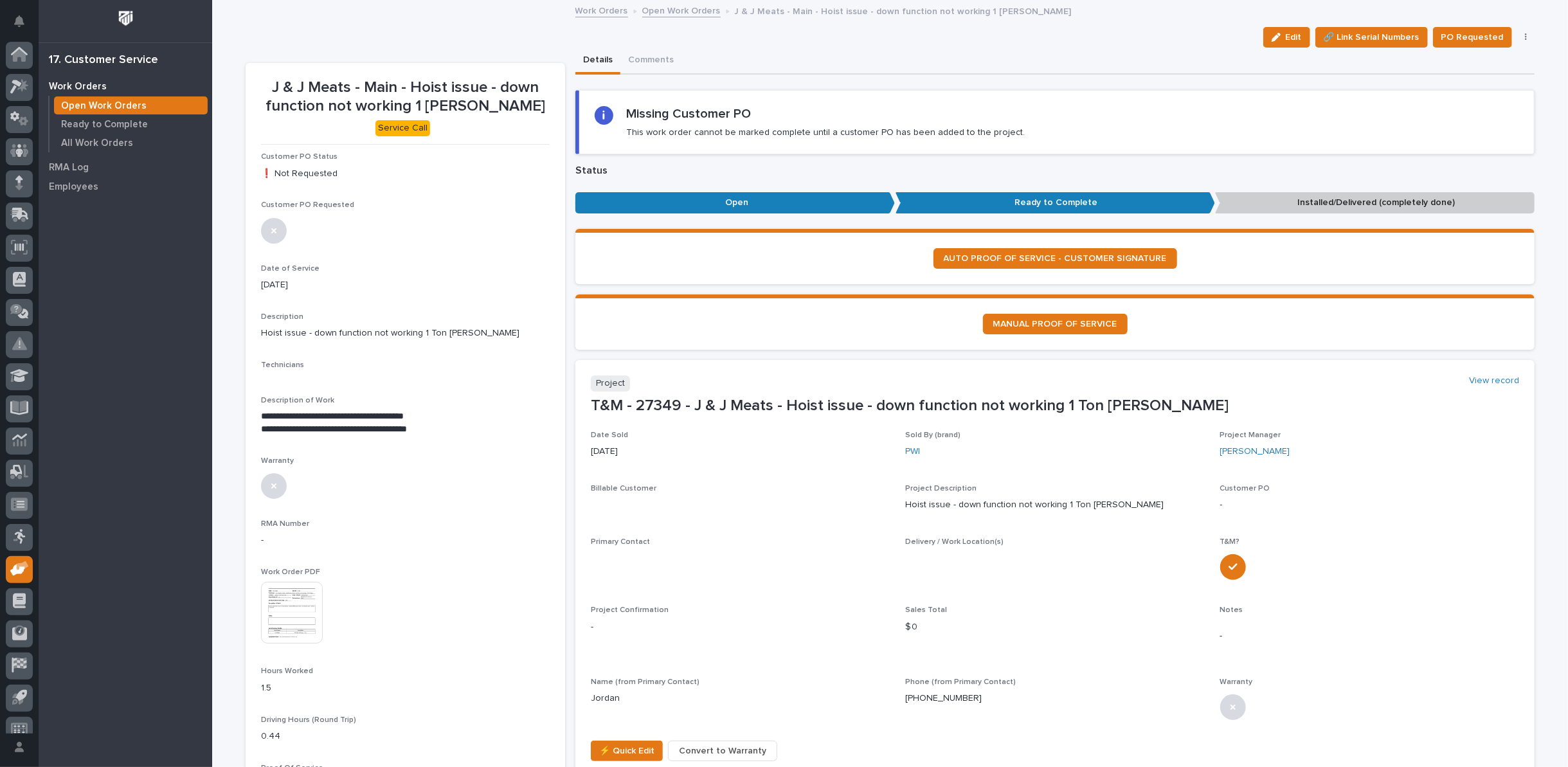
scroll to position [14, 0]
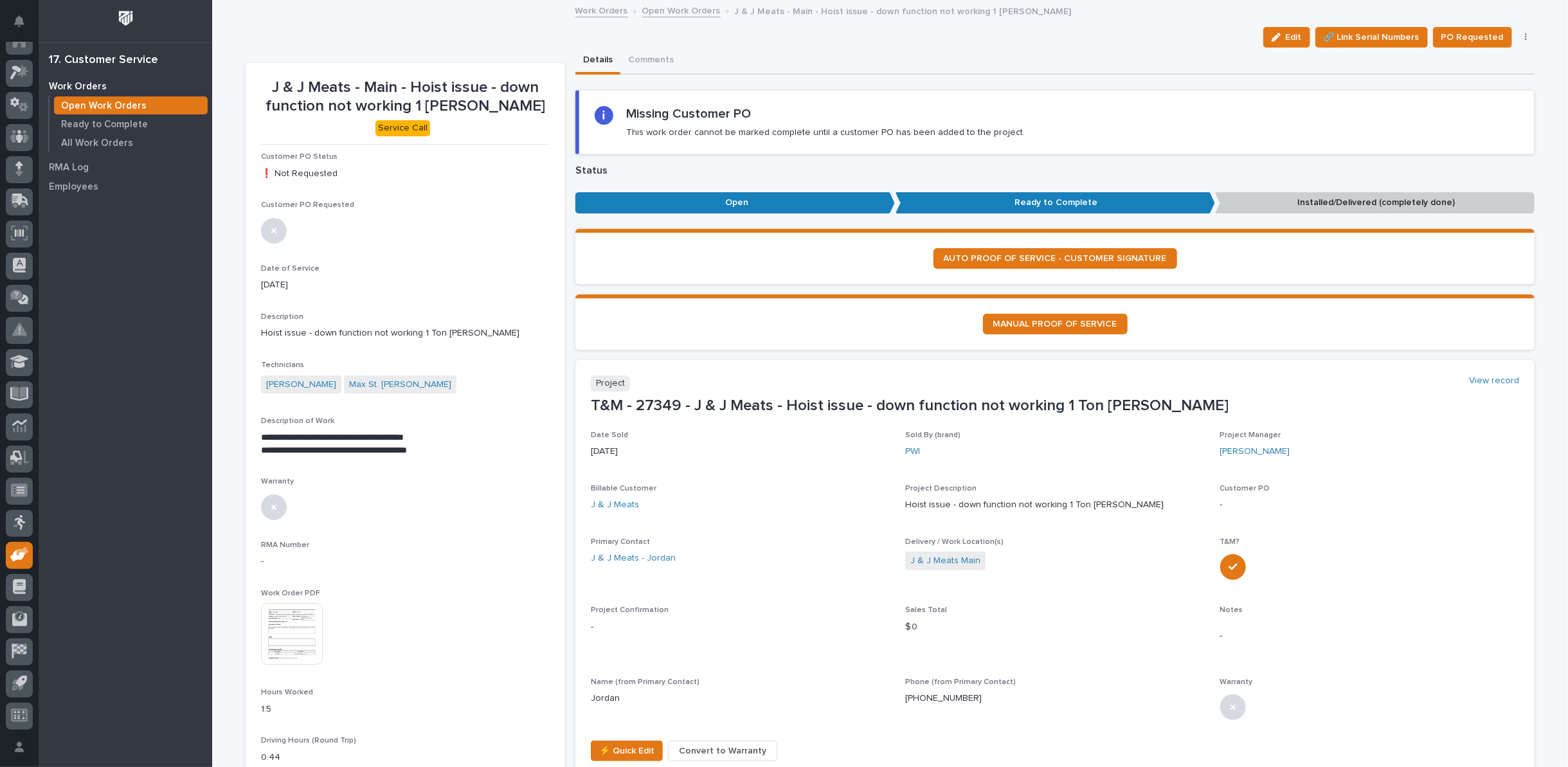
click at [731, 747] on span "Convert to Warranty" at bounding box center [723, 751] width 88 height 16
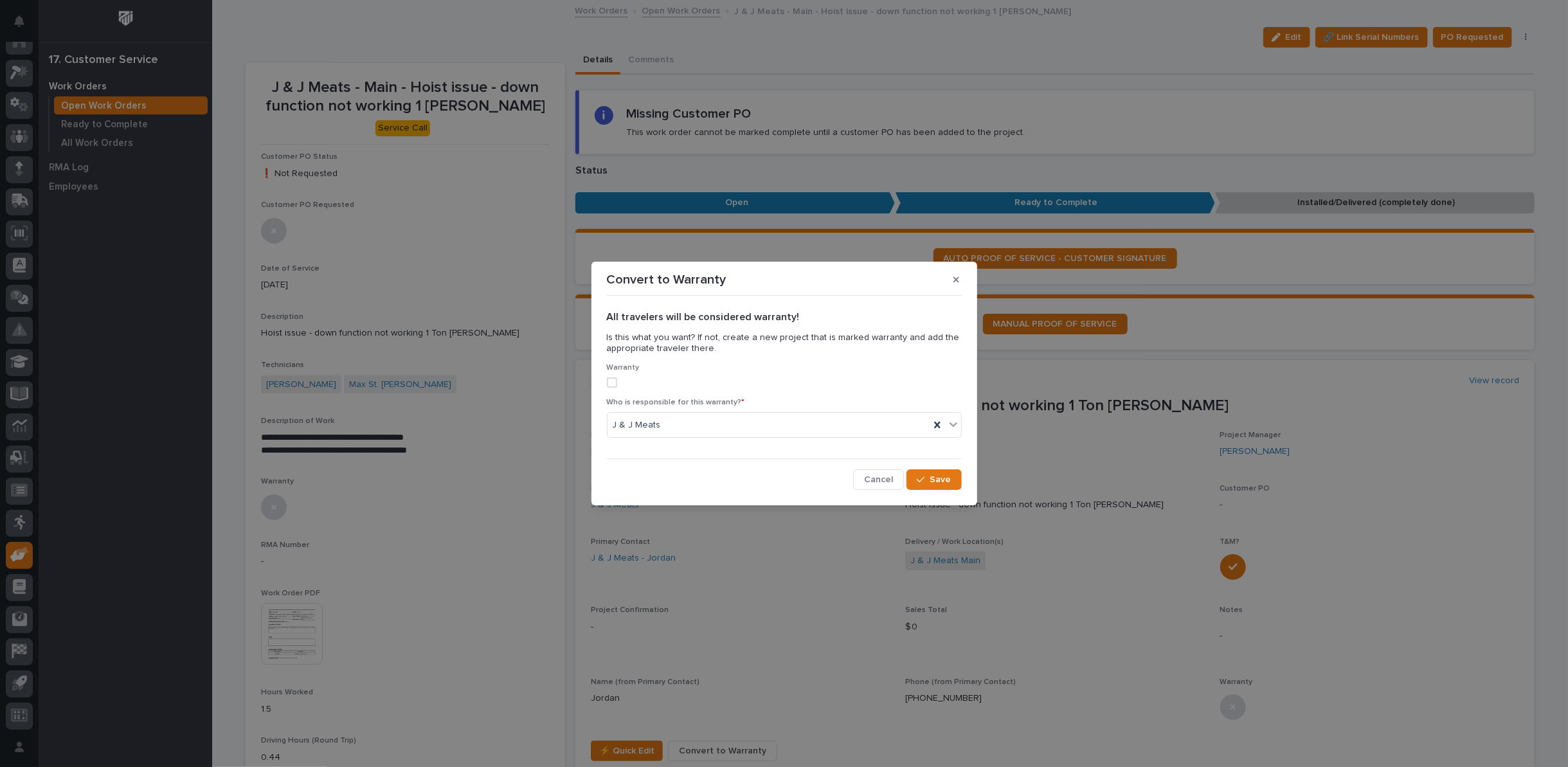
click at [612, 384] on span at bounding box center [612, 382] width 10 height 10
click at [938, 424] on icon at bounding box center [937, 425] width 6 height 7
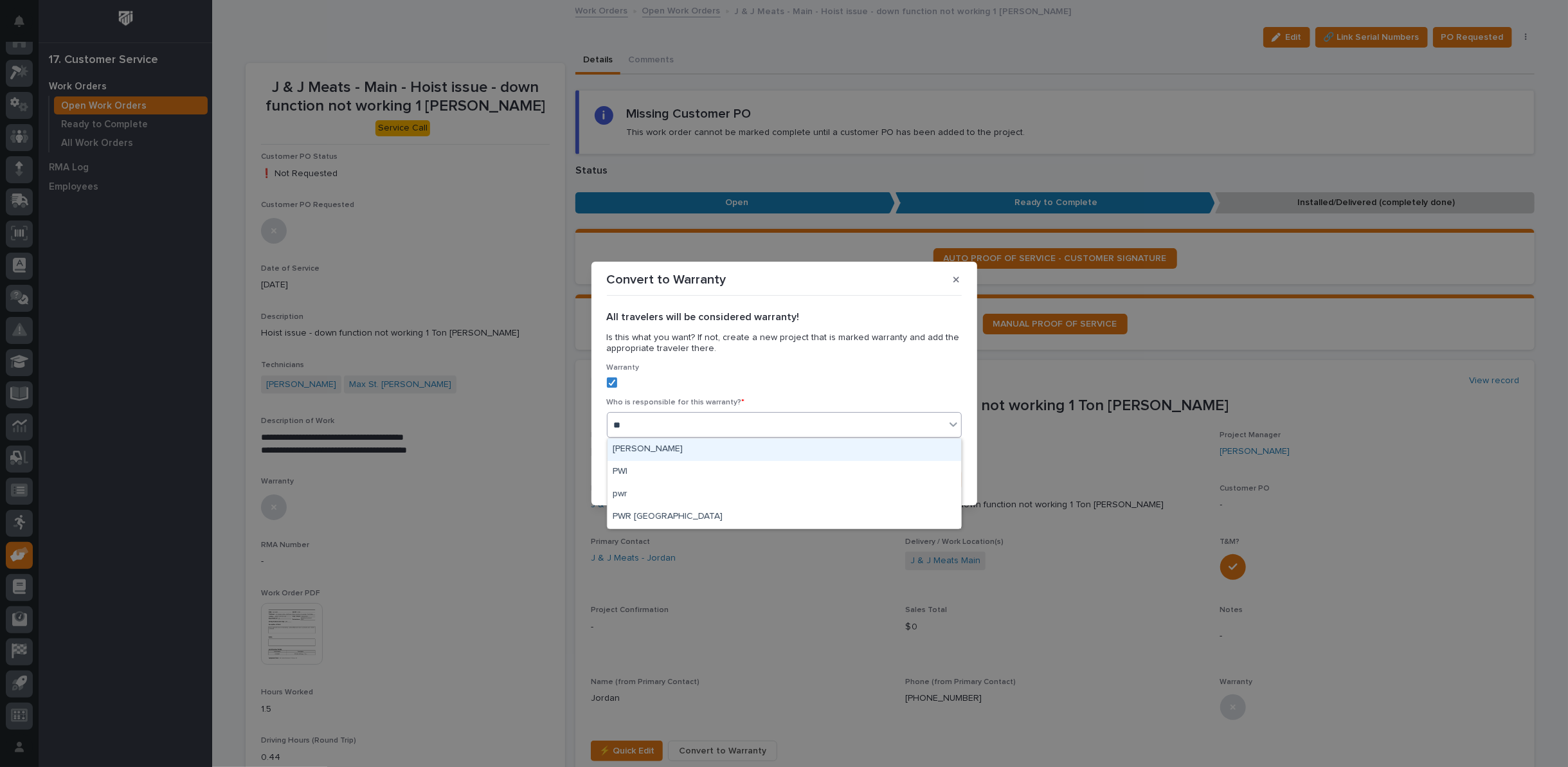
type input "***"
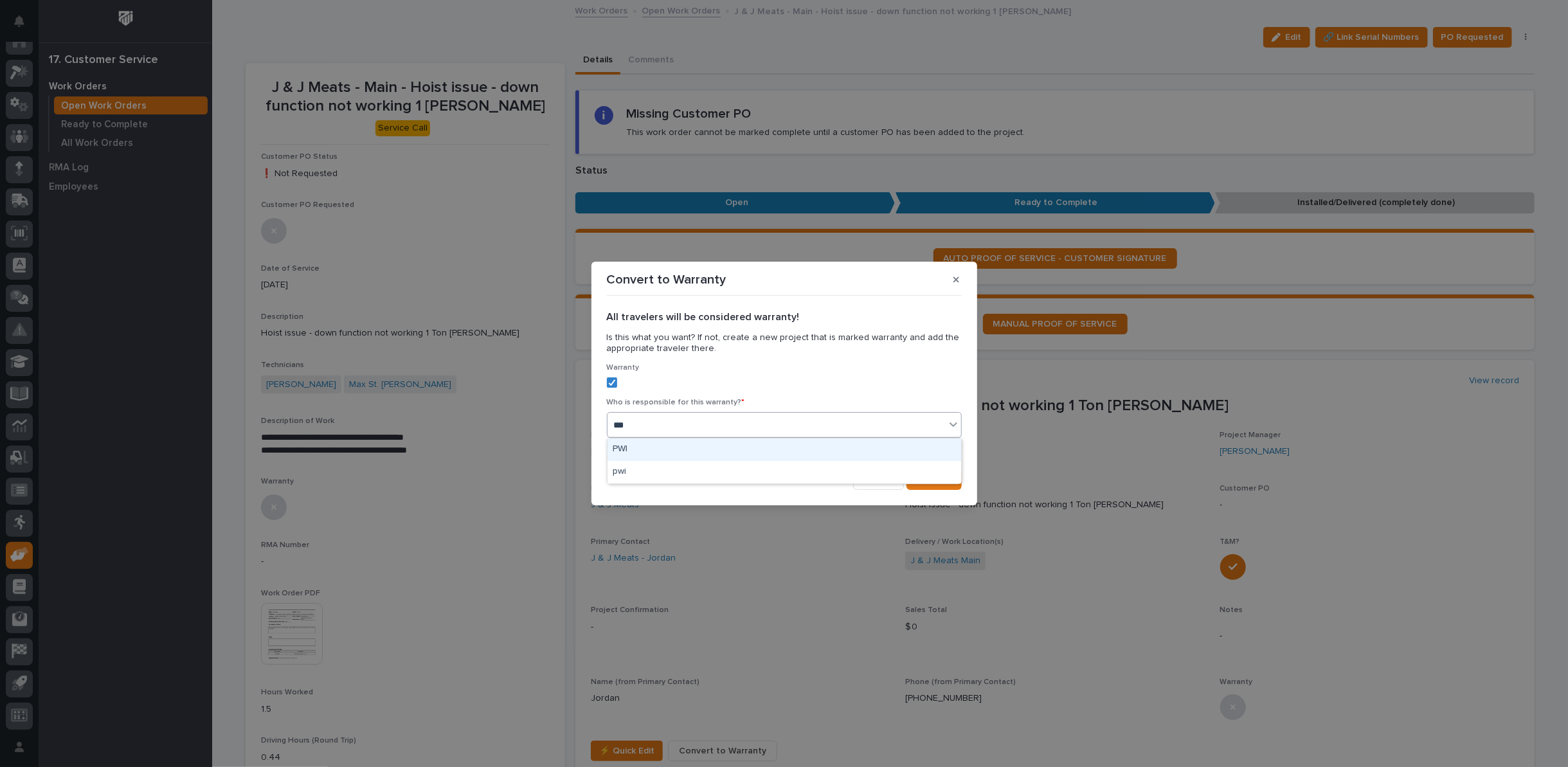
click at [886, 446] on div "PWI" at bounding box center [784, 450] width 354 height 22
click at [929, 479] on div "button" at bounding box center [923, 479] width 13 height 9
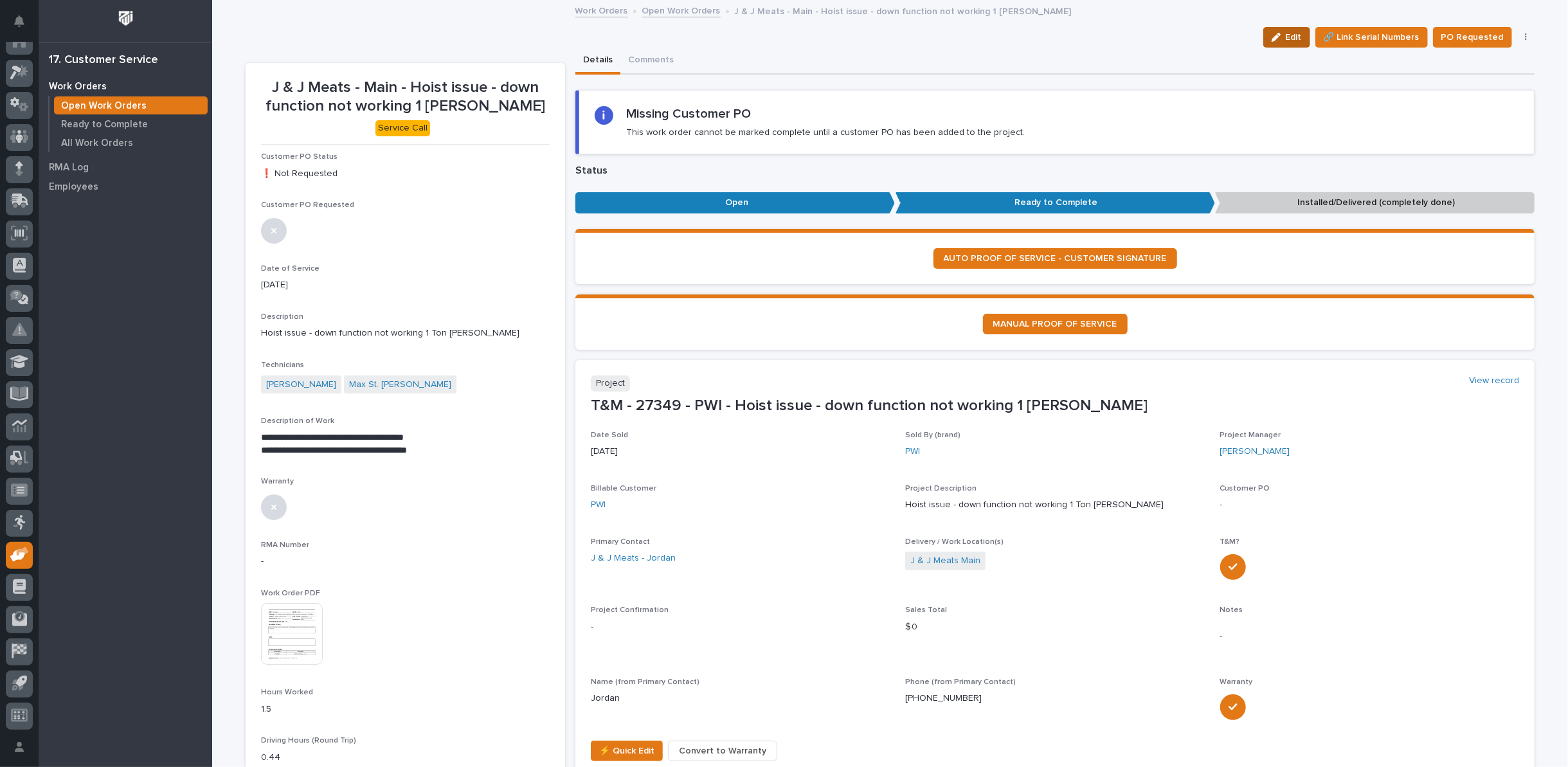
click at [1274, 38] on icon "button" at bounding box center [1276, 37] width 9 height 9
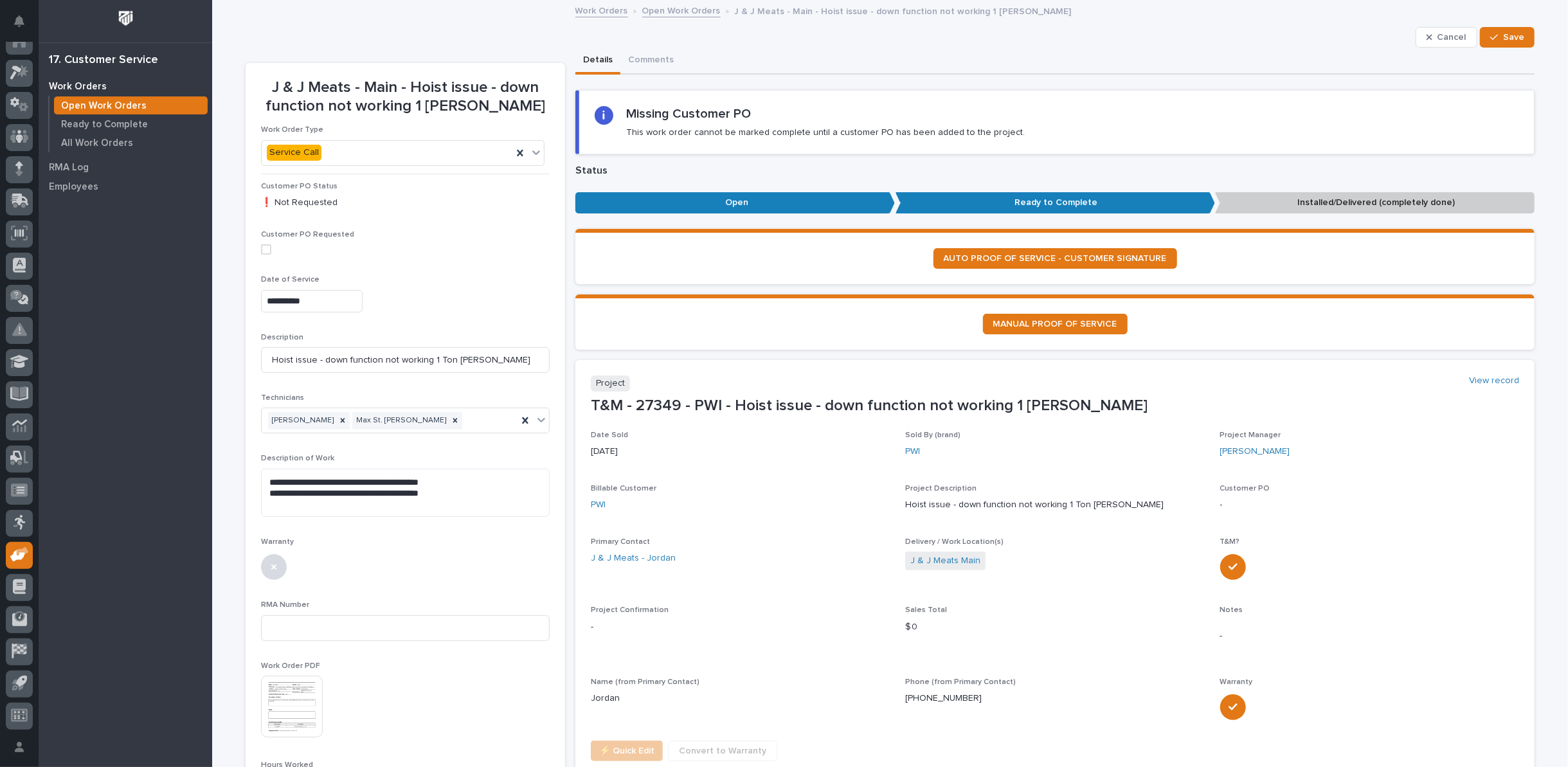
click at [438, 305] on div "**********" at bounding box center [406, 301] width 289 height 22
click at [474, 492] on textarea "**********" at bounding box center [406, 492] width 289 height 48
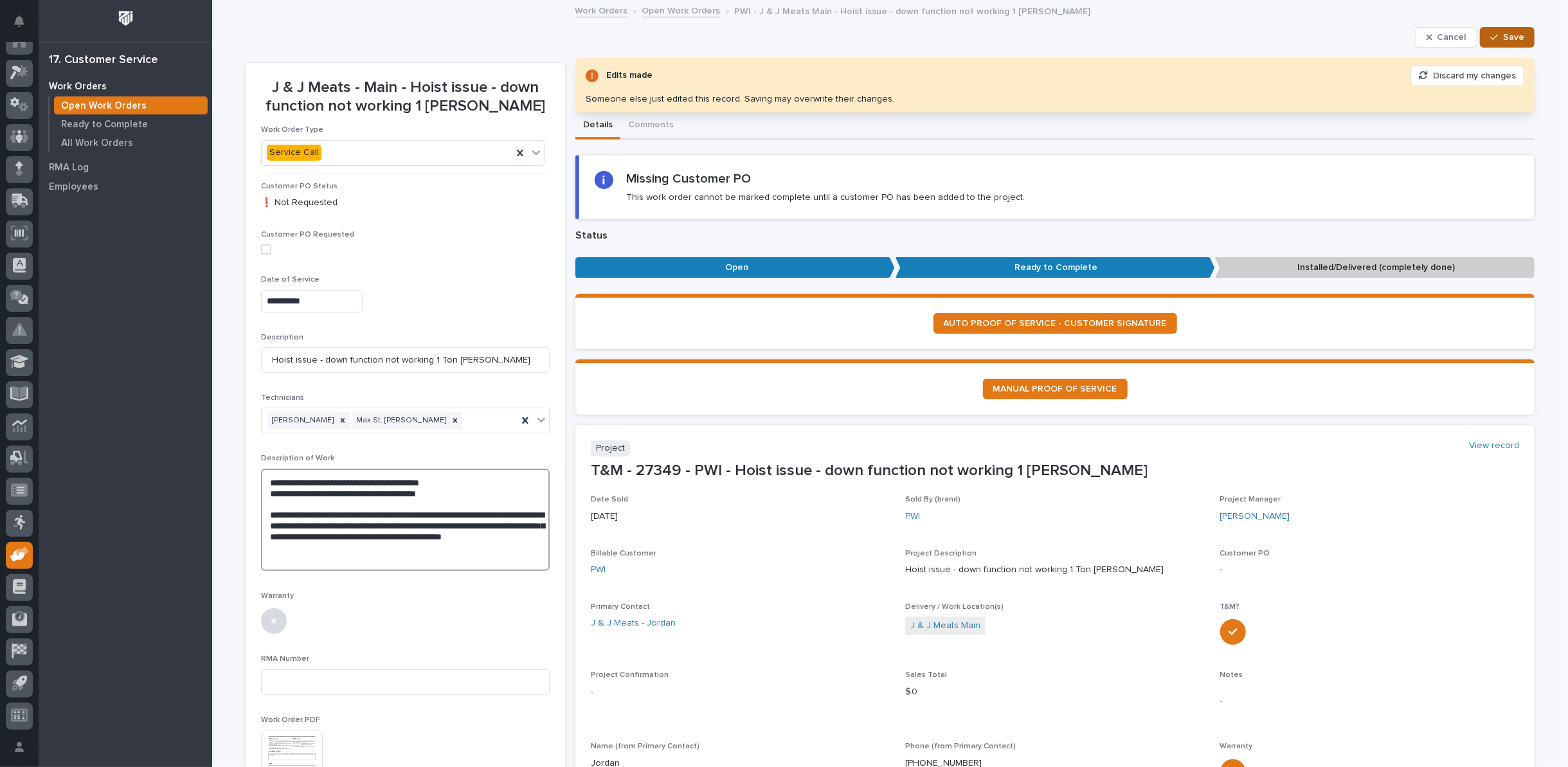
type textarea "**********"
click at [1490, 33] on icon "button" at bounding box center [1494, 37] width 7 height 9
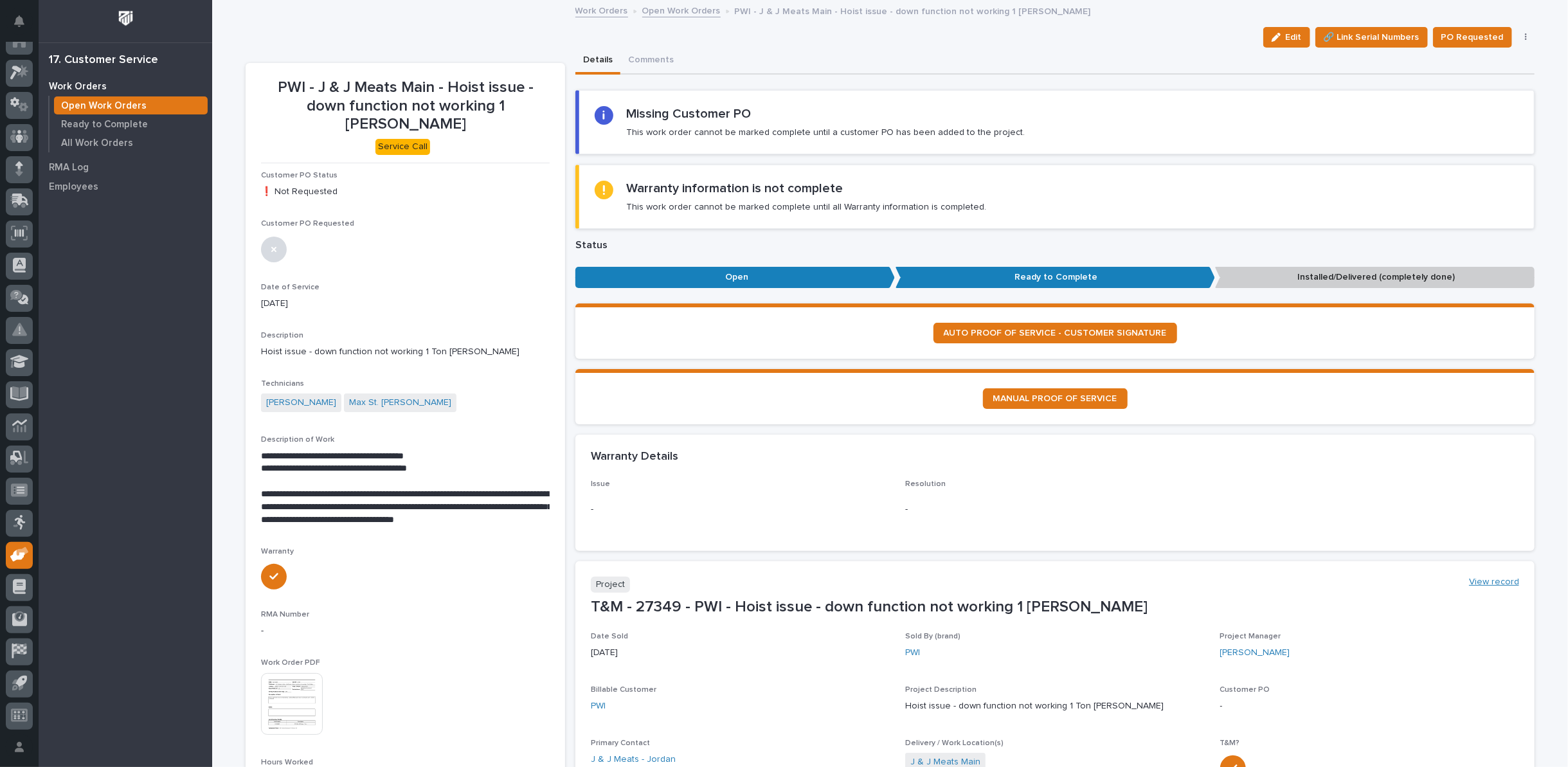
click at [1501, 578] on link "View record" at bounding box center [1494, 582] width 50 height 11
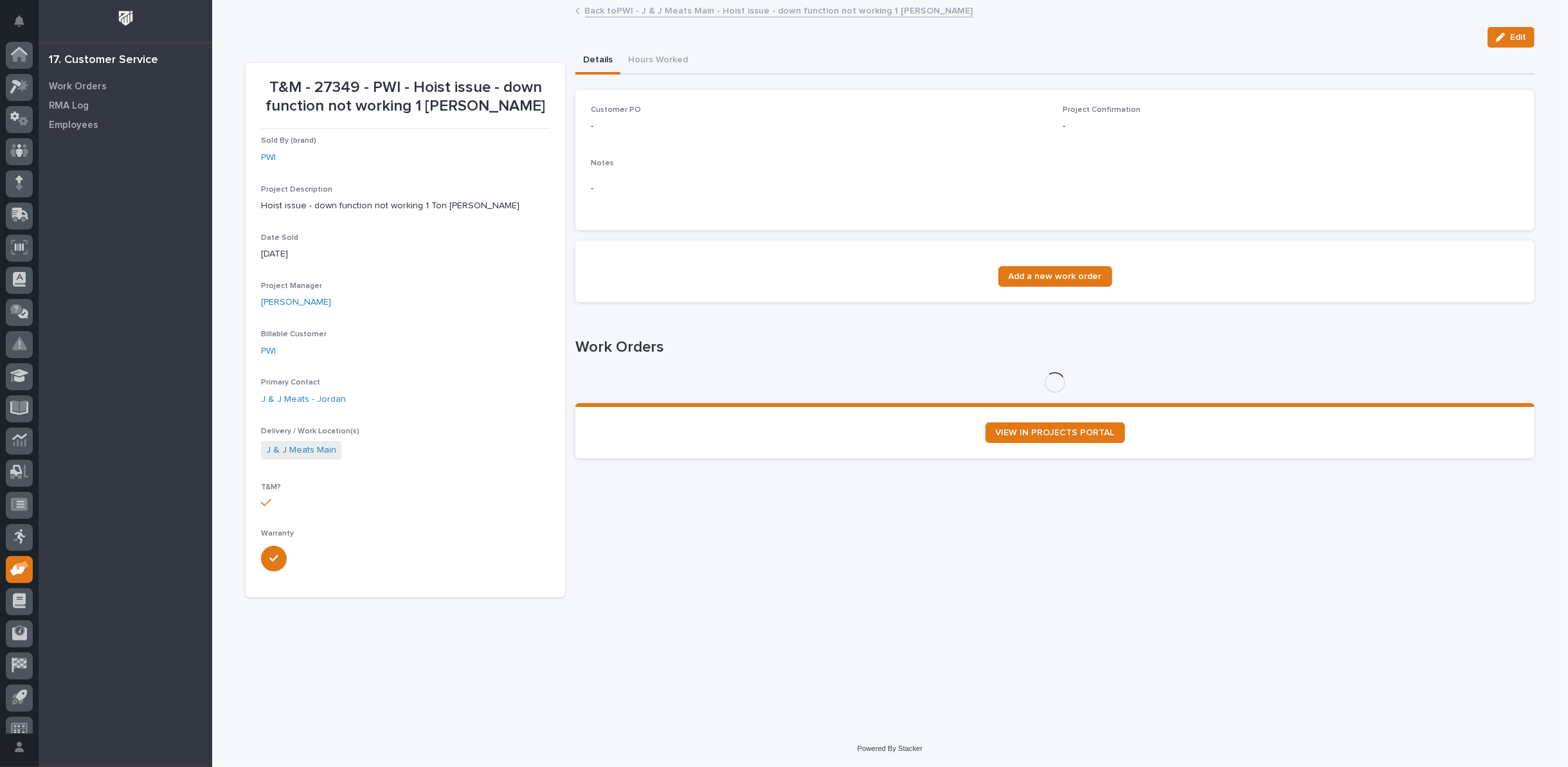
scroll to position [14, 0]
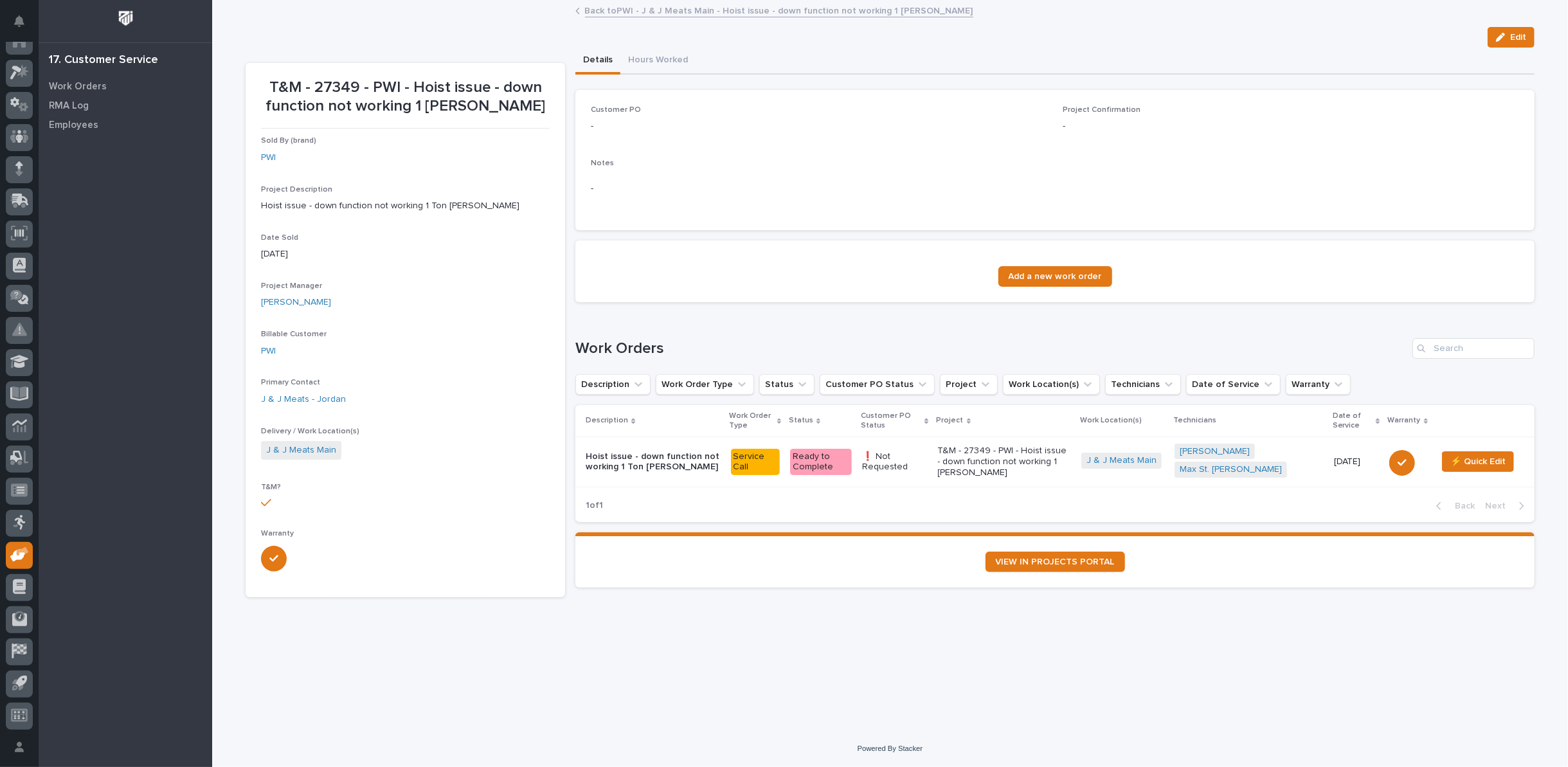
drag, startPoint x: 1528, startPoint y: 33, endPoint x: 733, endPoint y: 36, distance: 795.0
click at [1528, 34] on button "Edit" at bounding box center [1511, 37] width 47 height 20
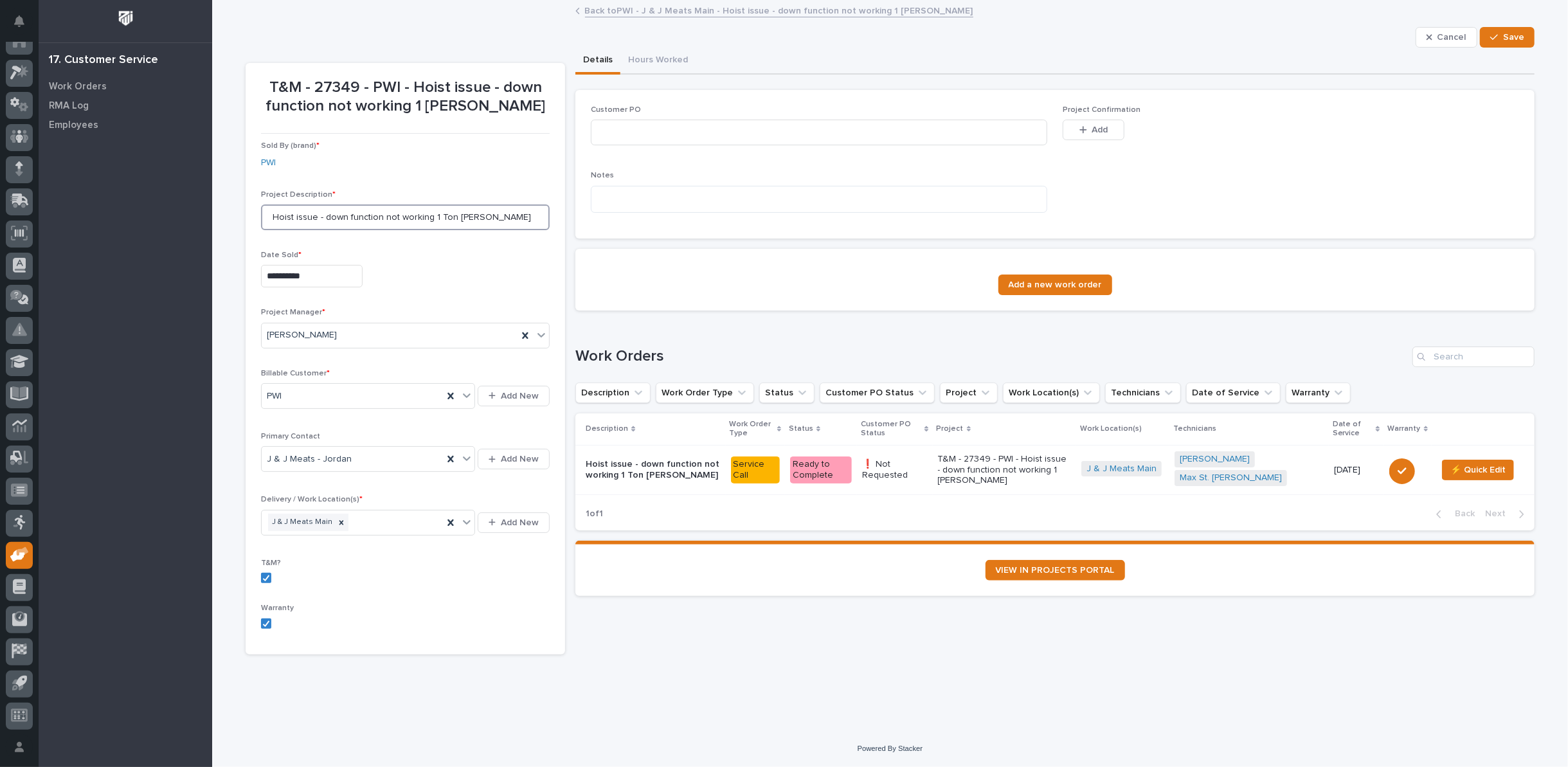
click at [273, 218] on input "Hoist issue - down function not working 1 Ton Starke" at bounding box center [406, 217] width 289 height 26
type input "J & J Quality Meats - Hoist issue - down function not working 1 Ton Starke"
click at [758, 126] on input at bounding box center [819, 132] width 456 height 26
type input "PWI Warranty"
click at [1498, 37] on icon "button" at bounding box center [1494, 37] width 7 height 9
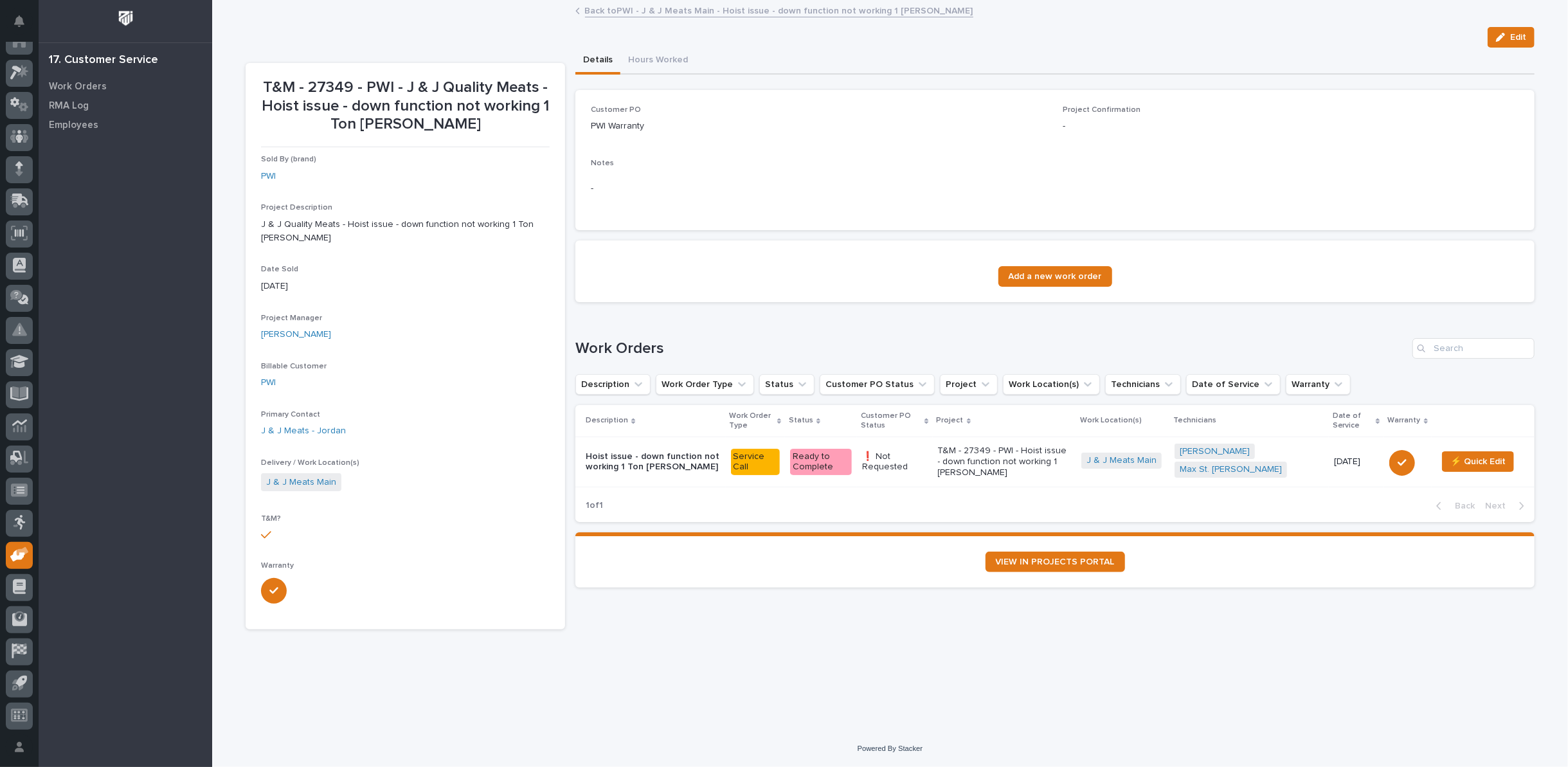
click at [681, 7] on link "Back to PWI - J & J Meats Main - Hoist issue - down function not working 1 Ton …" at bounding box center [779, 10] width 388 height 15
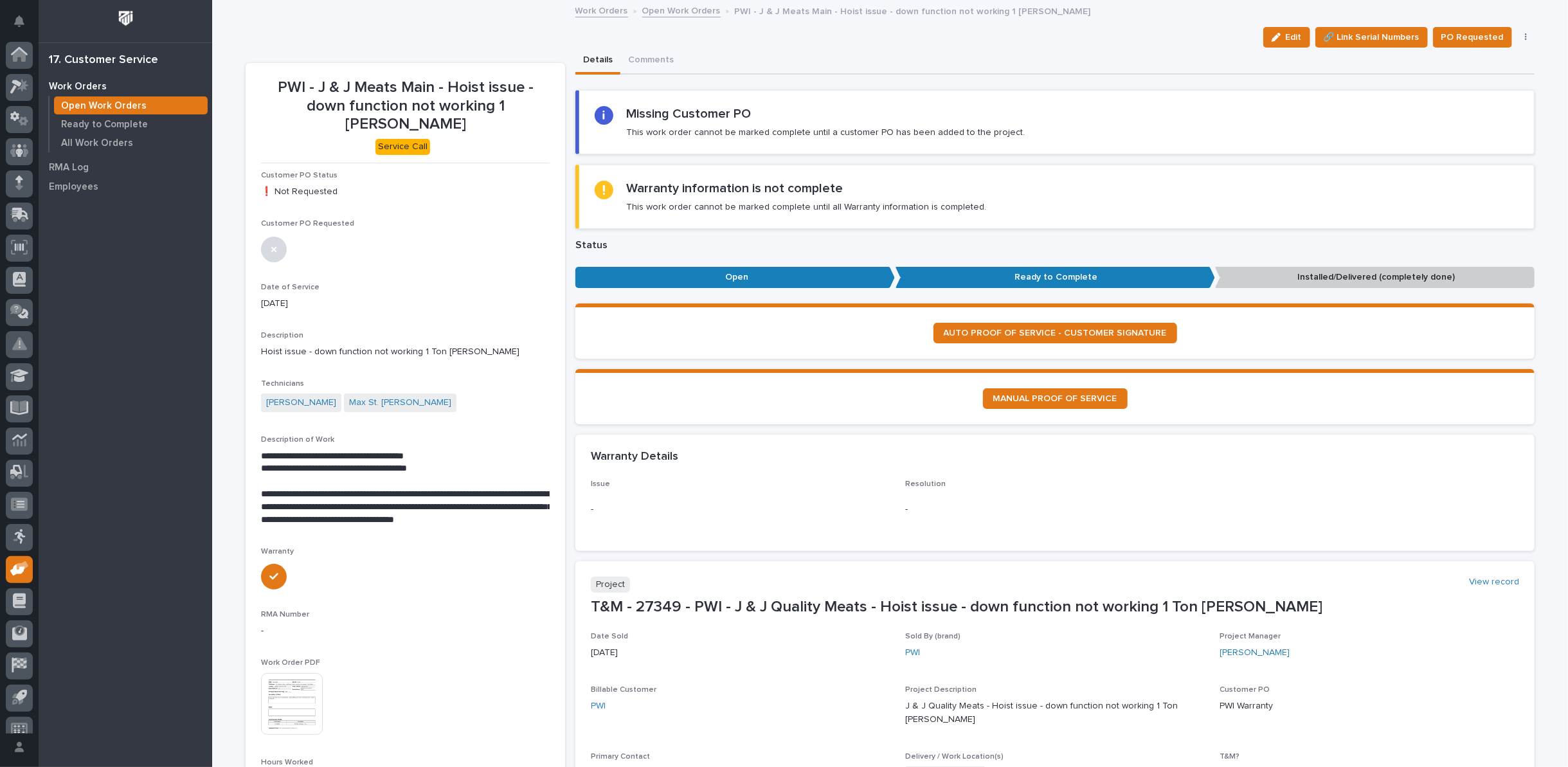
scroll to position [14, 0]
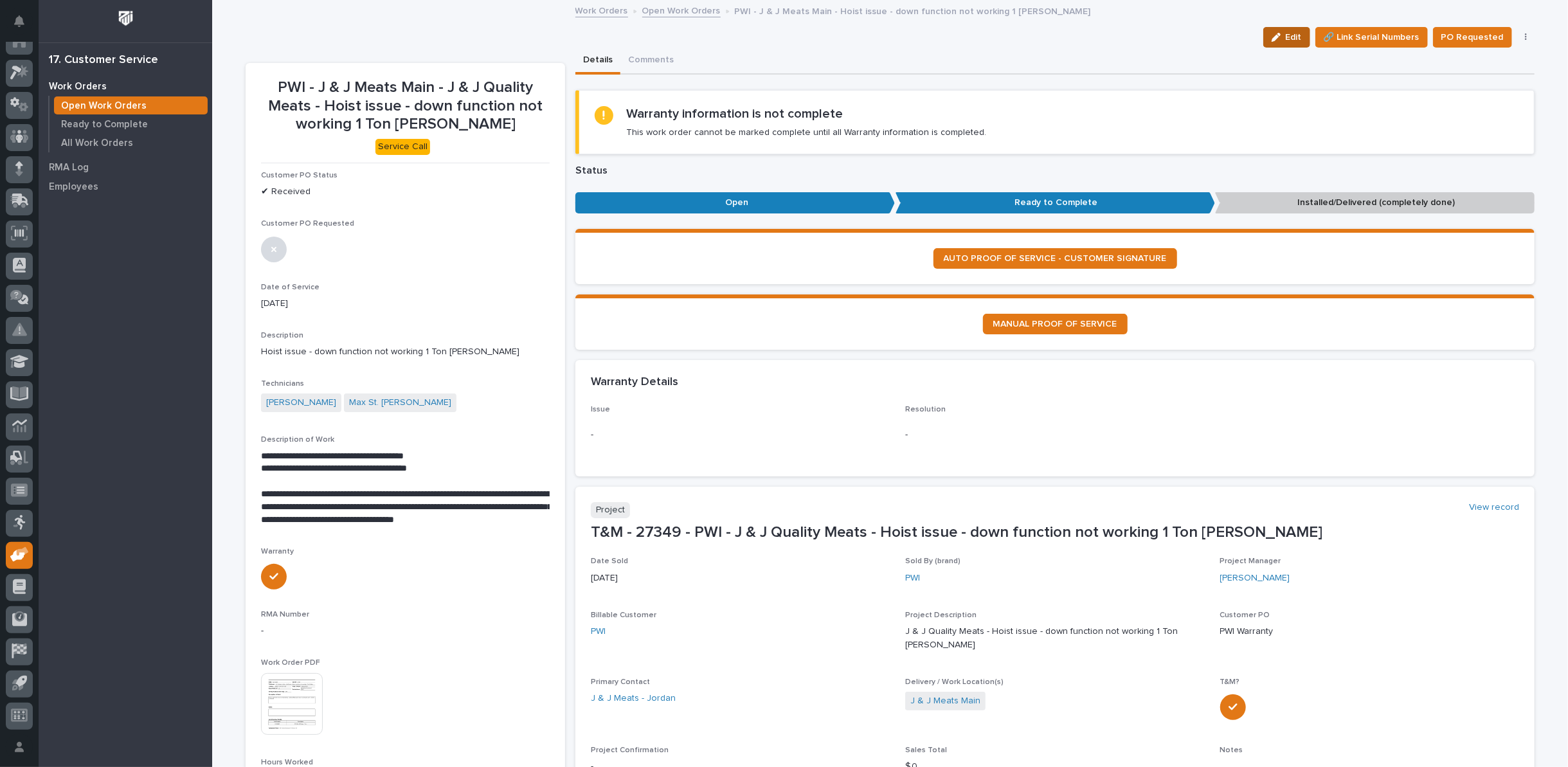
click at [1289, 32] on span "Edit" at bounding box center [1294, 37] width 16 height 11
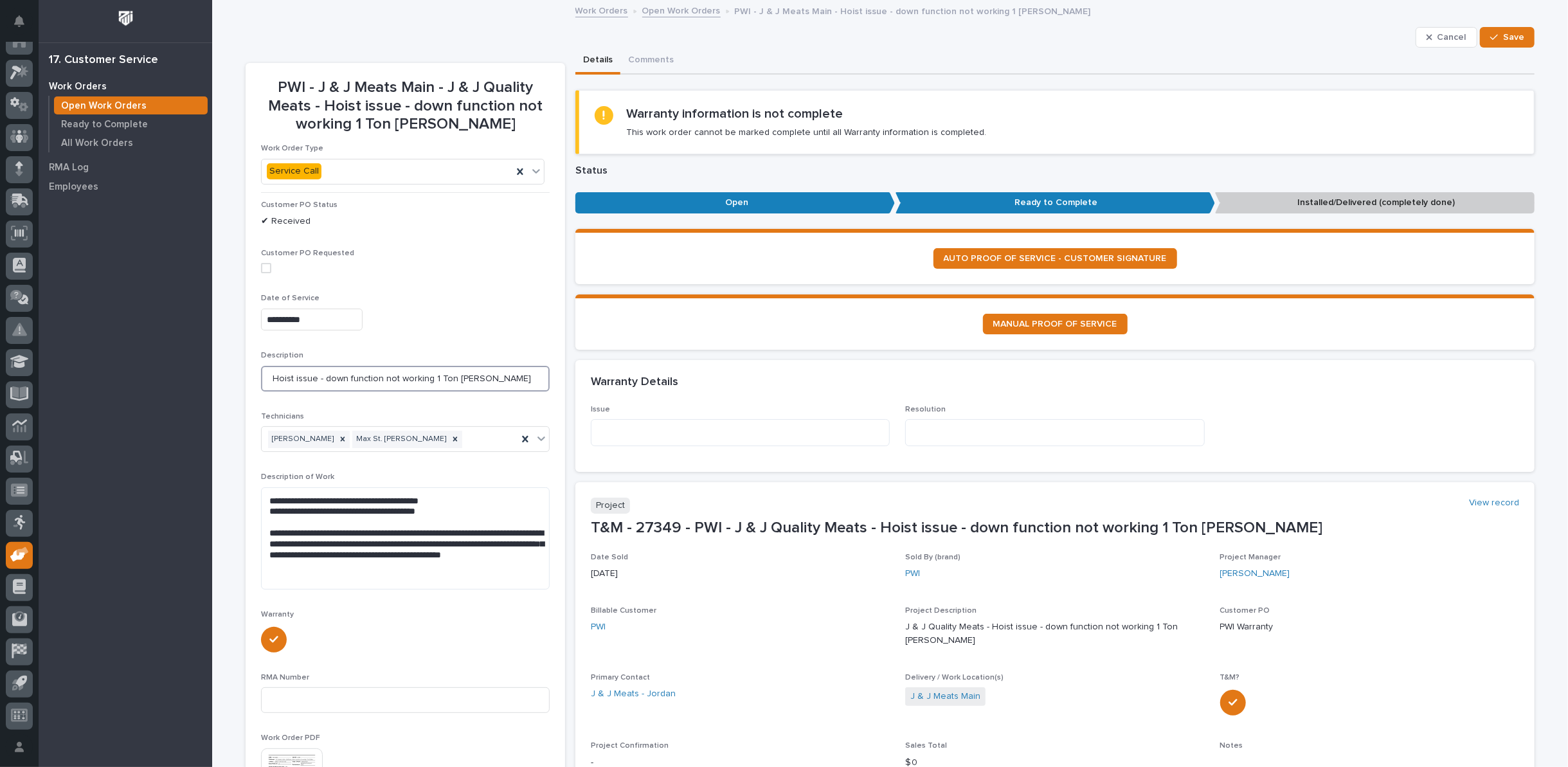
drag, startPoint x: 267, startPoint y: 375, endPoint x: 486, endPoint y: 392, distance: 219.7
click at [486, 392] on div "Description Hoist issue - down function not working 1 Ton Starke" at bounding box center [406, 376] width 289 height 50
click at [619, 427] on textarea at bounding box center [740, 433] width 299 height 27
paste textarea "**********"
type textarea "**********"
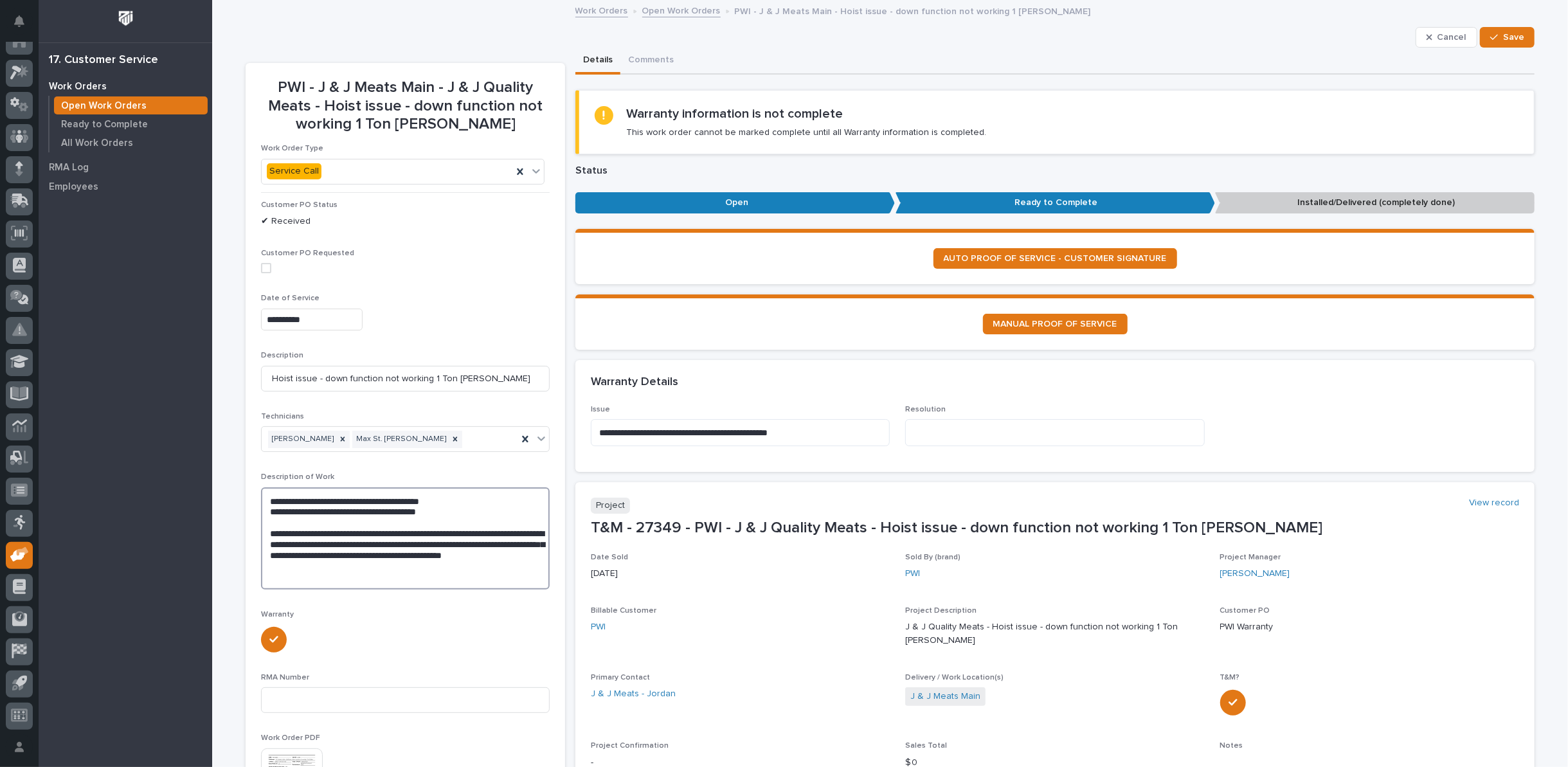
drag, startPoint x: 265, startPoint y: 498, endPoint x: 463, endPoint y: 516, distance: 198.8
click at [463, 516] on textarea "**********" at bounding box center [406, 538] width 289 height 102
click at [948, 428] on textarea at bounding box center [1054, 433] width 299 height 27
paste textarea "**********"
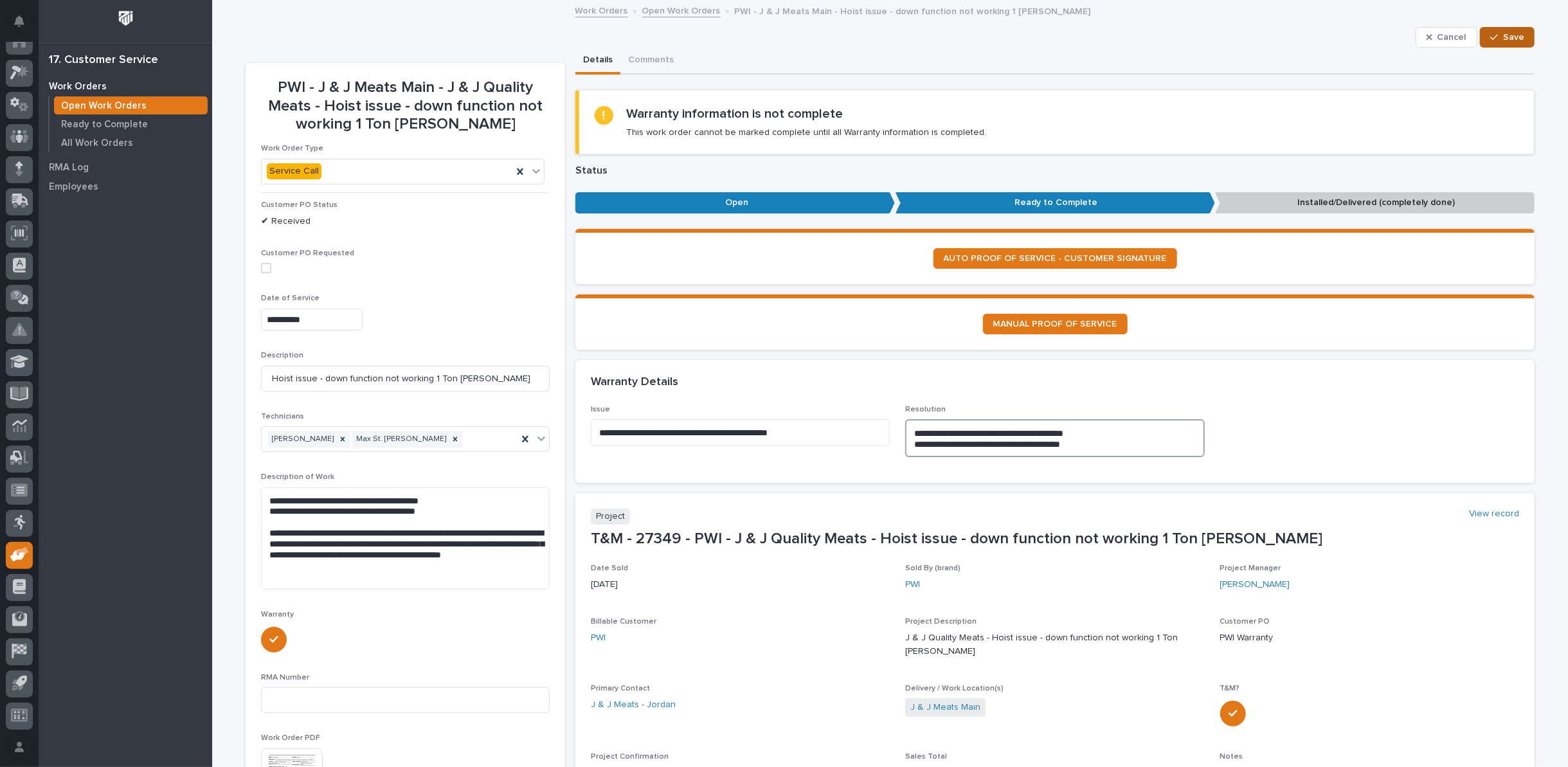
type textarea "**********"
click at [1490, 36] on icon "button" at bounding box center [1494, 37] width 7 height 9
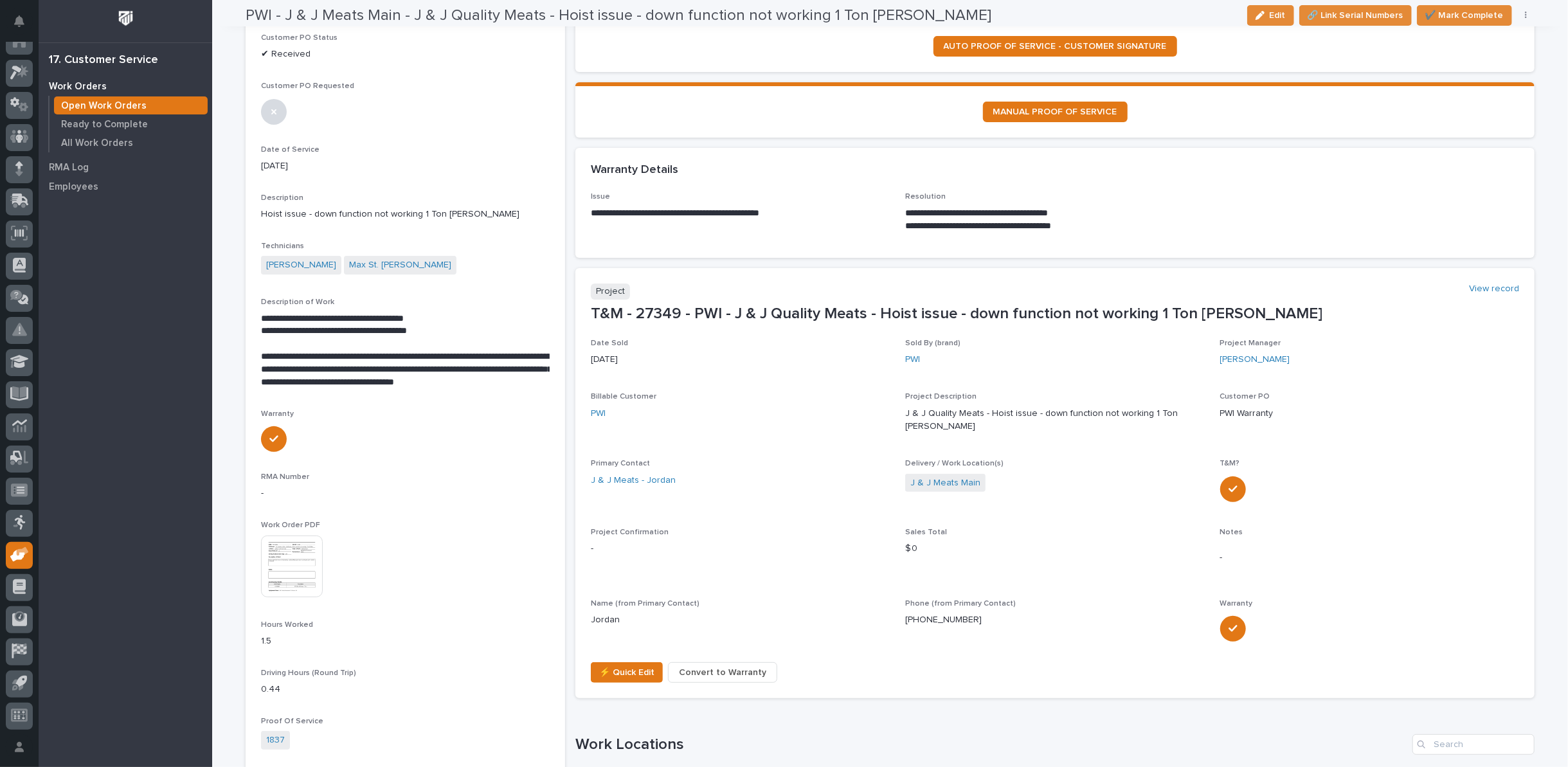
scroll to position [142, 0]
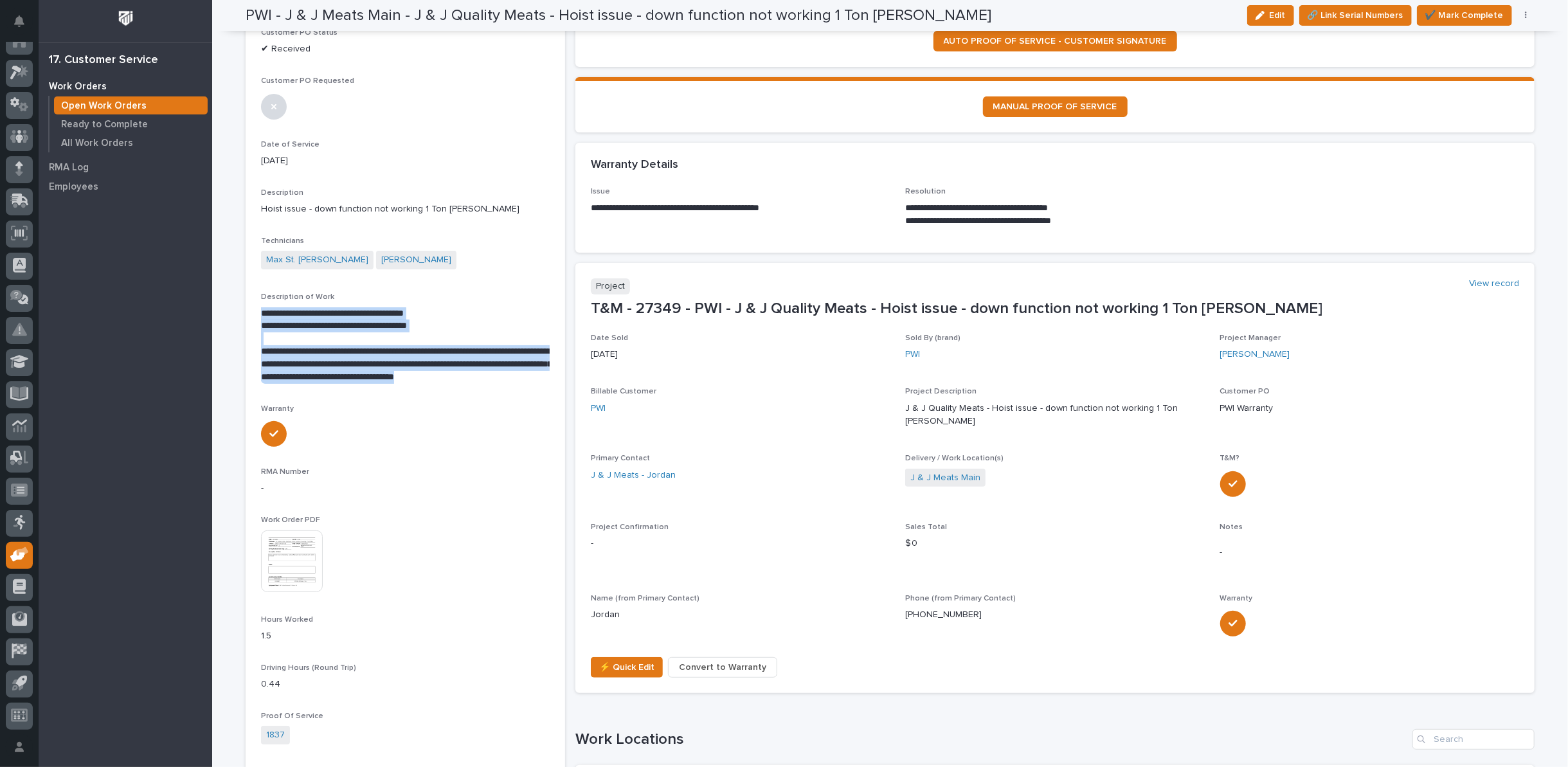
drag, startPoint x: 256, startPoint y: 312, endPoint x: 532, endPoint y: 381, distance: 284.5
click at [532, 381] on div "**********" at bounding box center [406, 345] width 289 height 76
copy div "**********"
click at [290, 319] on p "**********" at bounding box center [406, 325] width 289 height 13
drag, startPoint x: 256, startPoint y: 311, endPoint x: 475, endPoint y: 329, distance: 219.7
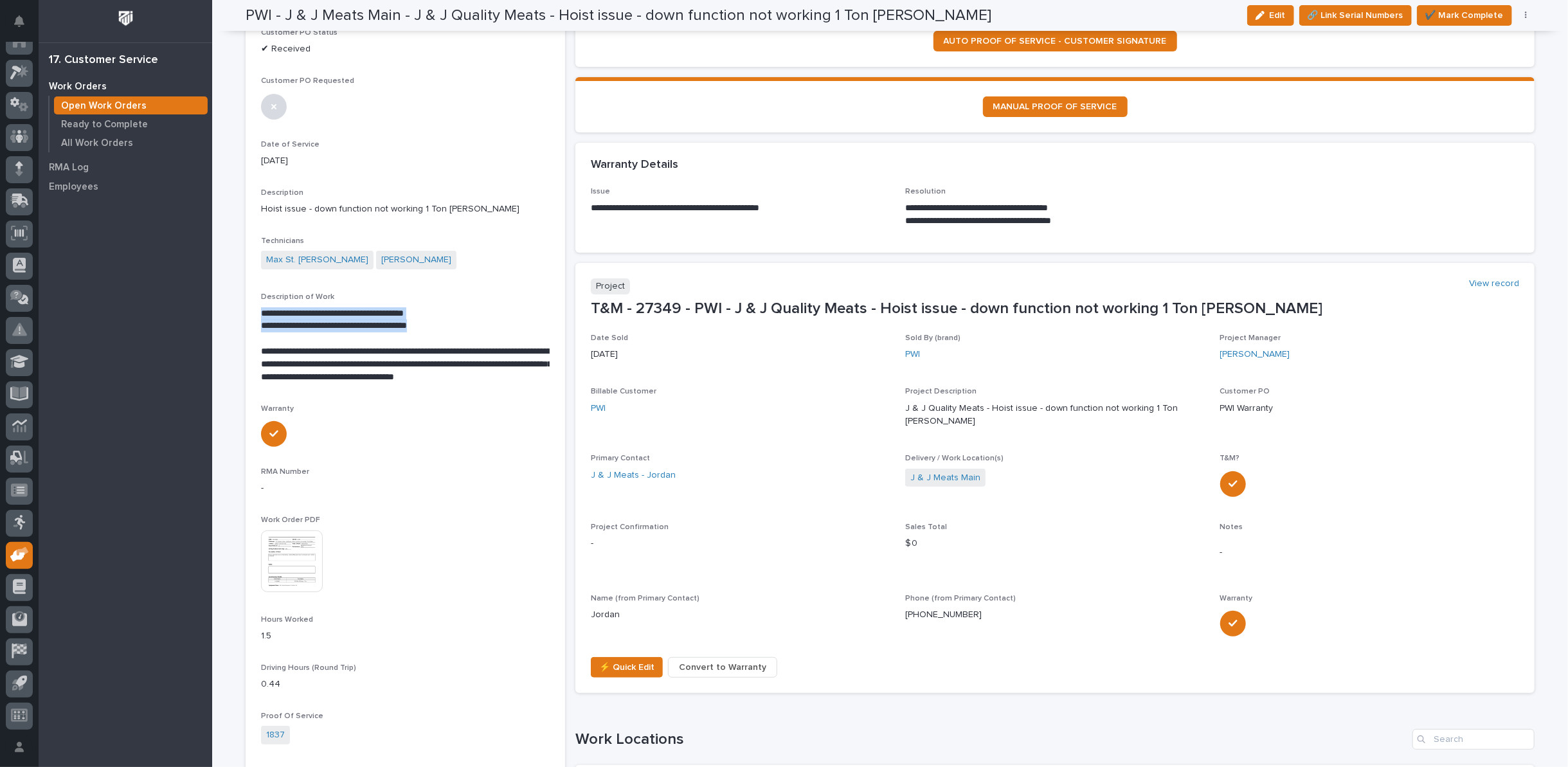
click at [475, 329] on div "**********" at bounding box center [406, 345] width 289 height 76
copy div "**********"
click at [408, 327] on p "**********" at bounding box center [406, 325] width 289 height 13
drag, startPoint x: 410, startPoint y: 322, endPoint x: 449, endPoint y: 327, distance: 39.3
click at [449, 327] on p "**********" at bounding box center [406, 325] width 289 height 13
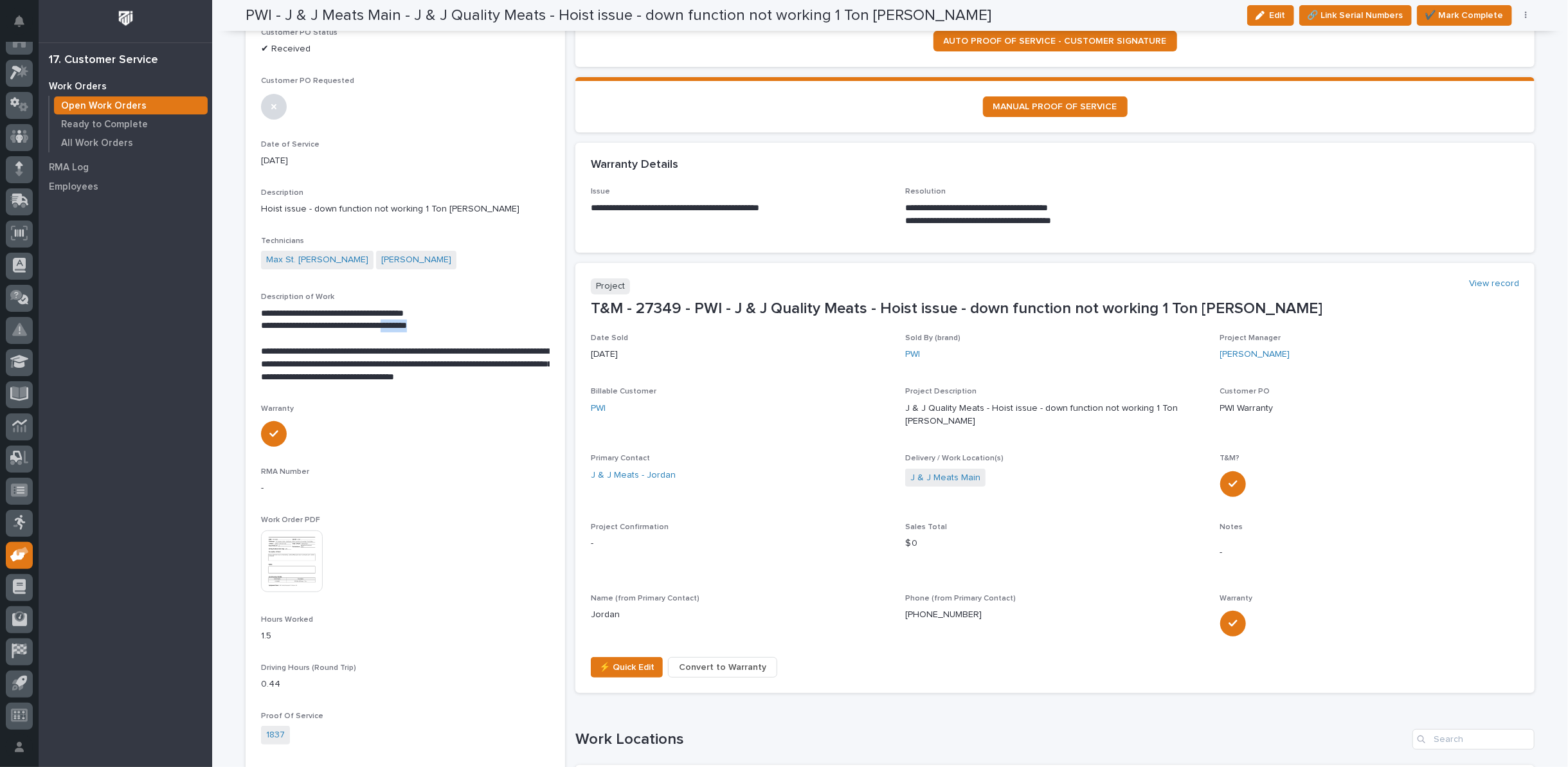
copy p "********"
click at [486, 304] on div "**********" at bounding box center [406, 343] width 289 height 101
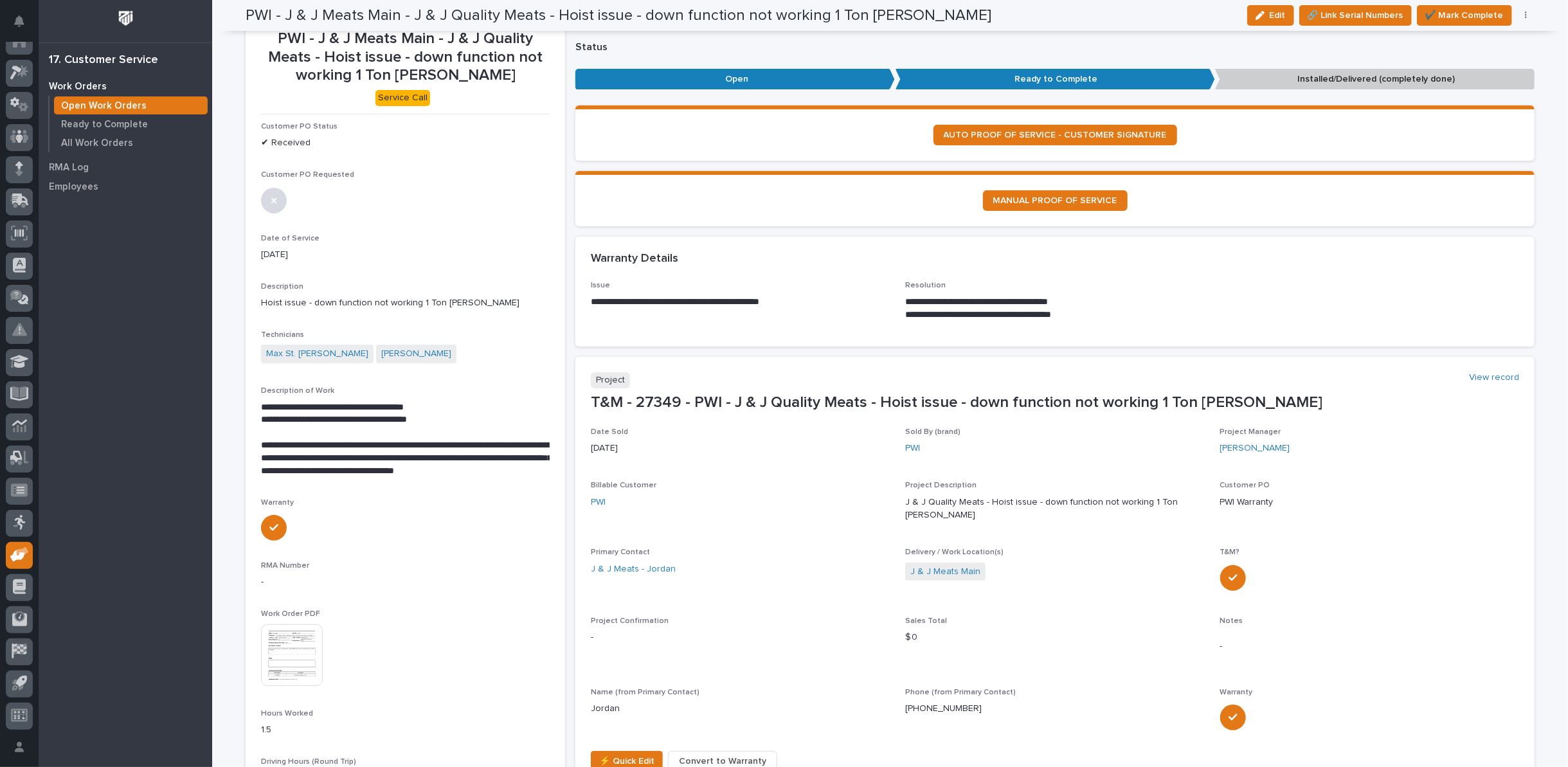
scroll to position [0, 0]
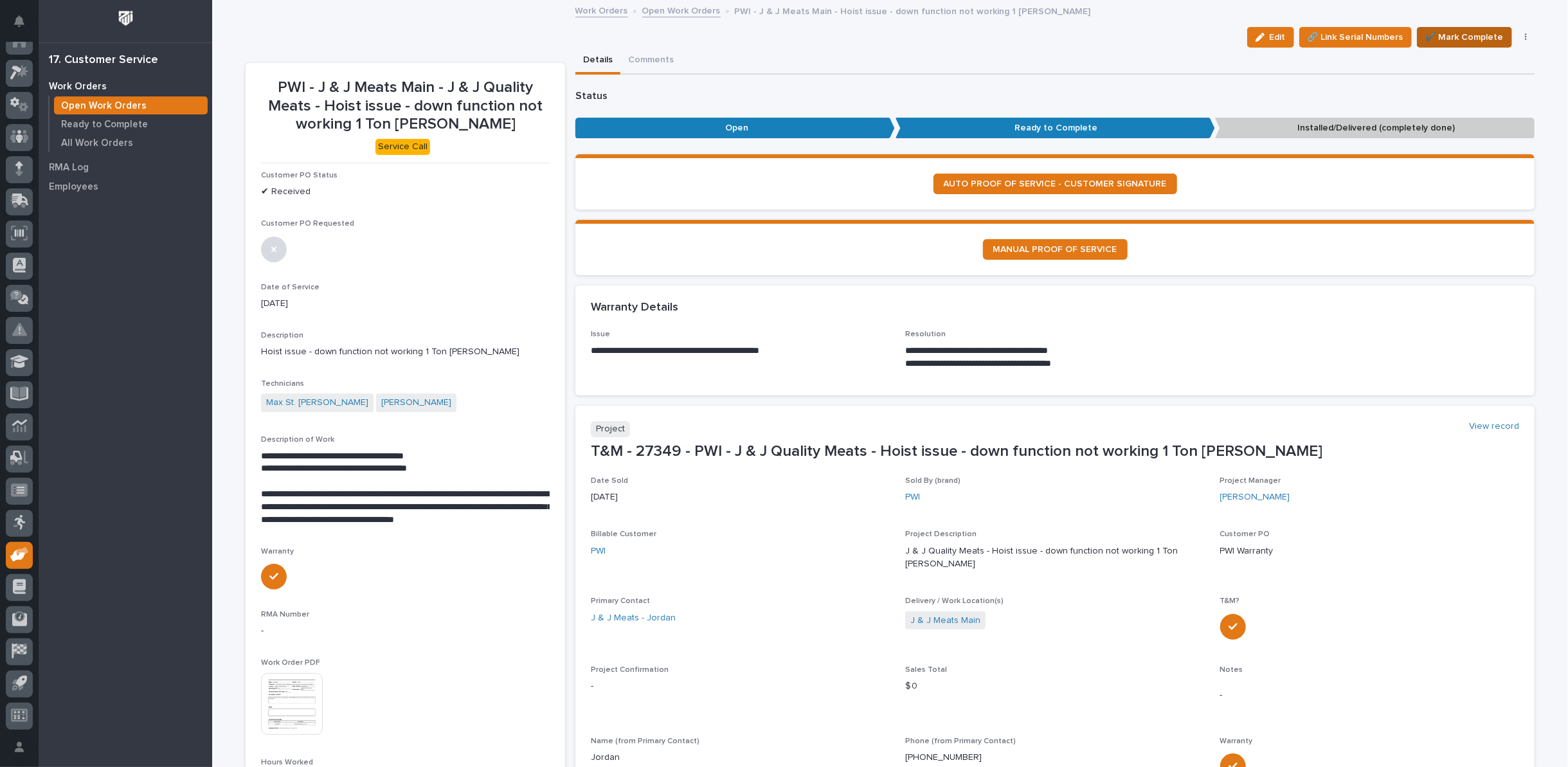
click at [1438, 36] on span "✔️ Mark Complete" at bounding box center [1465, 37] width 78 height 16
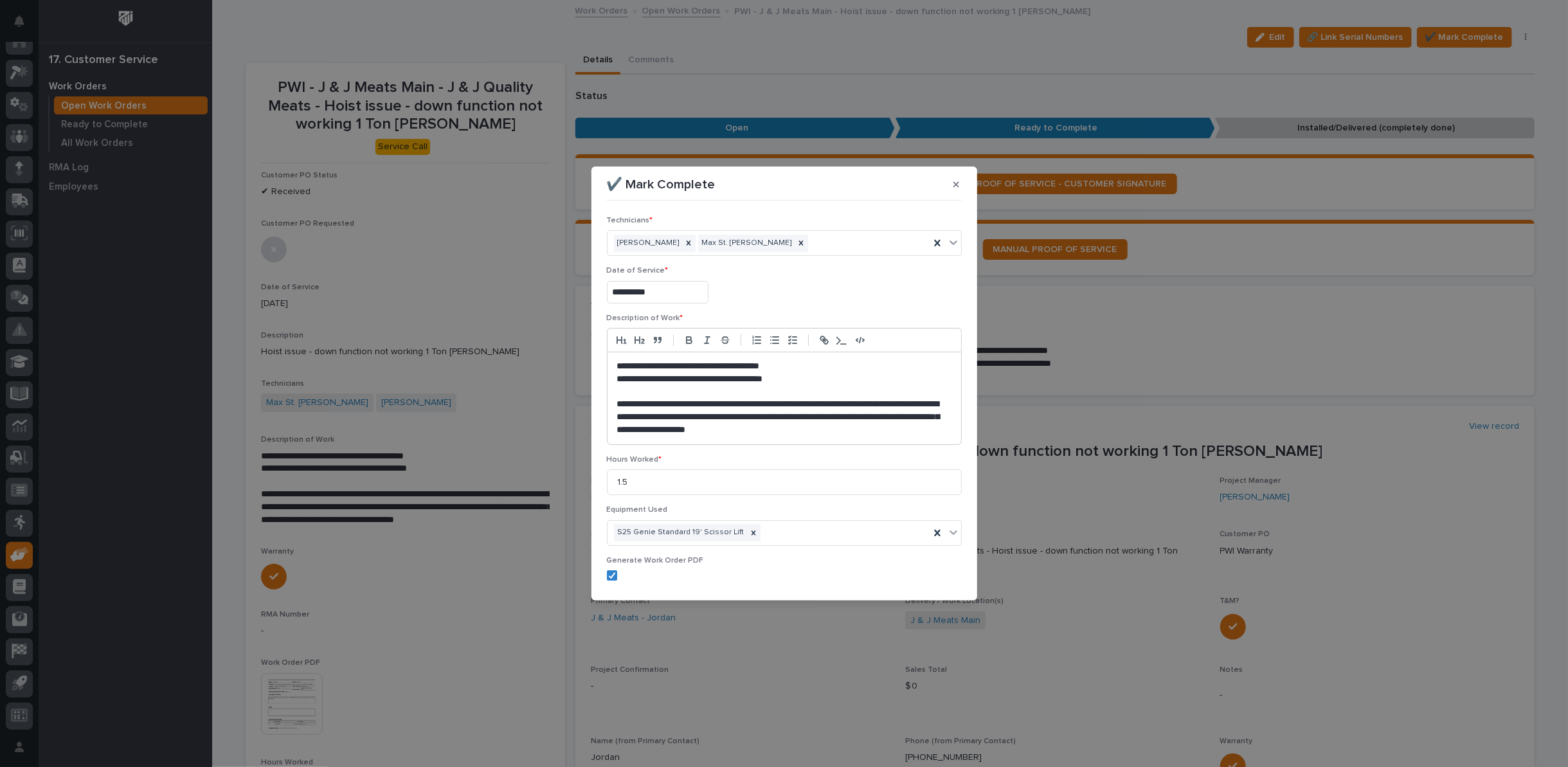
scroll to position [95, 0]
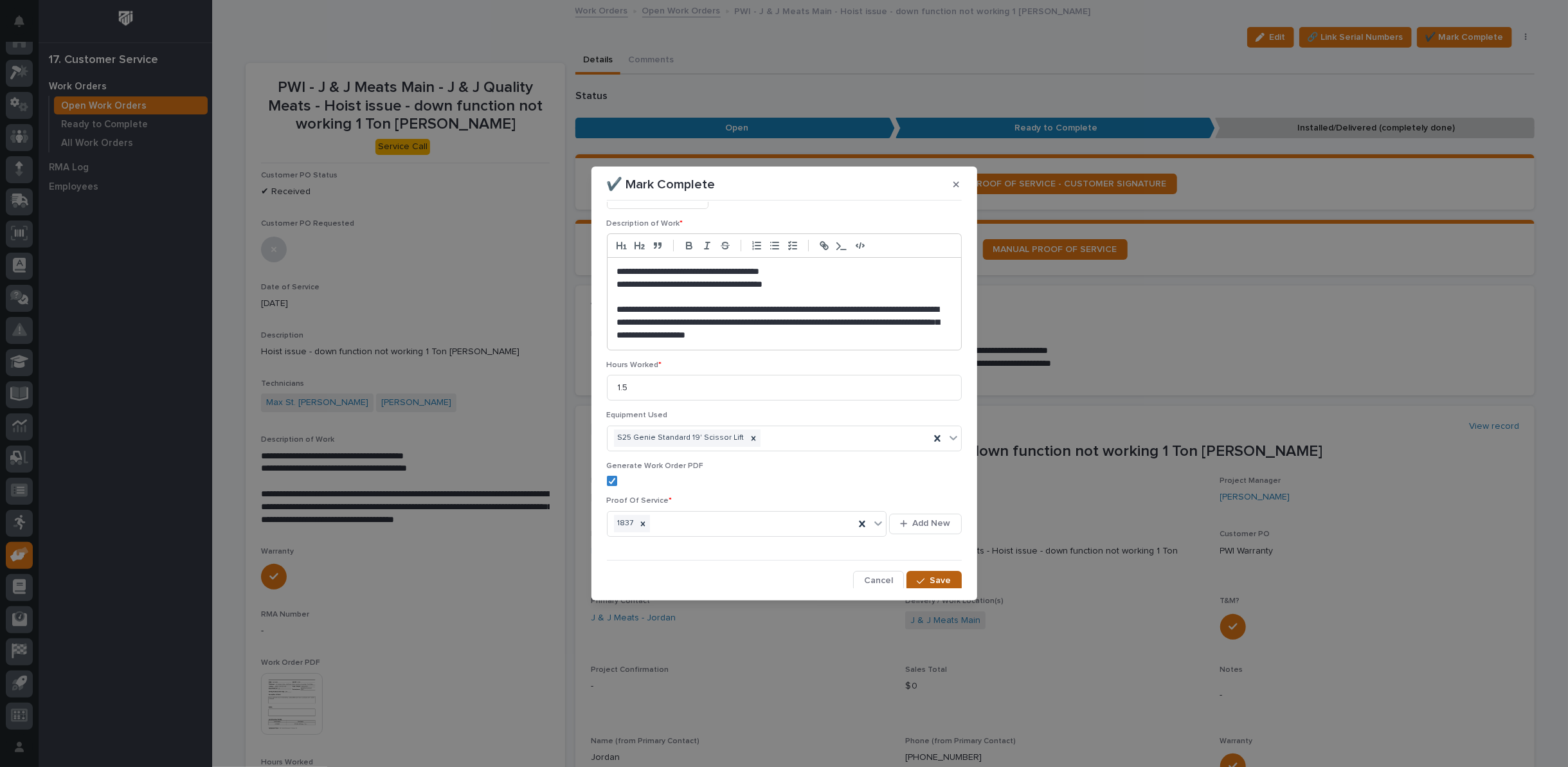
click at [921, 579] on div "button" at bounding box center [923, 581] width 13 height 9
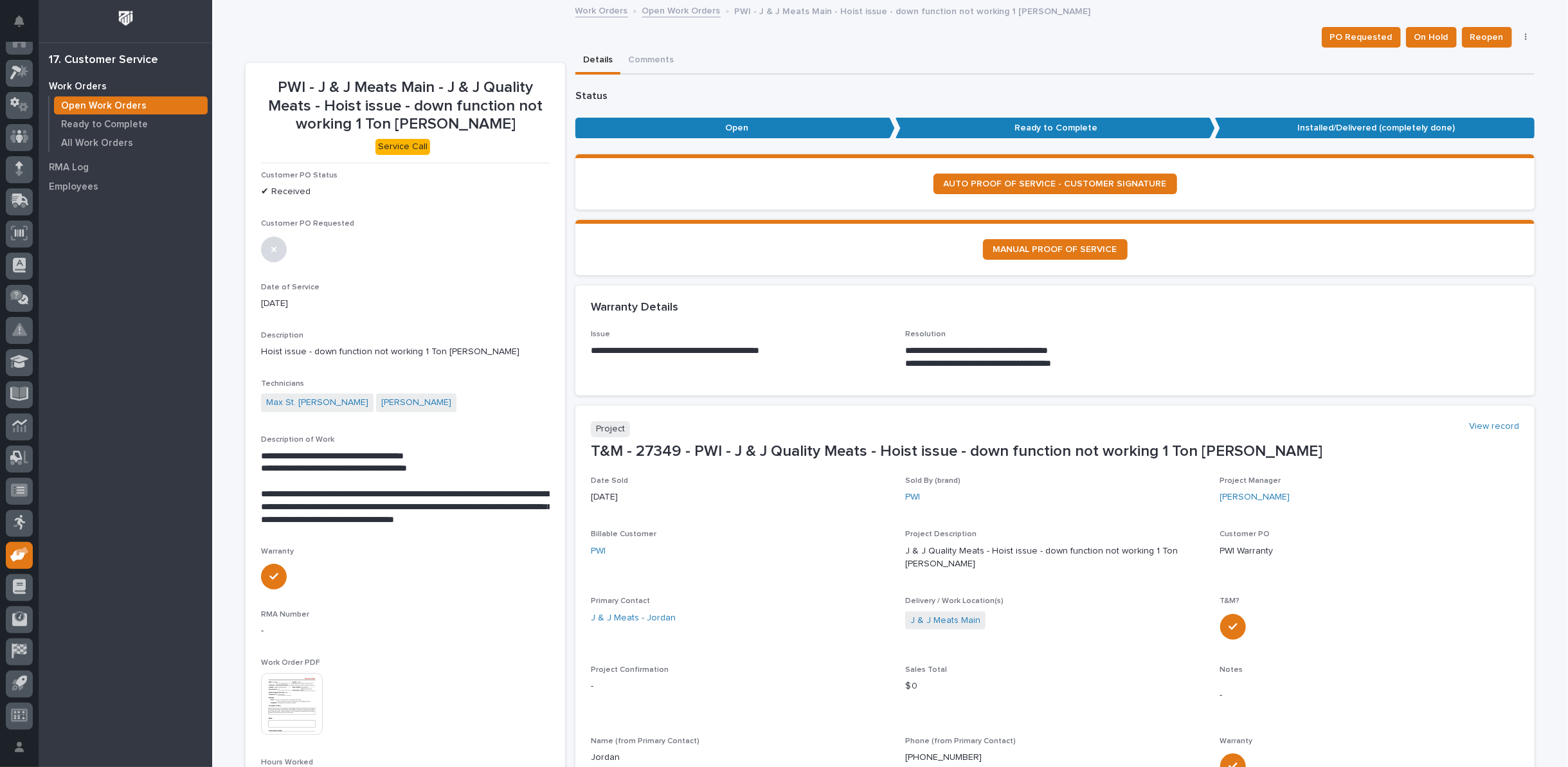
click at [688, 14] on link "Open Work Orders" at bounding box center [682, 10] width 78 height 15
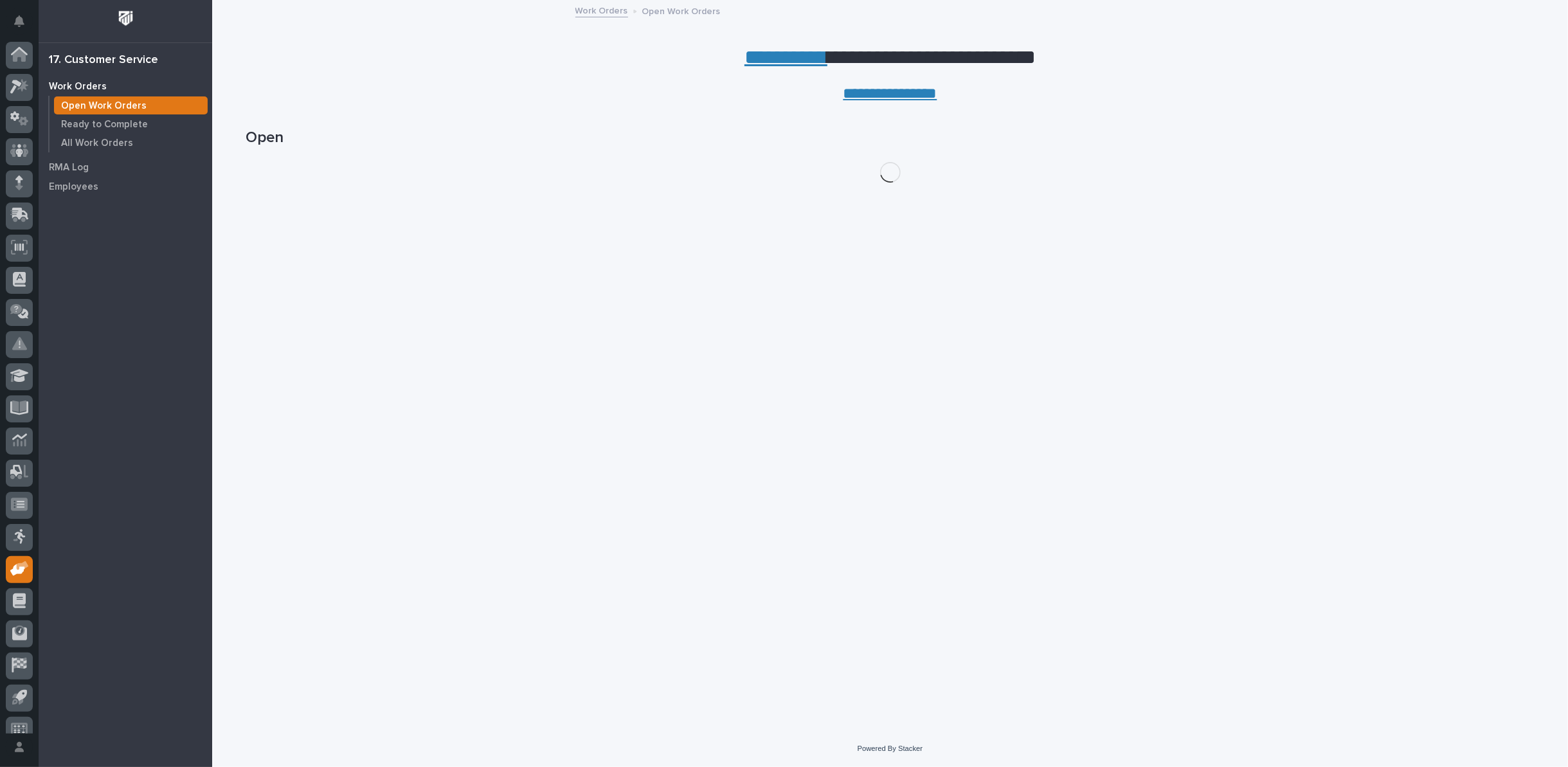
scroll to position [14, 0]
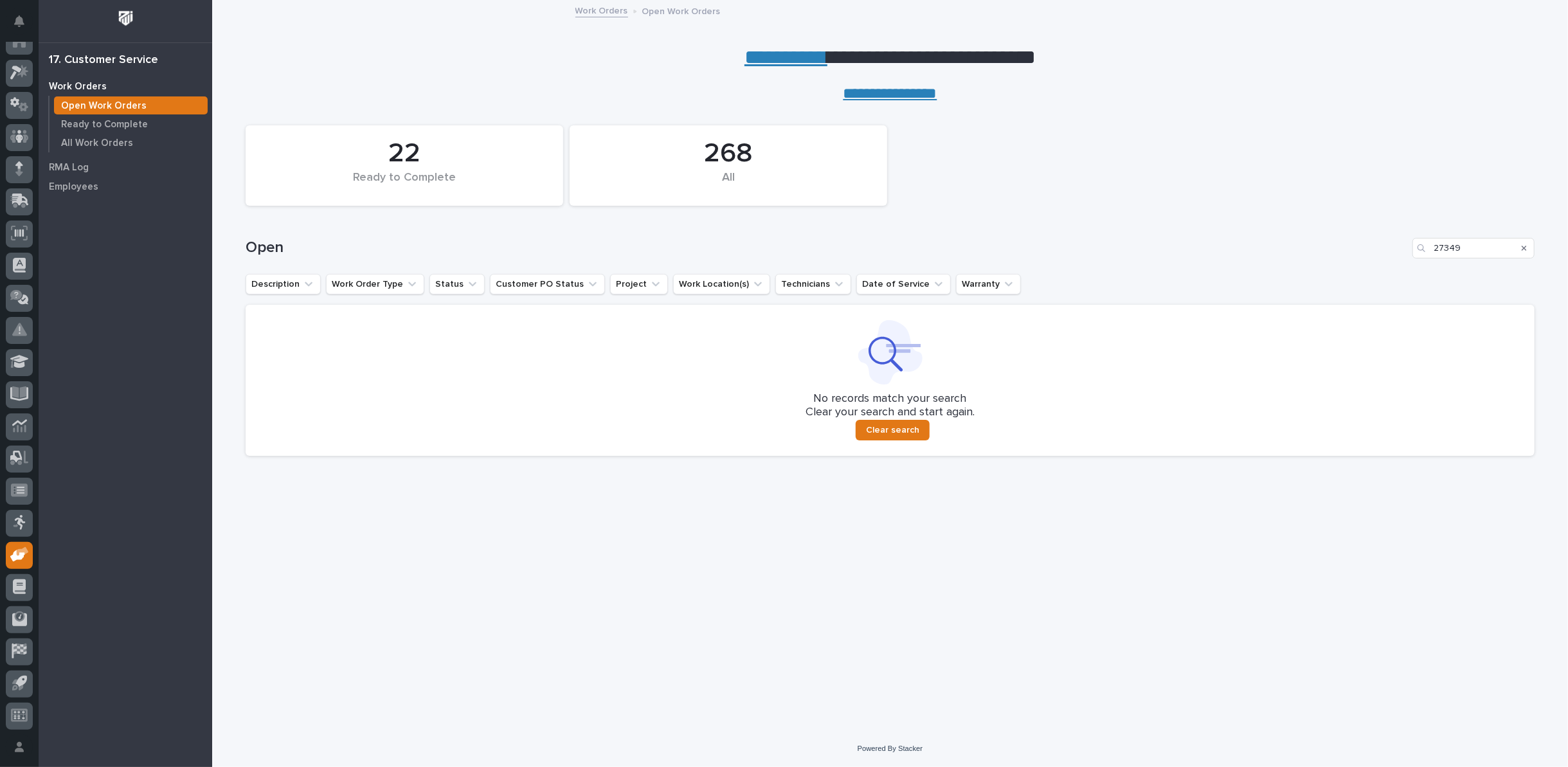
click at [1524, 246] on icon "Search" at bounding box center [1525, 248] width 5 height 7
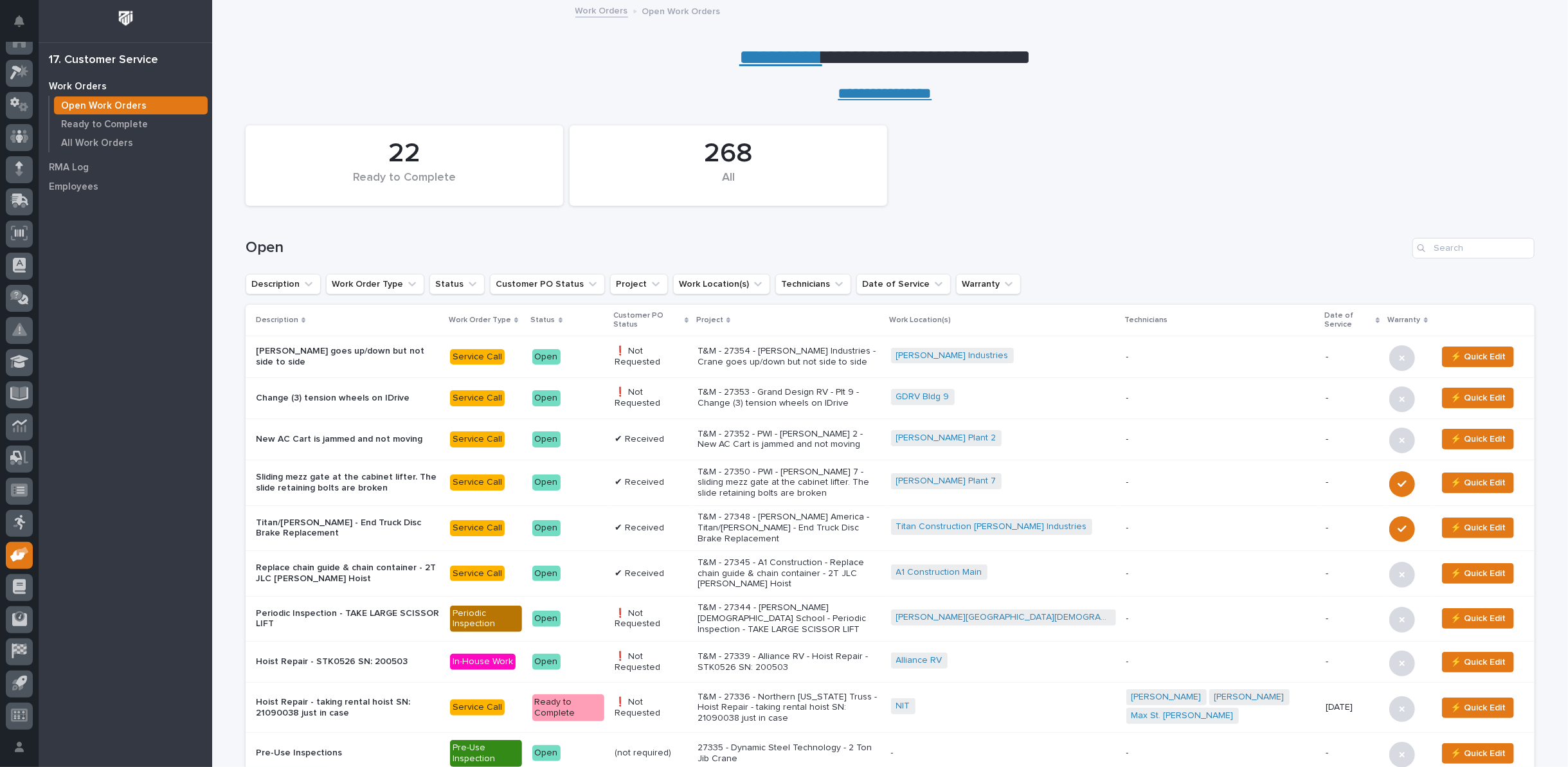
click at [850, 396] on p "T&M - 27353 - Grand Design RV - Plt 9 - Change (3) tension wheels on IDrive" at bounding box center [788, 398] width 183 height 22
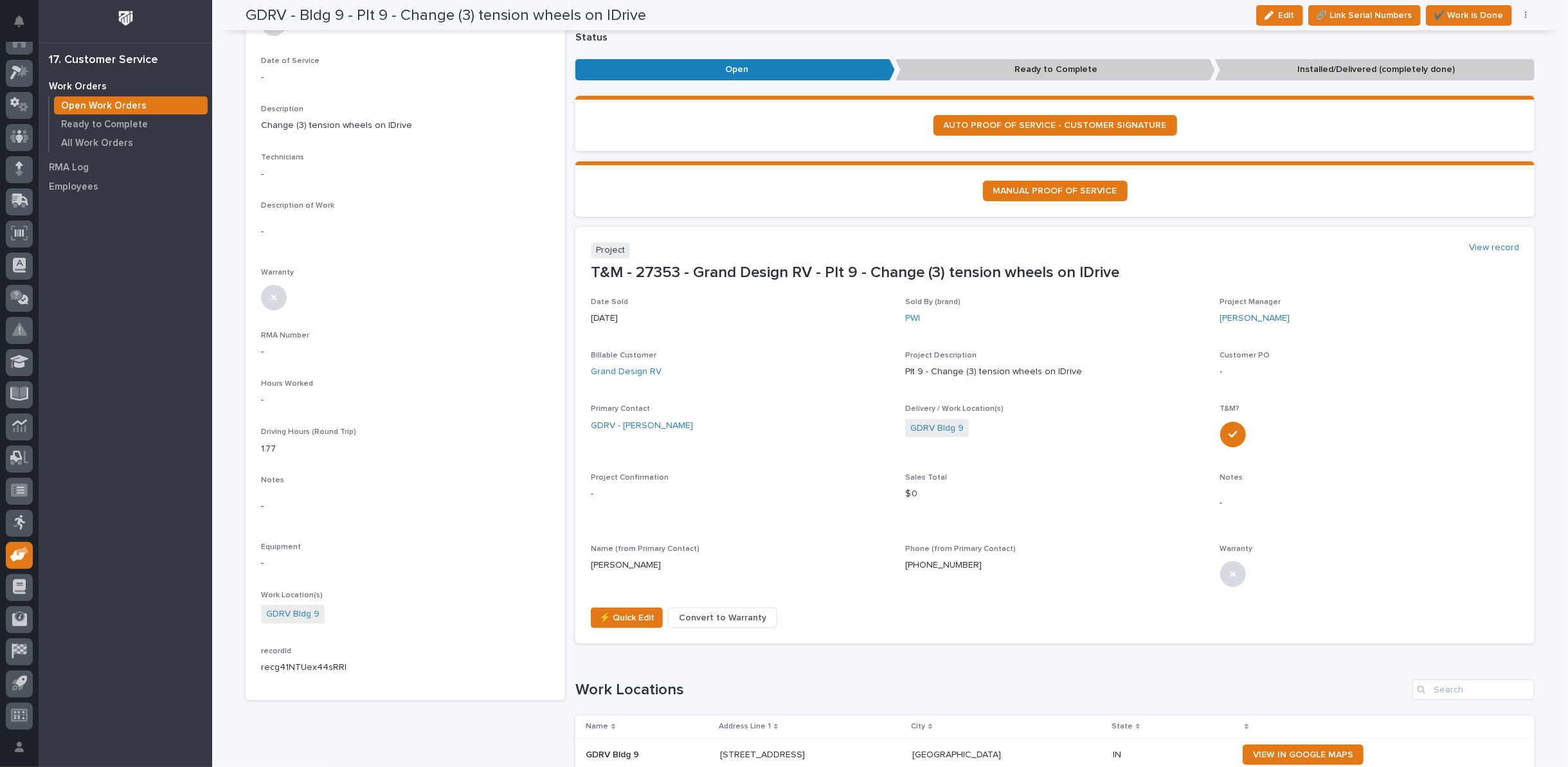
scroll to position [214, 0]
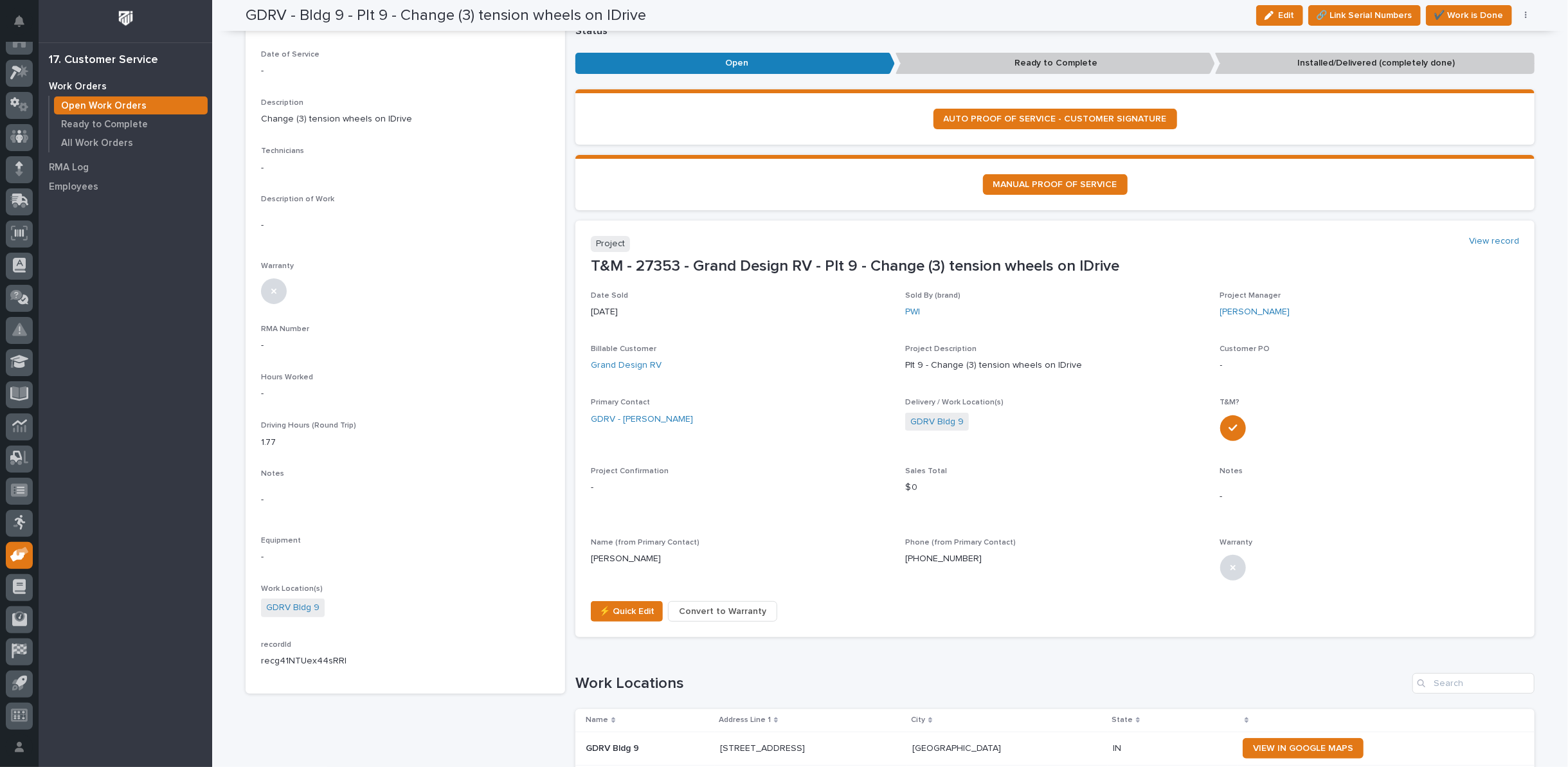
click at [1498, 229] on section "Project View record T&M - 27353 - Grand Design RV - Plt 9 - Change (3) tension …" at bounding box center [1055, 429] width 959 height 417
click at [1494, 236] on link "View record" at bounding box center [1494, 242] width 50 height 11
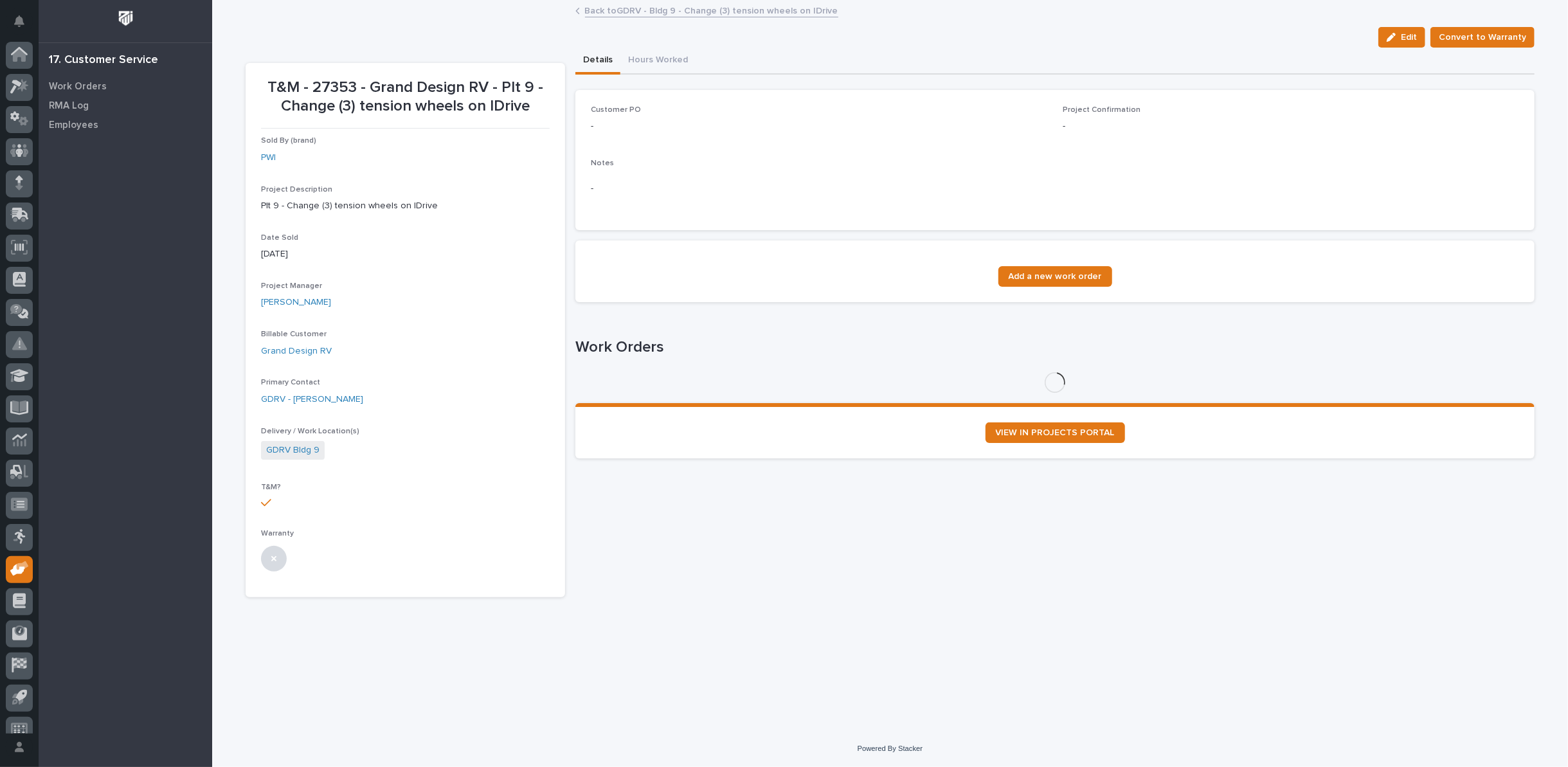
scroll to position [14, 0]
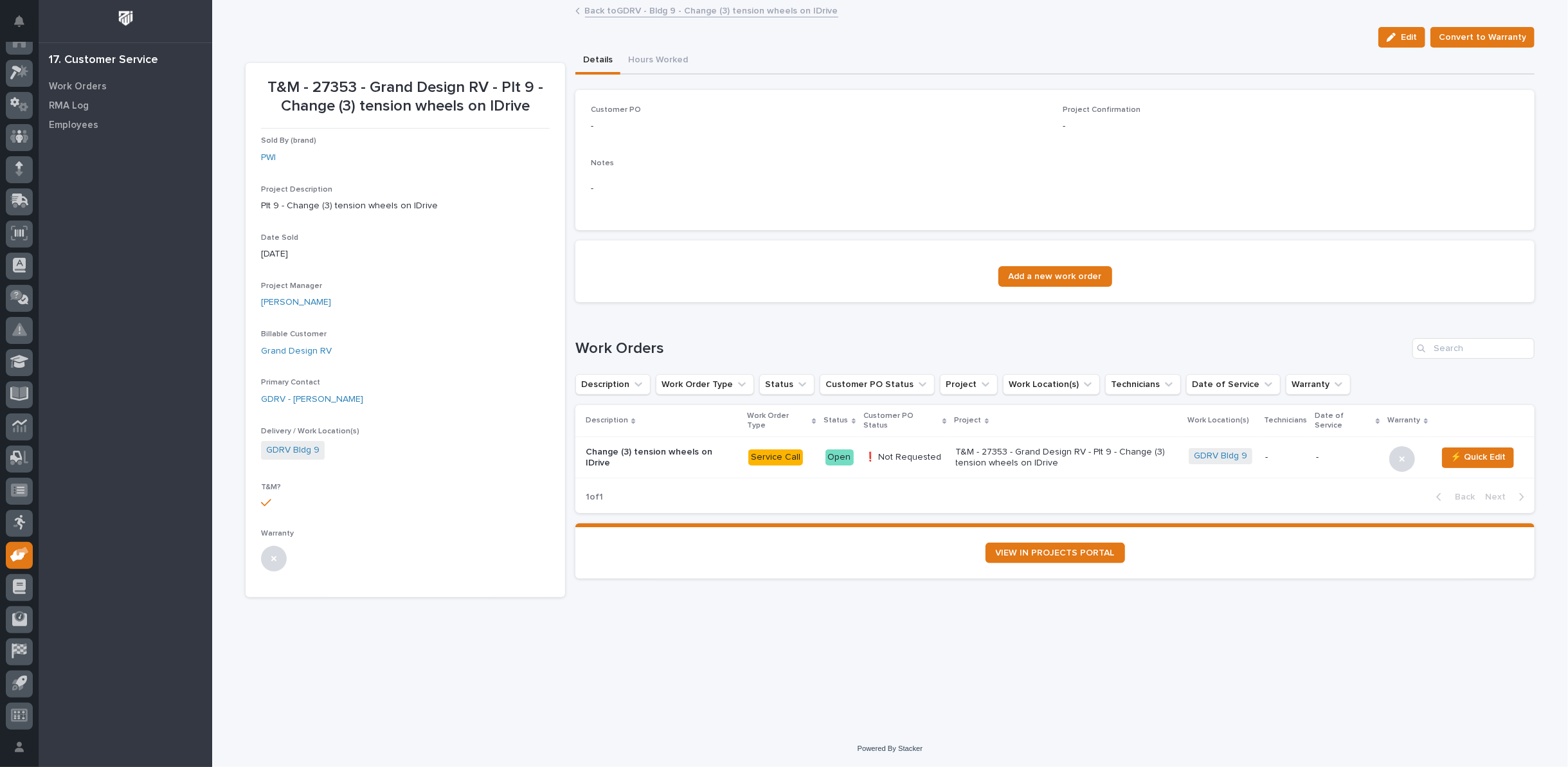
drag, startPoint x: 1415, startPoint y: 43, endPoint x: 945, endPoint y: 261, distance: 518.1
click at [1415, 41] on span "Edit" at bounding box center [1409, 37] width 16 height 11
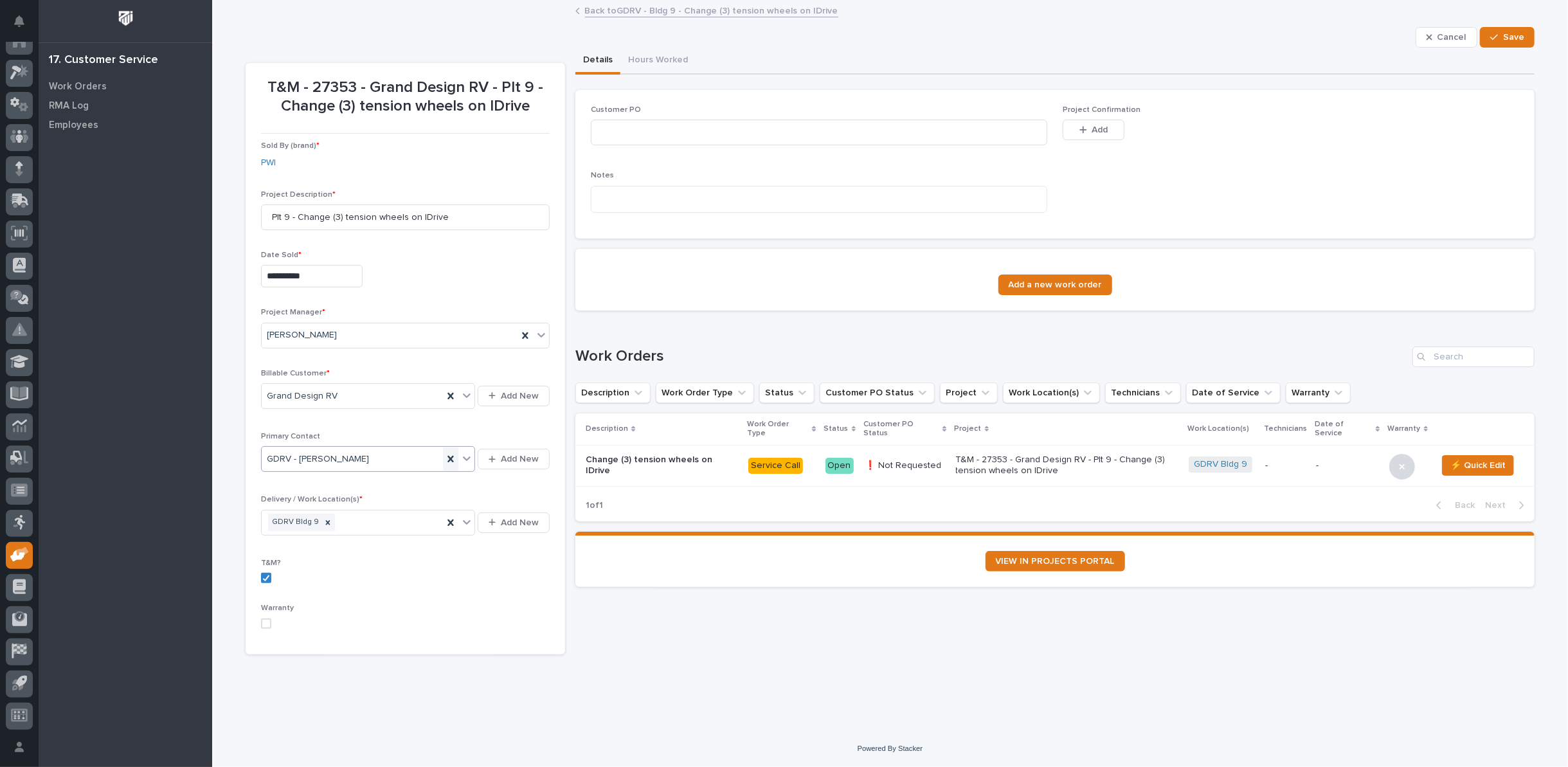
click at [451, 458] on icon at bounding box center [450, 459] width 6 height 7
type input "**********"
click at [412, 482] on div "GDRV - Justin Schlemmer" at bounding box center [369, 481] width 214 height 22
click at [1501, 34] on div "button" at bounding box center [1496, 37] width 13 height 9
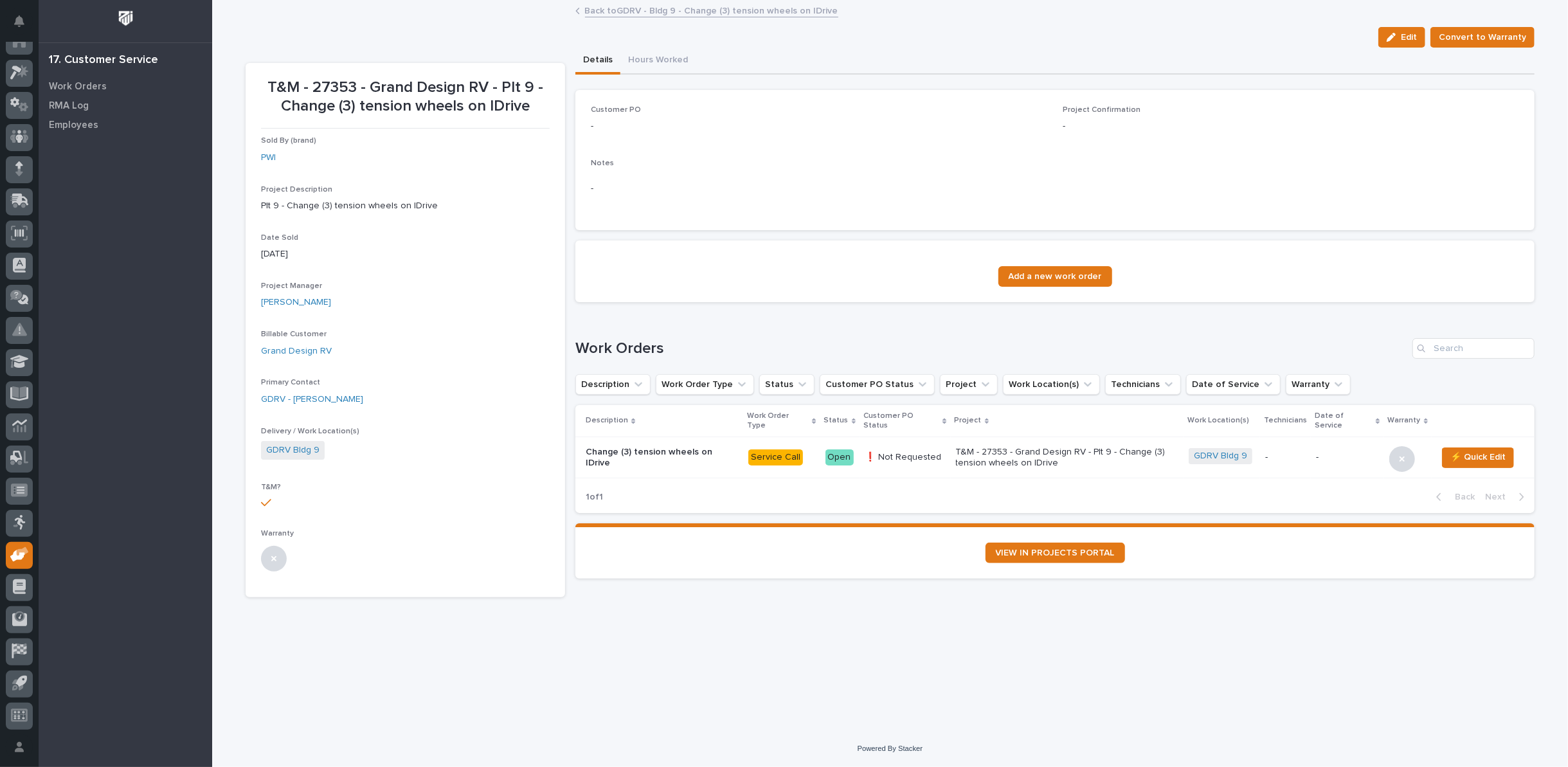
click at [659, 11] on link "Back to GDRV - Bldg 9 - Change (3) tension wheels on IDrive" at bounding box center [711, 10] width 253 height 15
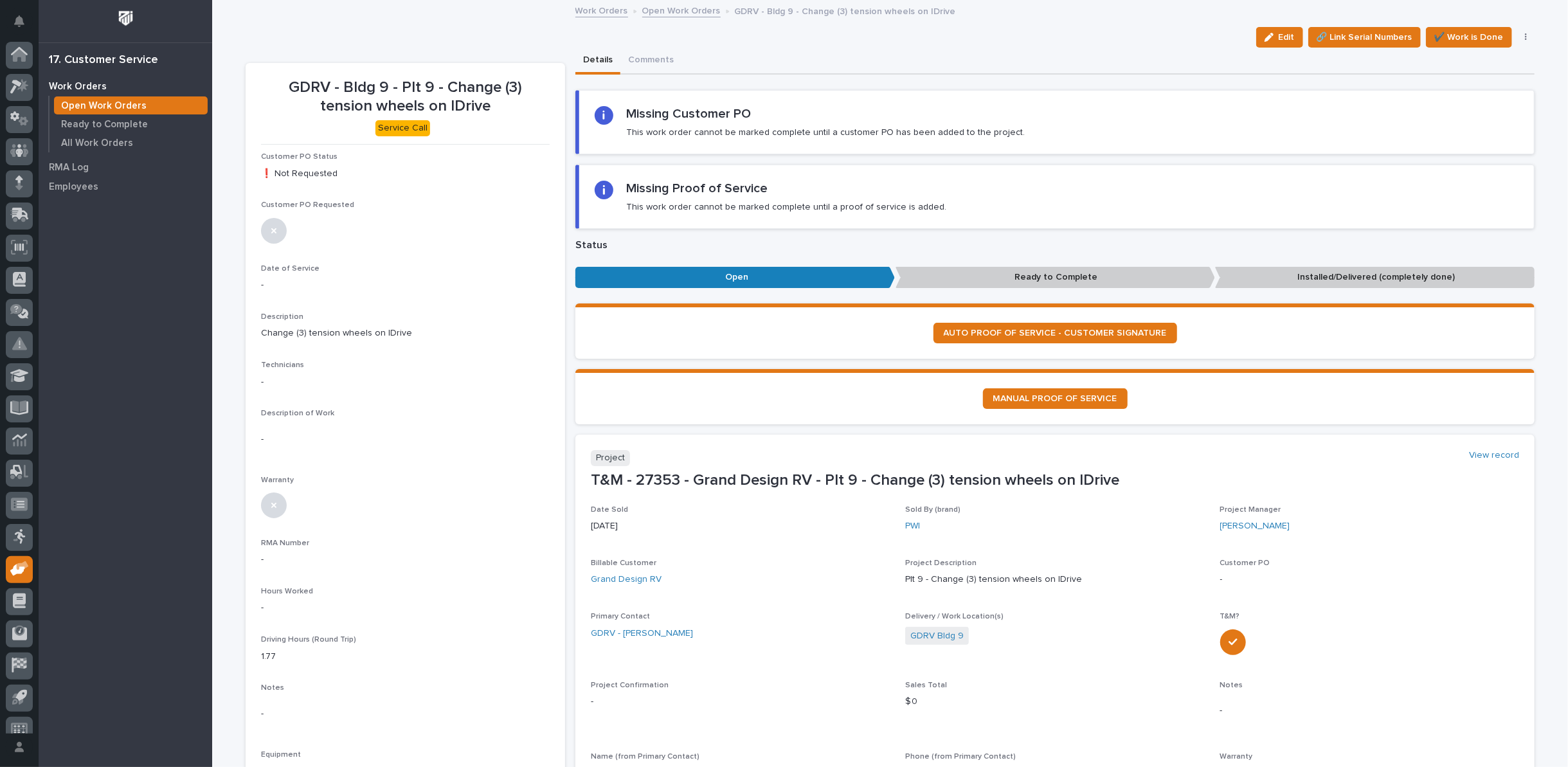
scroll to position [14, 0]
click at [659, 11] on link "Open Work Orders" at bounding box center [682, 10] width 78 height 15
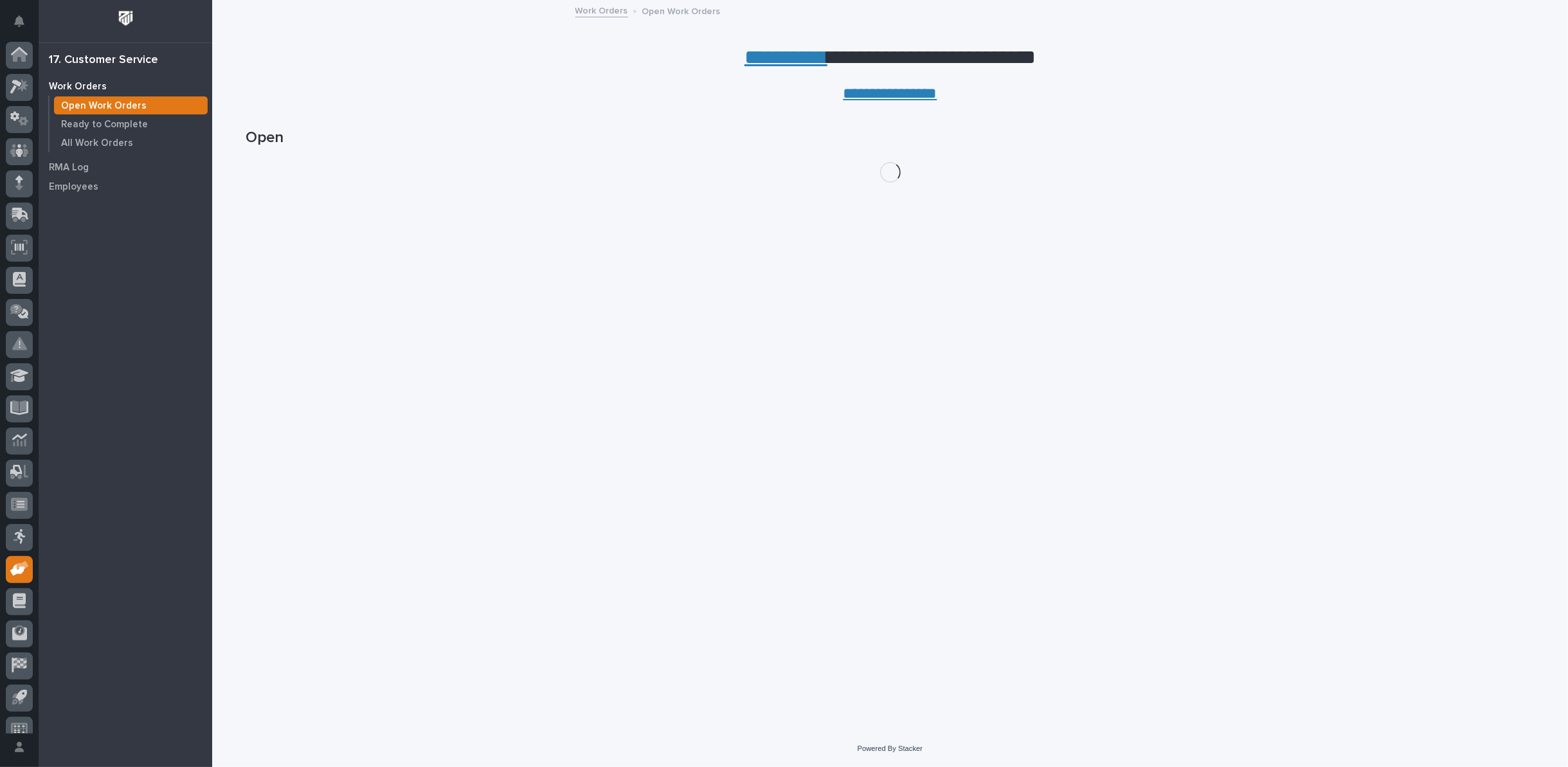
scroll to position [14, 0]
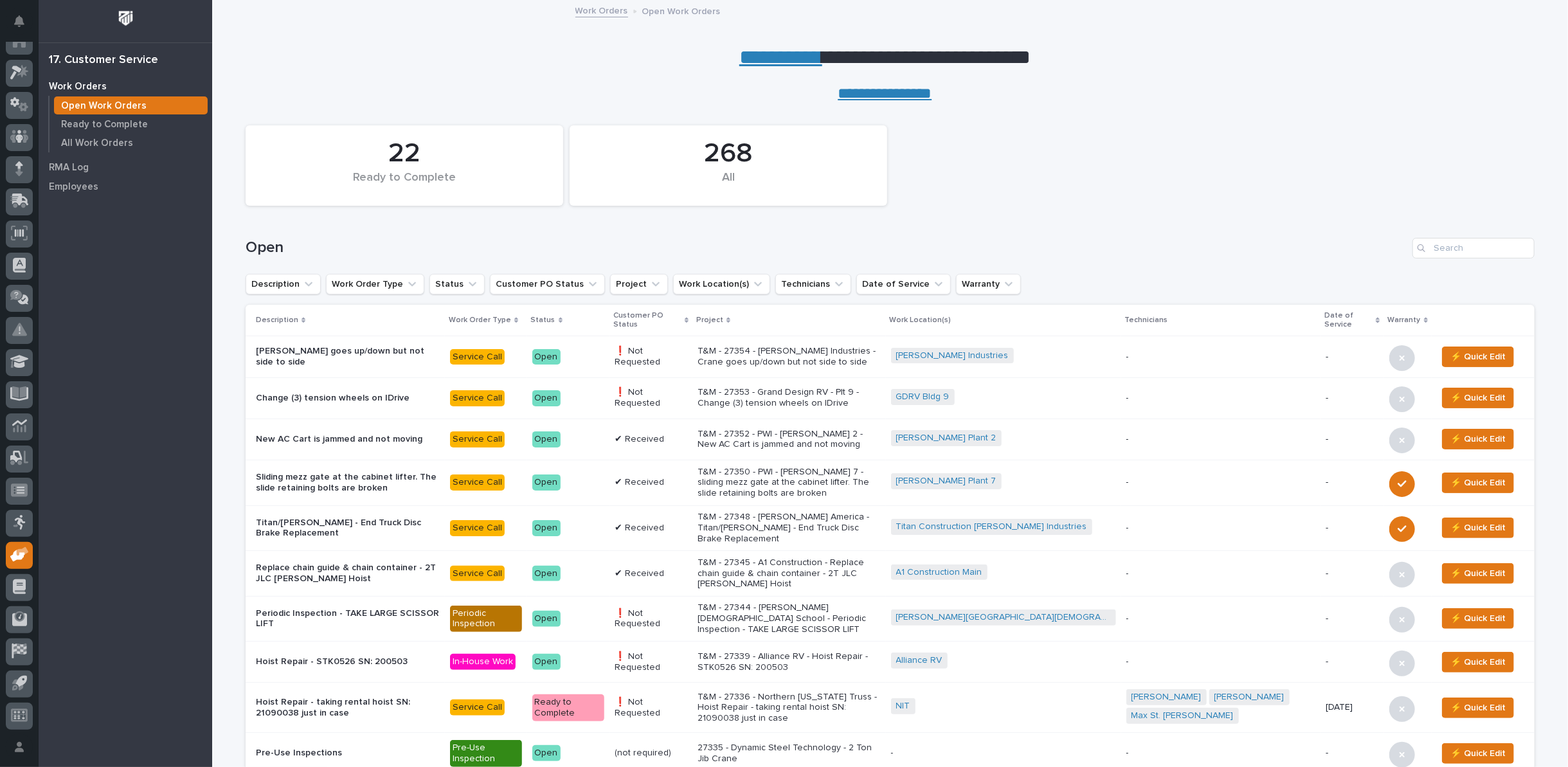
click at [762, 53] on link "**********" at bounding box center [780, 57] width 83 height 20
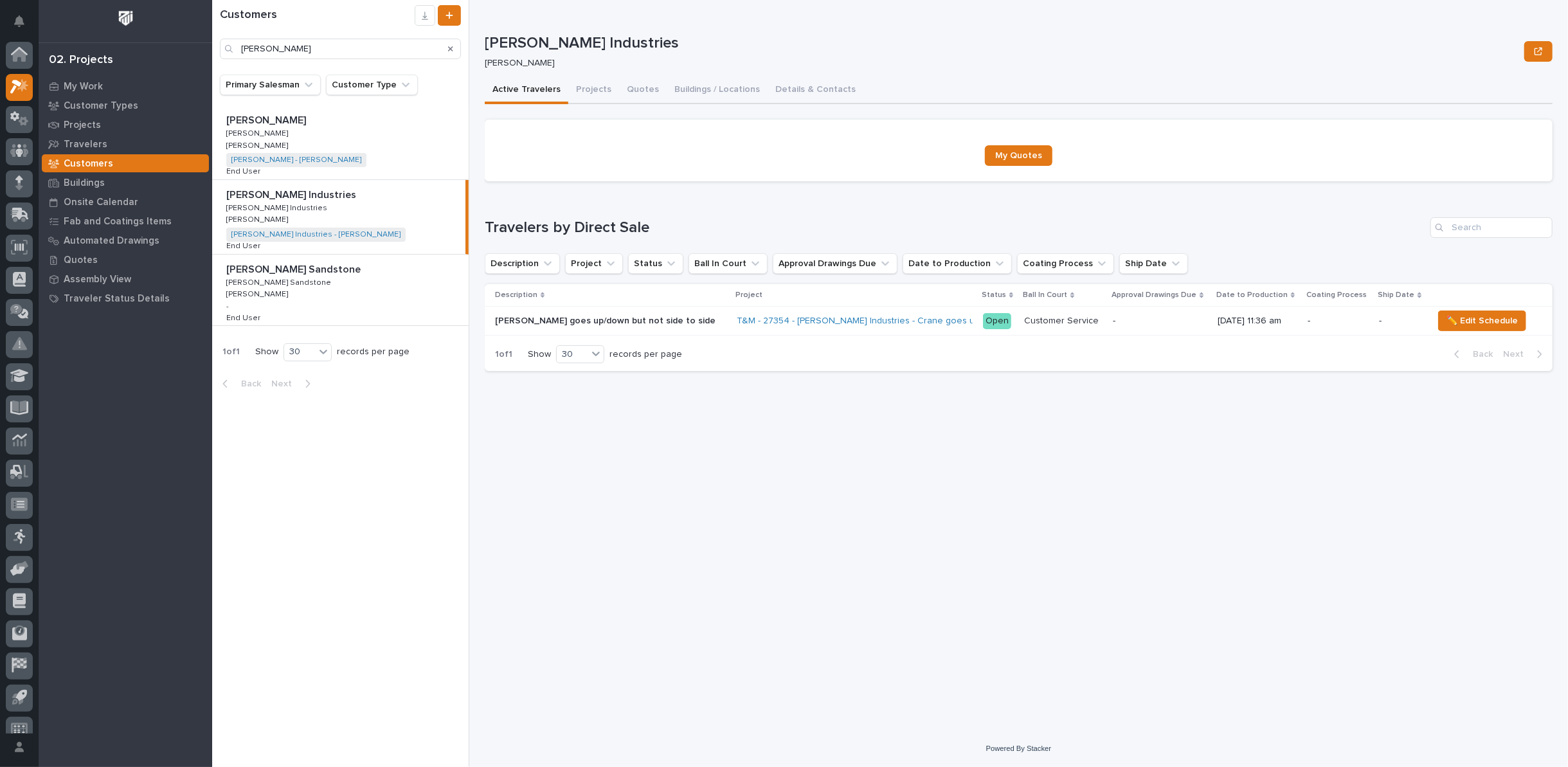
scroll to position [14, 0]
drag, startPoint x: 300, startPoint y: 47, endPoint x: 3, endPoint y: 48, distance: 297.0
click at [212, 48] on div "My Settings Log Out 02. Projects My Work Customer Types Projects Travelers Cust…" at bounding box center [890, 384] width 1356 height 767
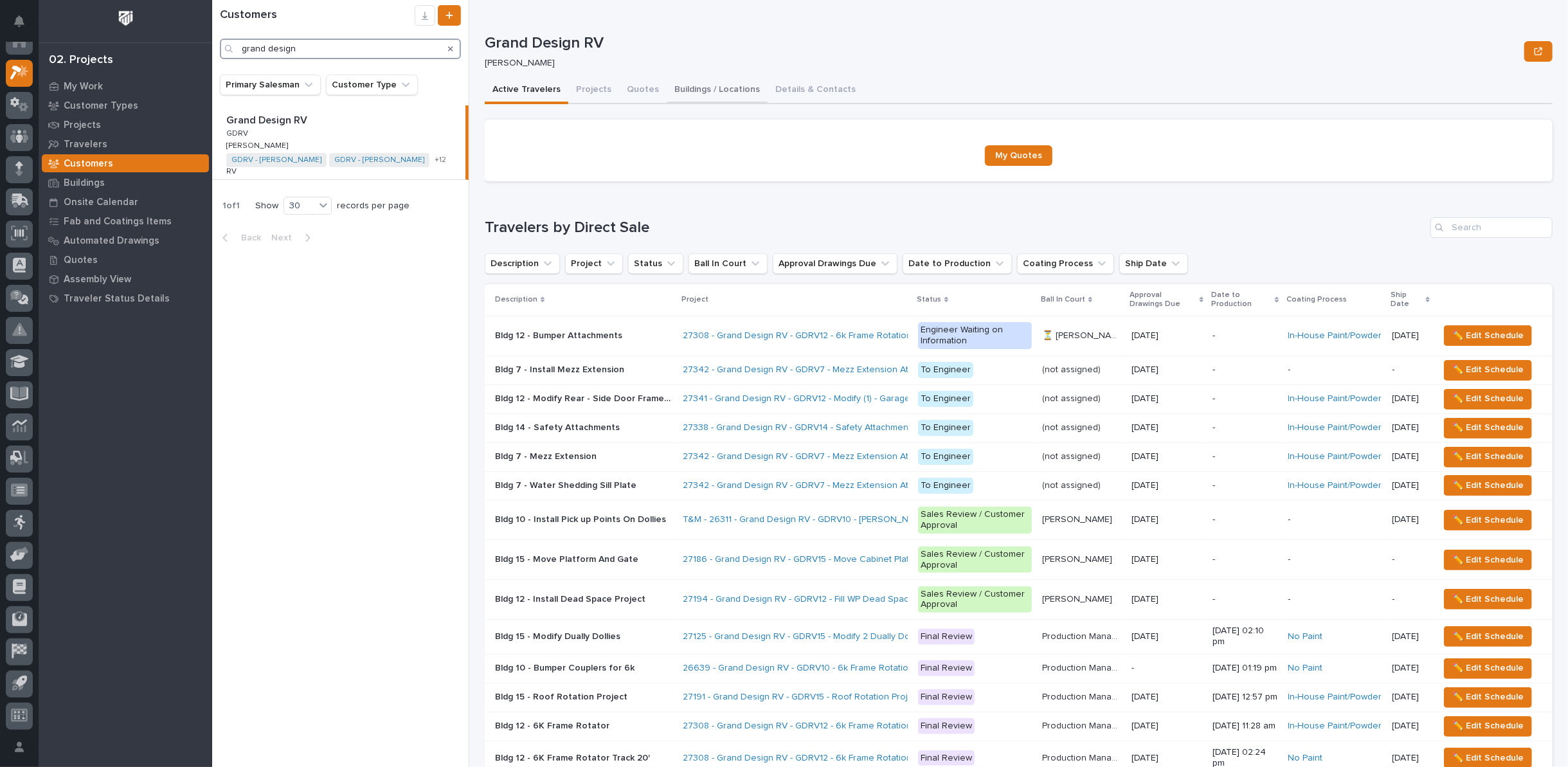
type input "grand design"
click at [710, 97] on button "Buildings / Locations" at bounding box center [718, 90] width 101 height 27
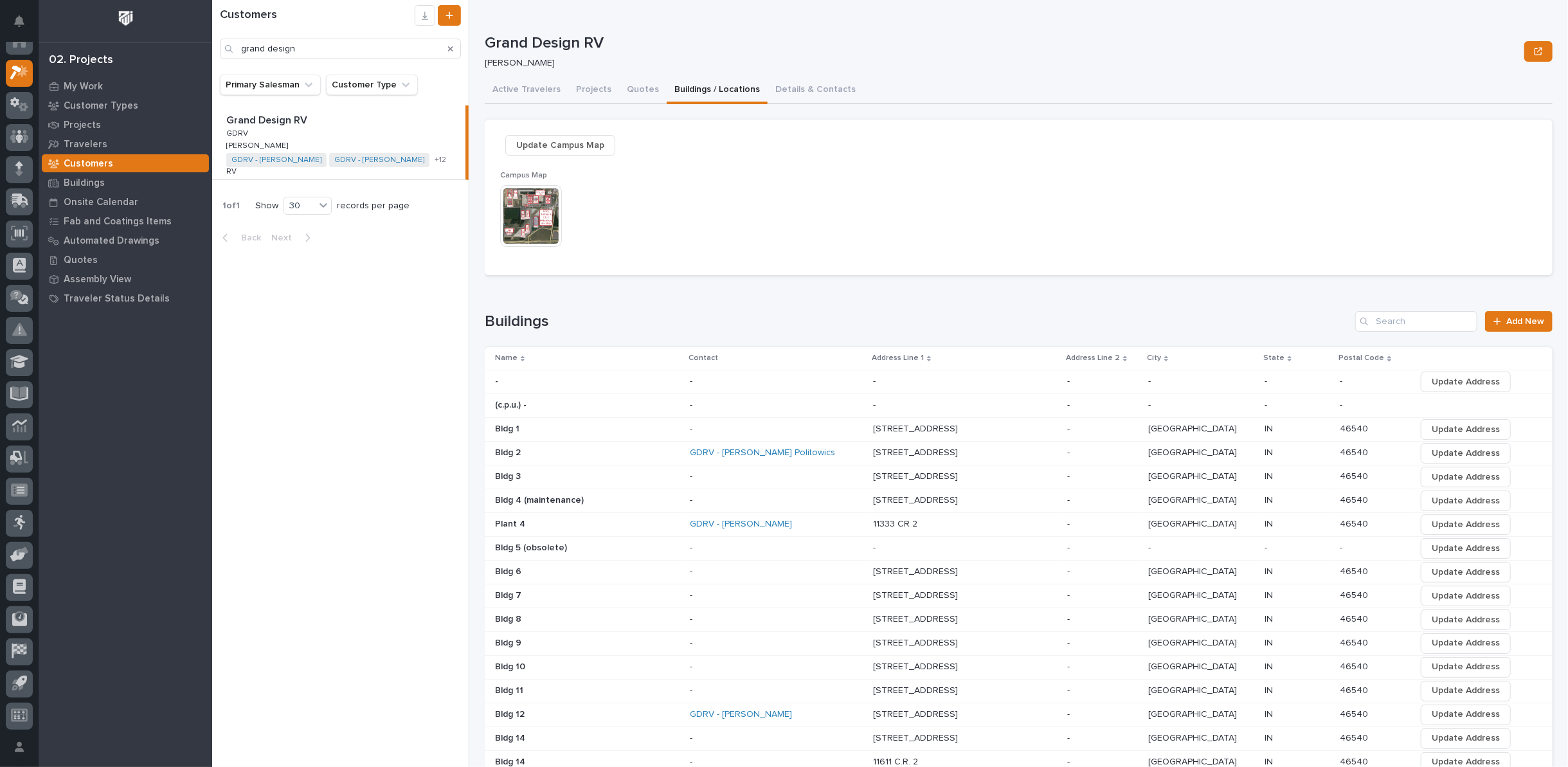
click at [680, 638] on p at bounding box center [587, 643] width 184 height 11
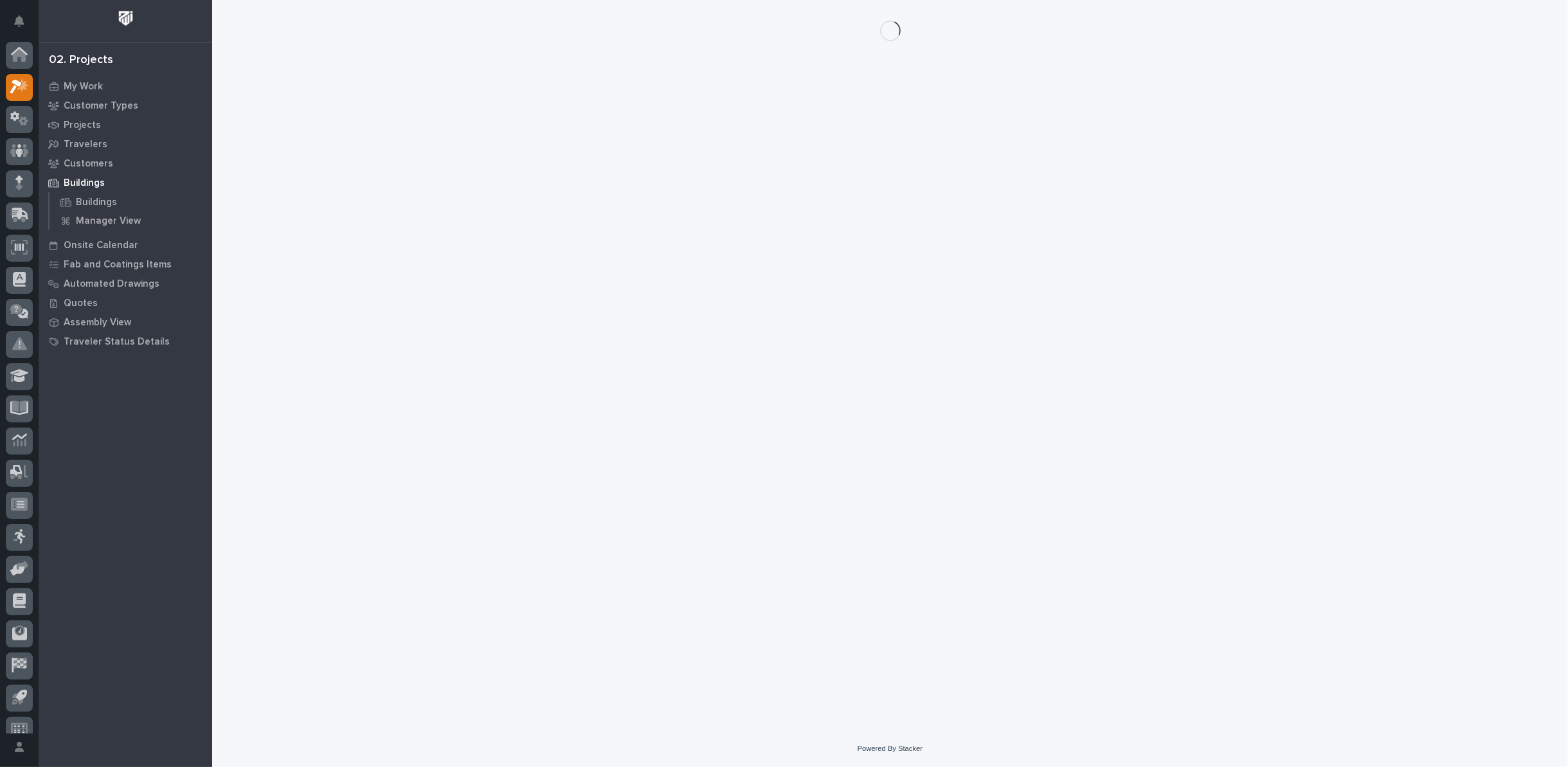
scroll to position [14, 0]
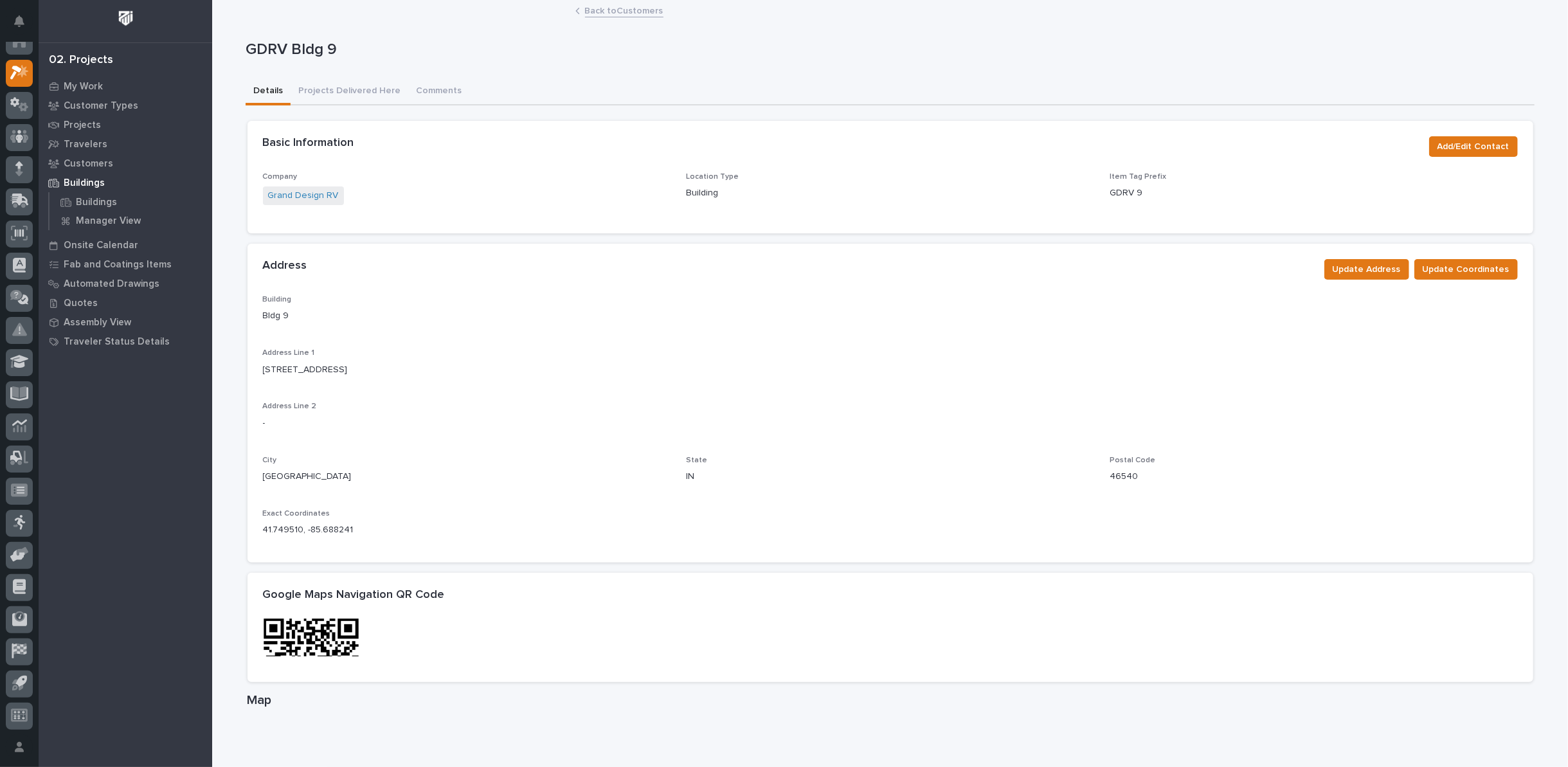
click at [598, 12] on link "Back to Customers" at bounding box center [624, 10] width 78 height 15
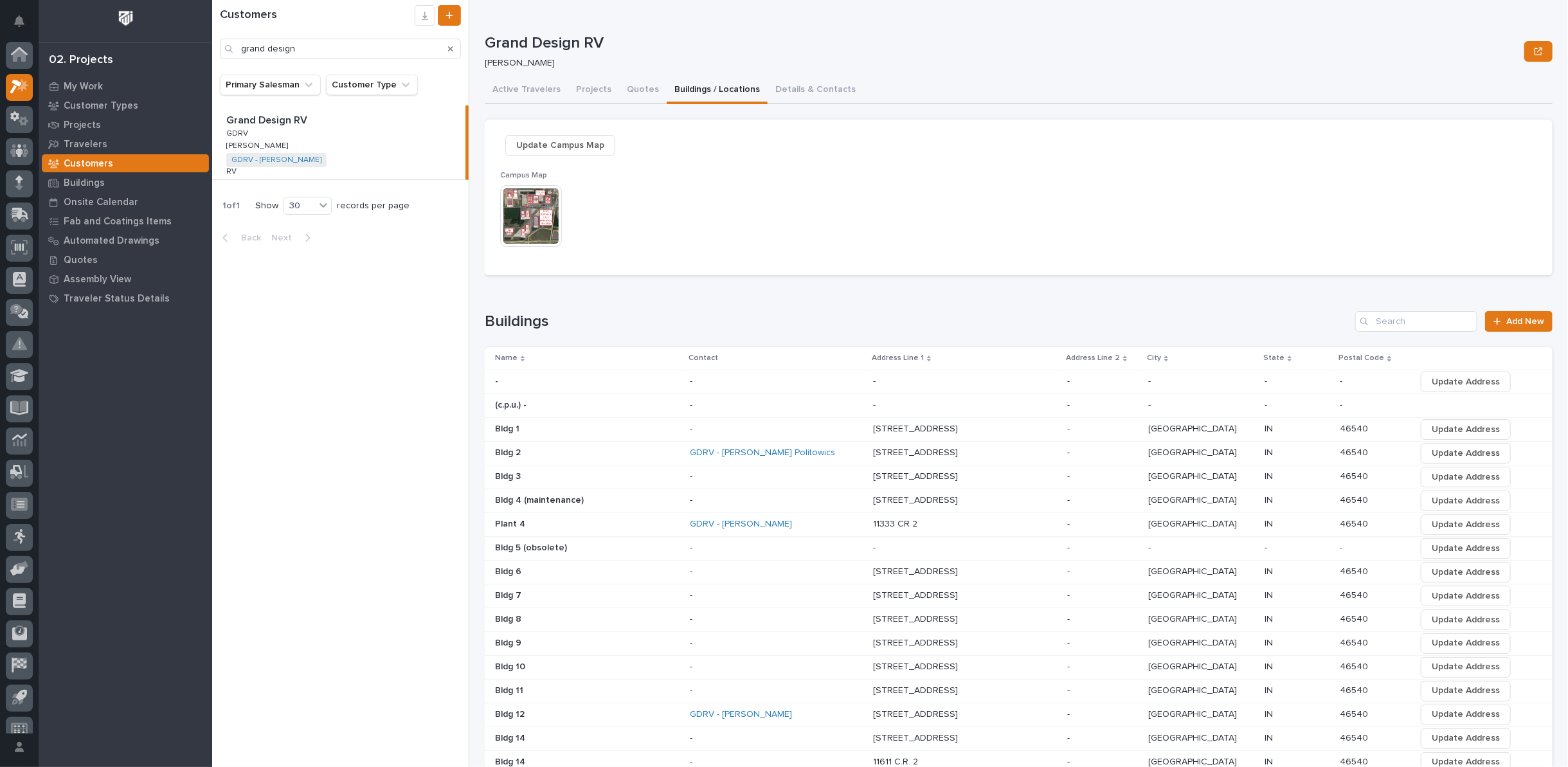
scroll to position [14, 0]
drag, startPoint x: 789, startPoint y: 86, endPoint x: 787, endPoint y: 93, distance: 7.3
click at [790, 88] on button "Details & Contacts" at bounding box center [815, 90] width 96 height 27
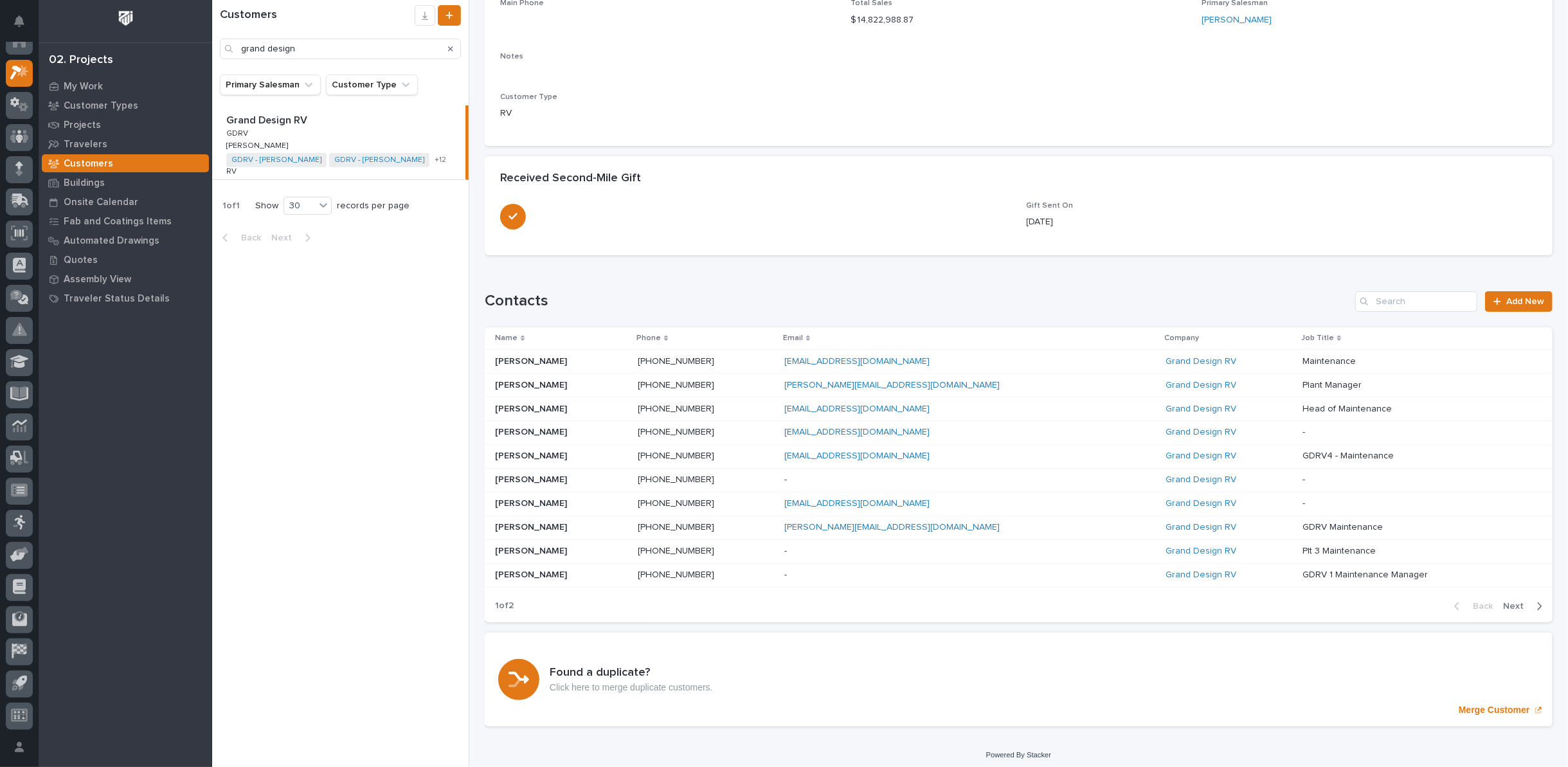
scroll to position [228, 0]
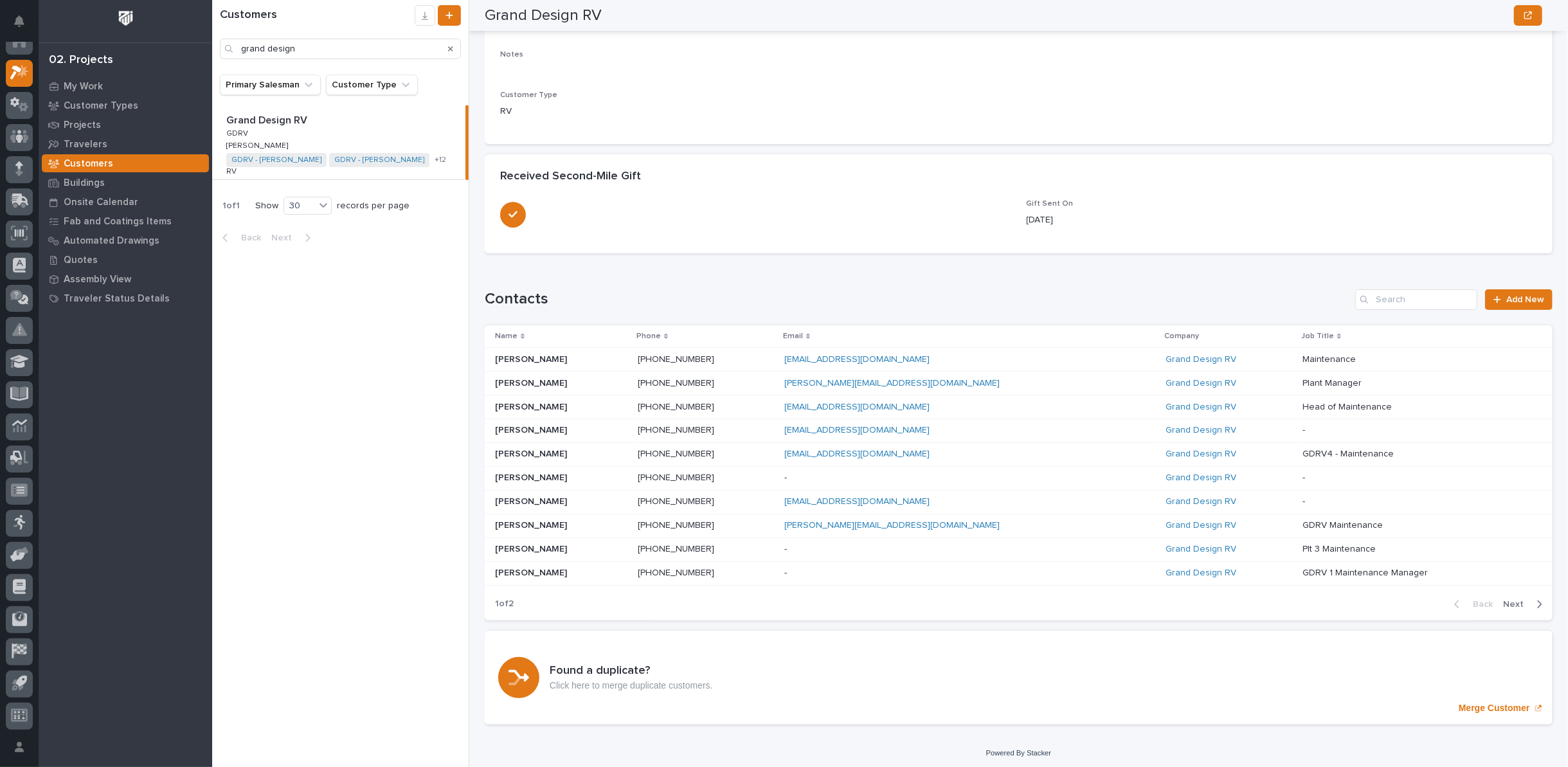
click at [1504, 599] on span "Next" at bounding box center [1517, 604] width 28 height 11
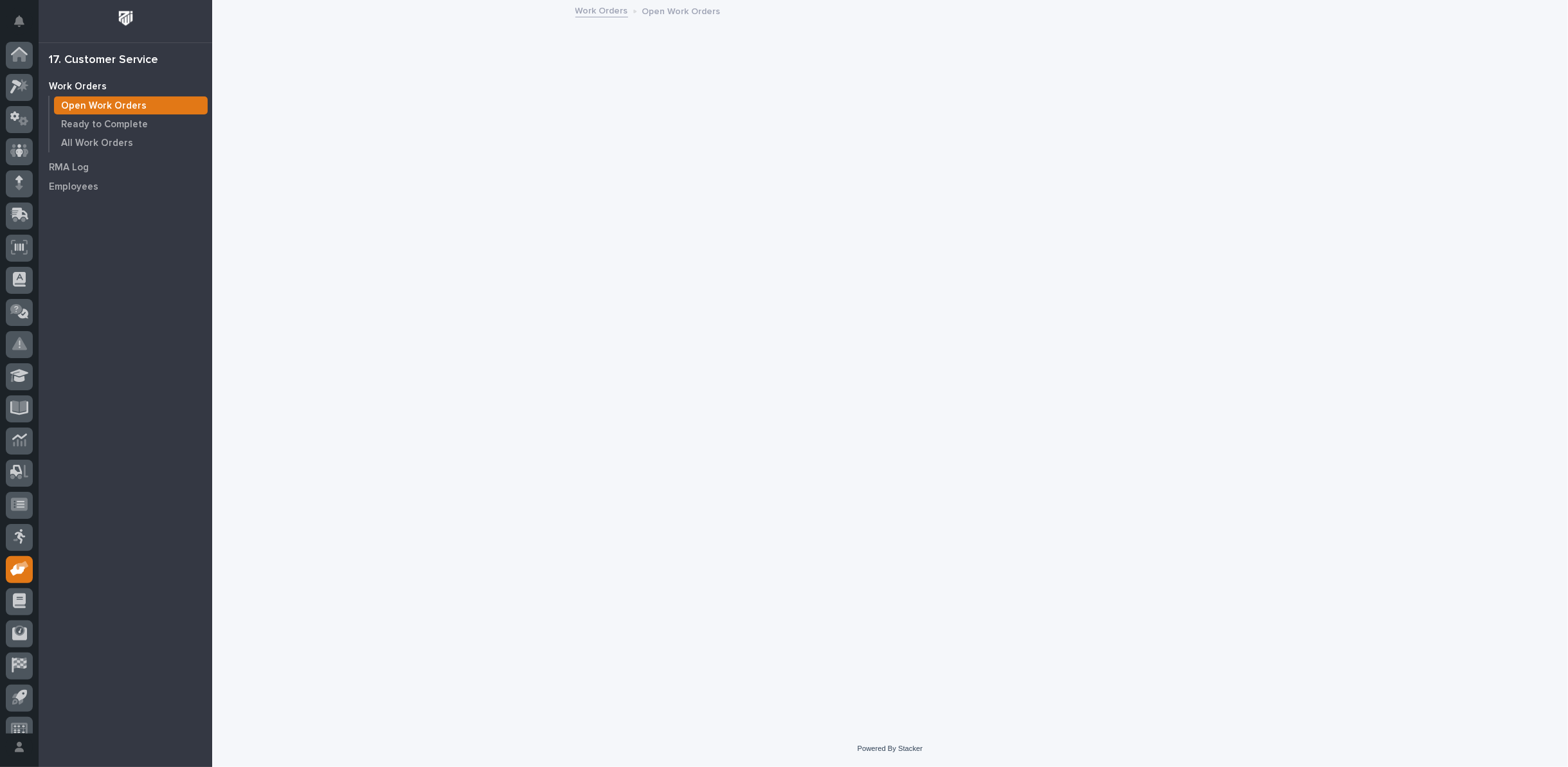
scroll to position [14, 0]
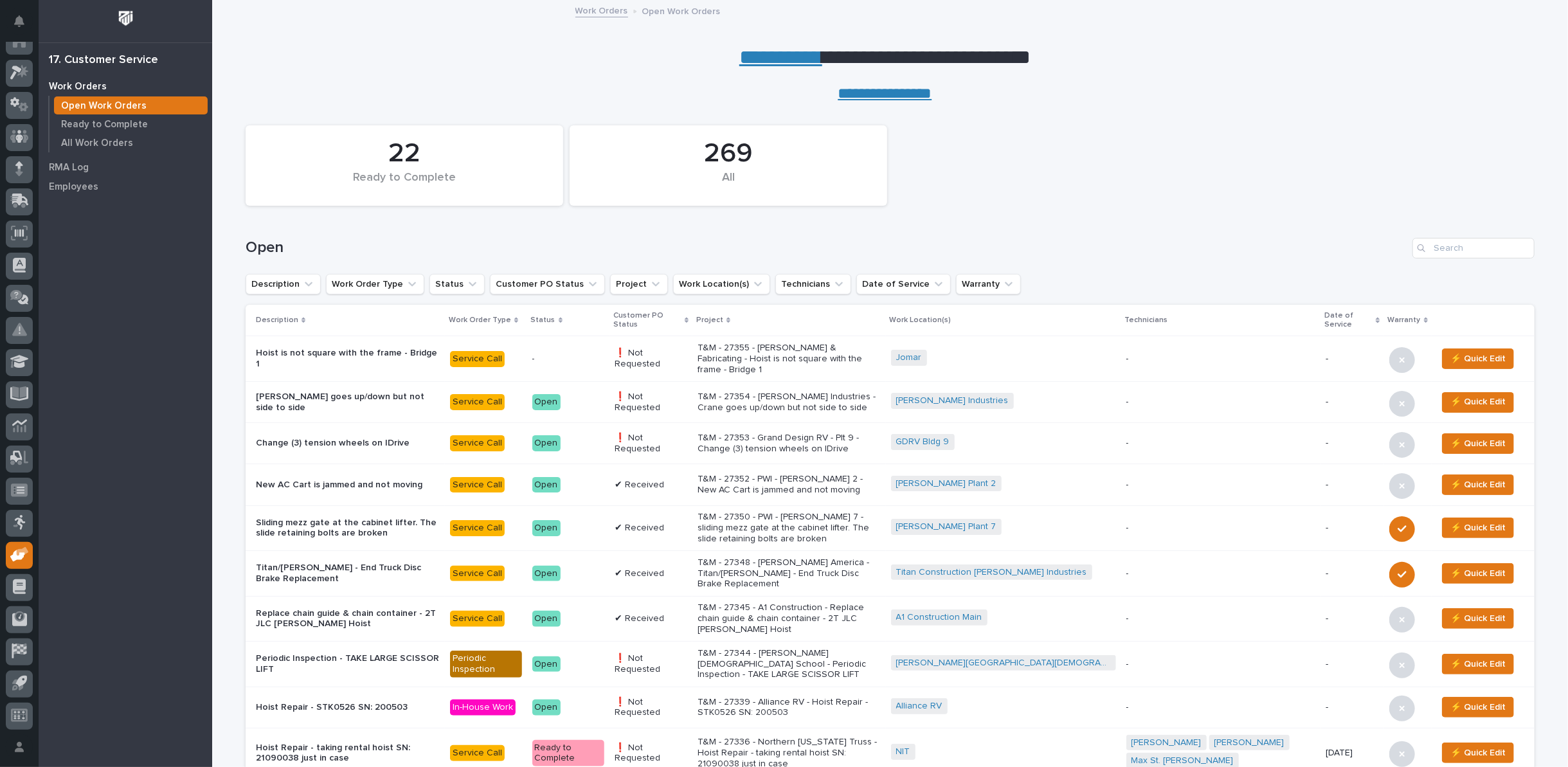
click at [792, 359] on p "T&M - 27355 - [PERSON_NAME] & Fabricating - Hoist is not square with the frame …" at bounding box center [788, 359] width 183 height 32
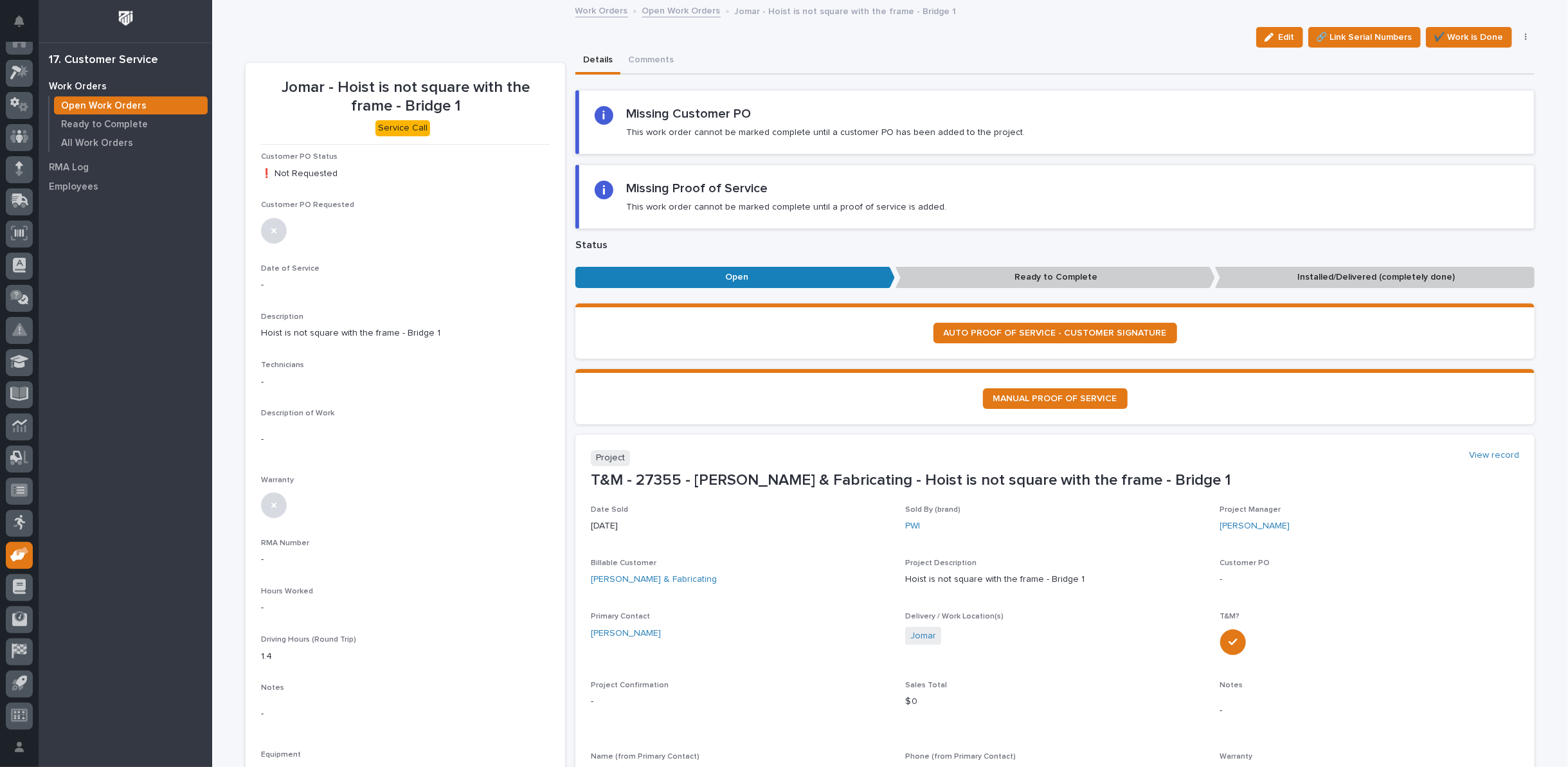
scroll to position [142, 0]
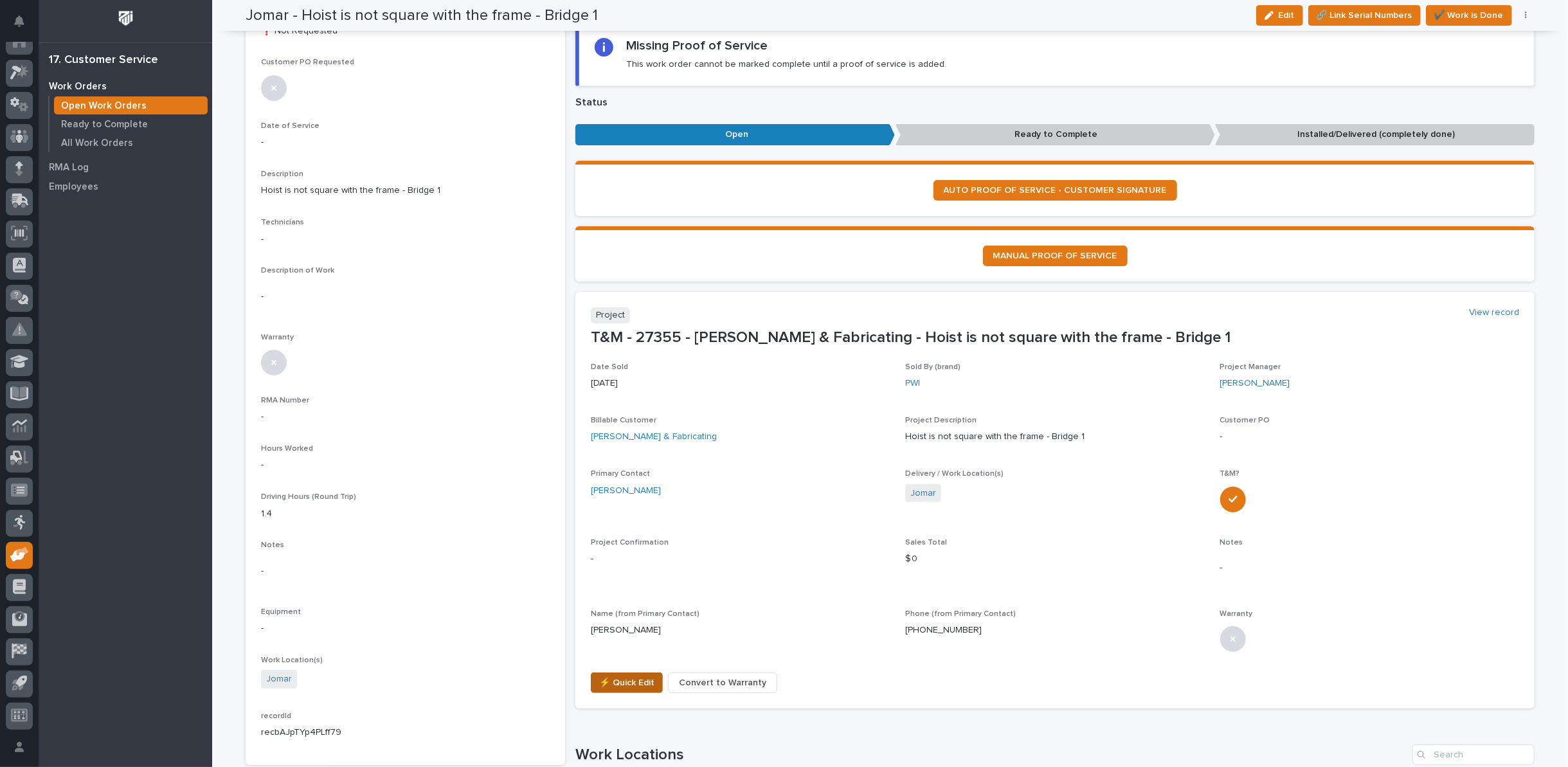
click at [617, 686] on span "⚡ Quick Edit" at bounding box center [627, 683] width 55 height 16
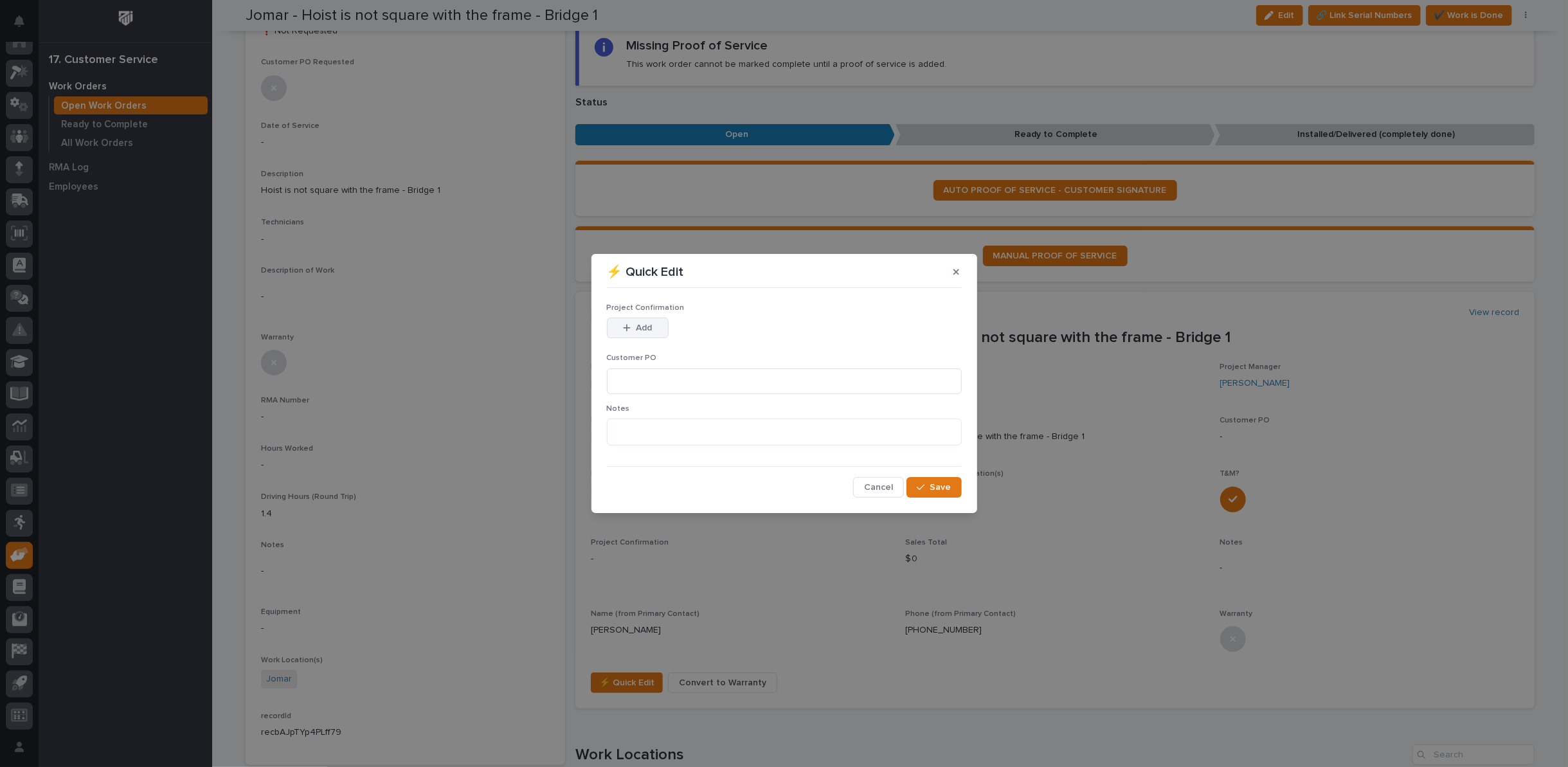
click at [641, 329] on span "Add" at bounding box center [644, 327] width 16 height 11
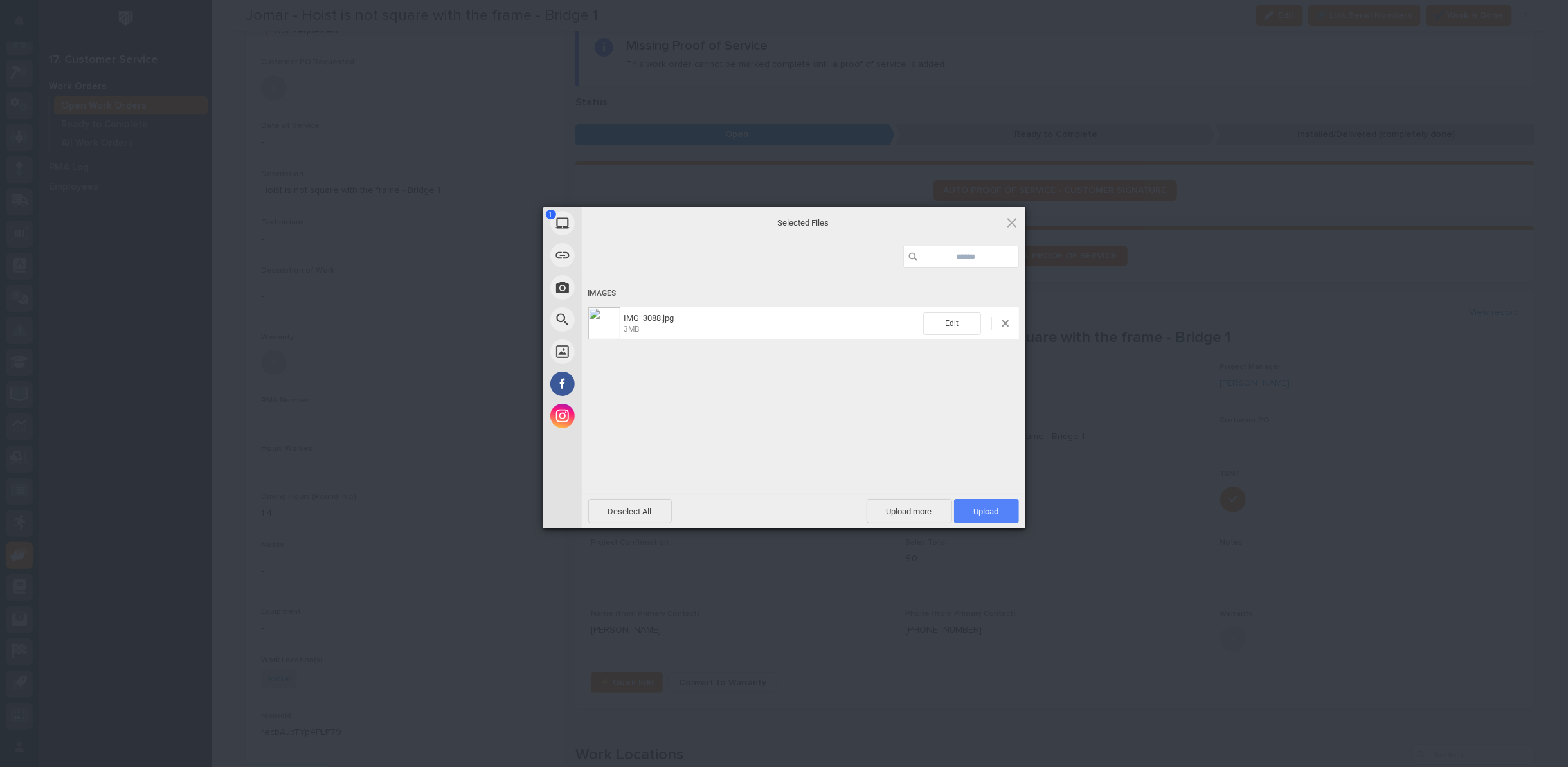
click at [985, 511] on span "Upload 1" at bounding box center [986, 512] width 25 height 9
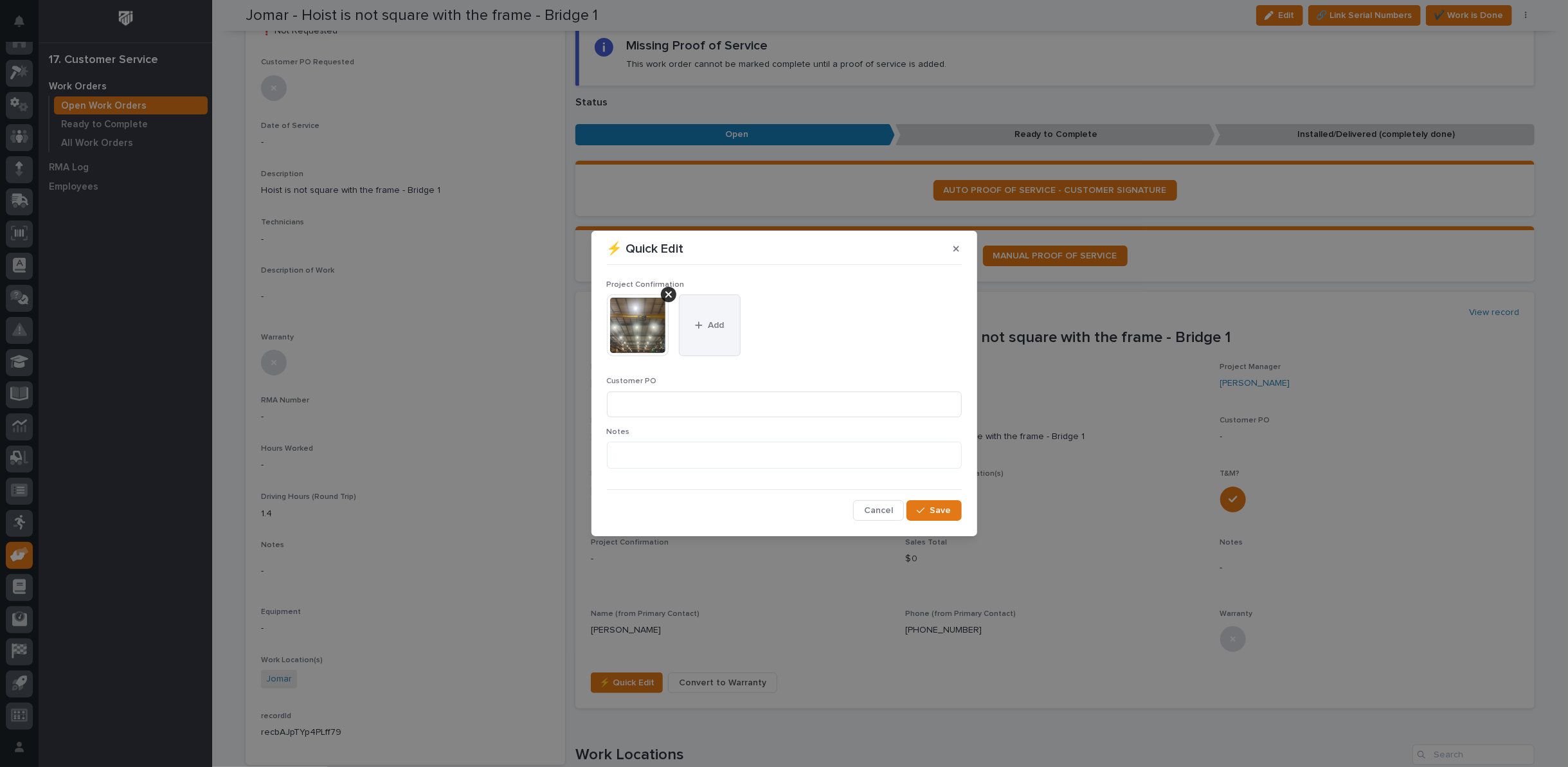
click at [710, 323] on span "Add" at bounding box center [716, 325] width 16 height 11
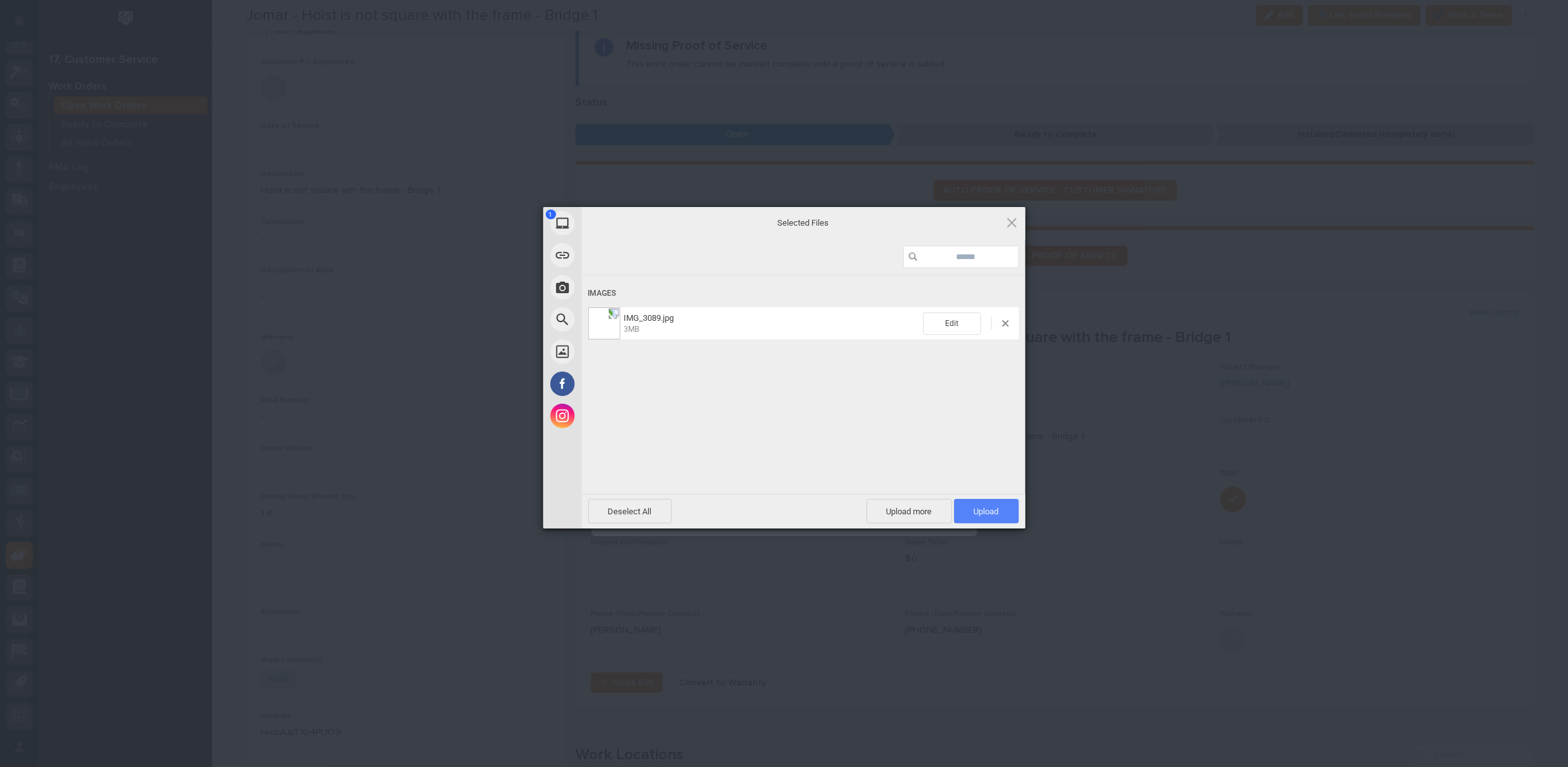
click at [981, 500] on span "Upload 1" at bounding box center [987, 511] width 65 height 24
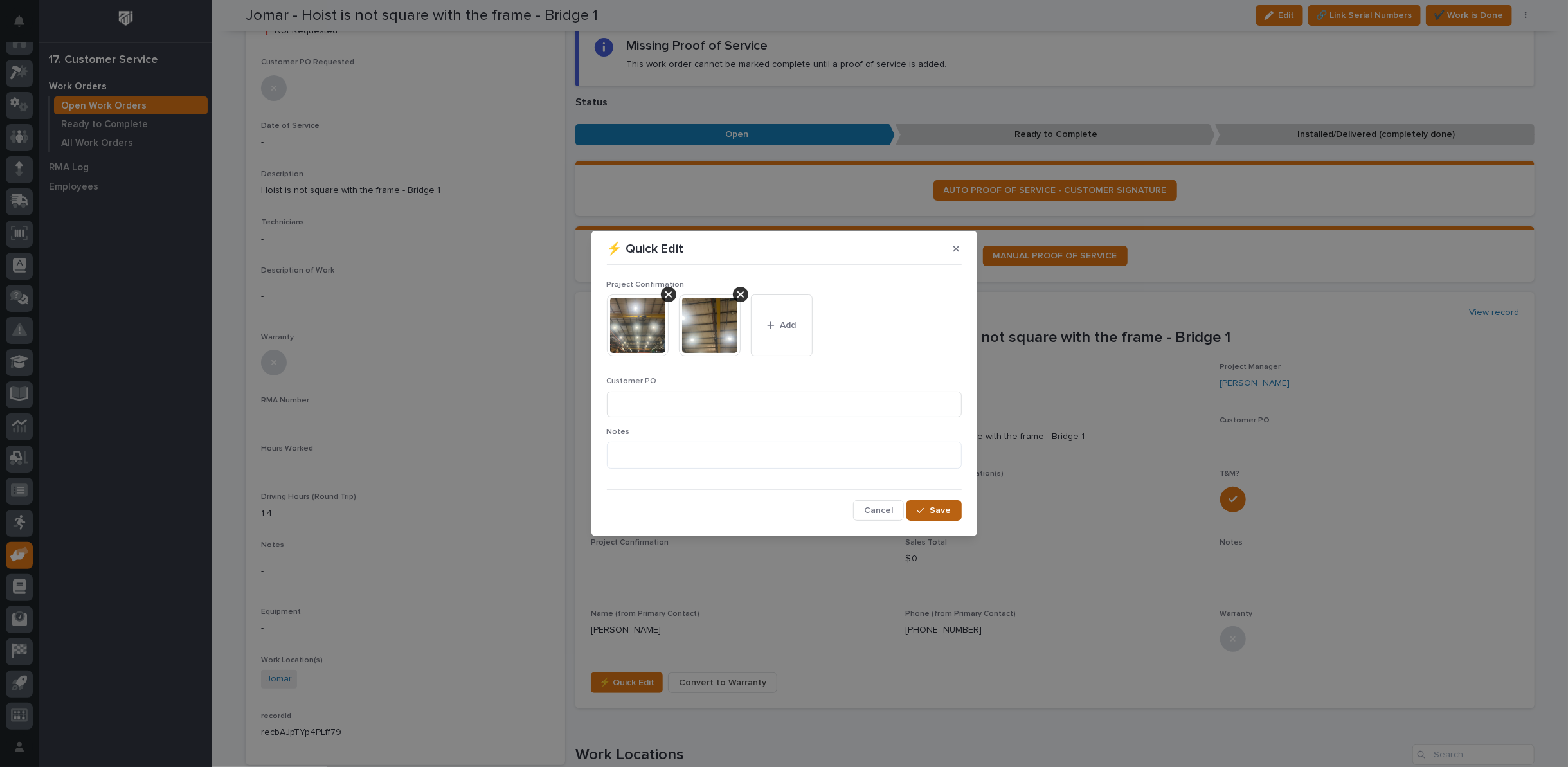
click at [937, 507] on span "Save" at bounding box center [940, 510] width 21 height 11
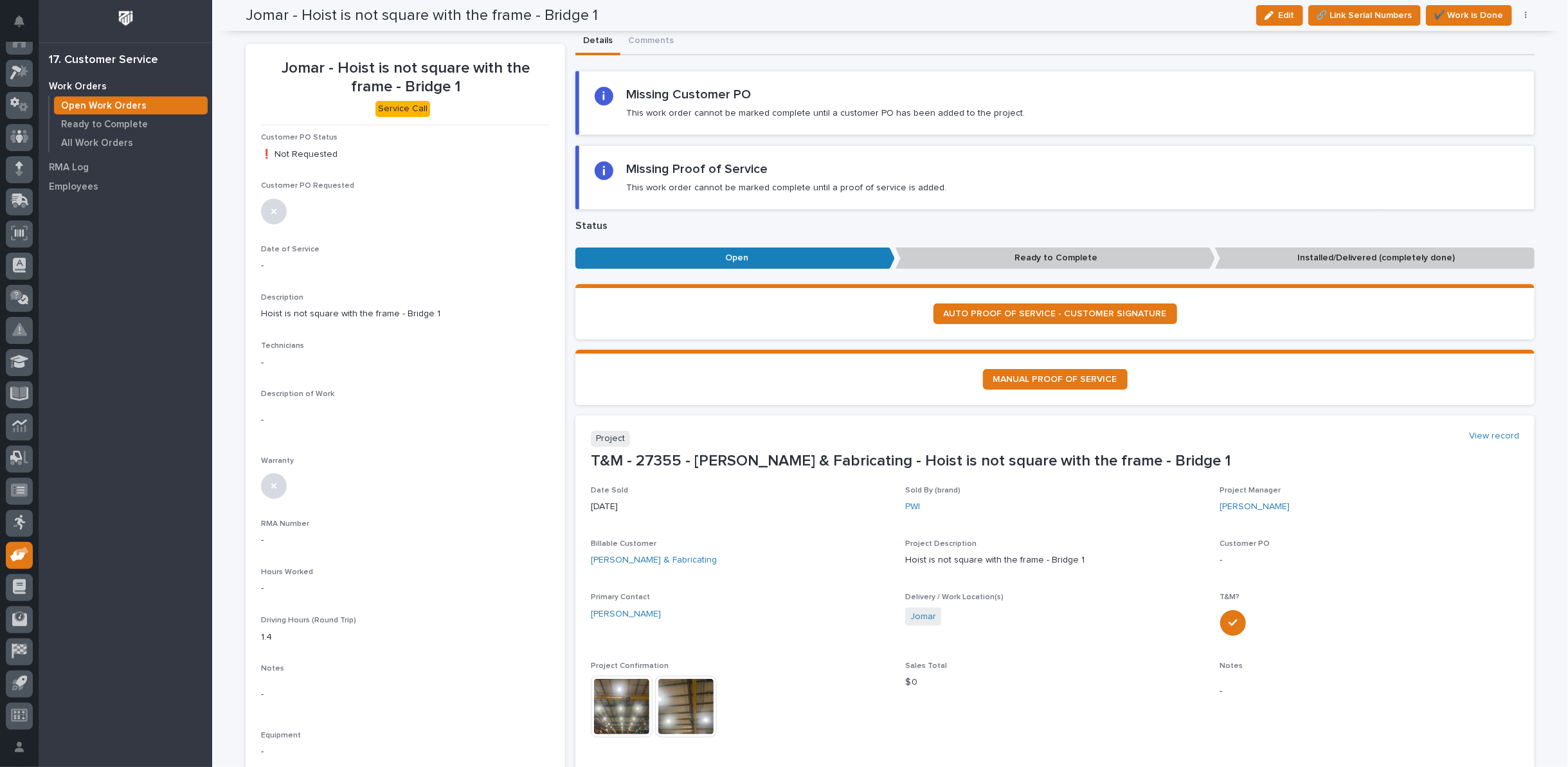
scroll to position [0, 0]
